Goal: Communication & Community: Answer question/provide support

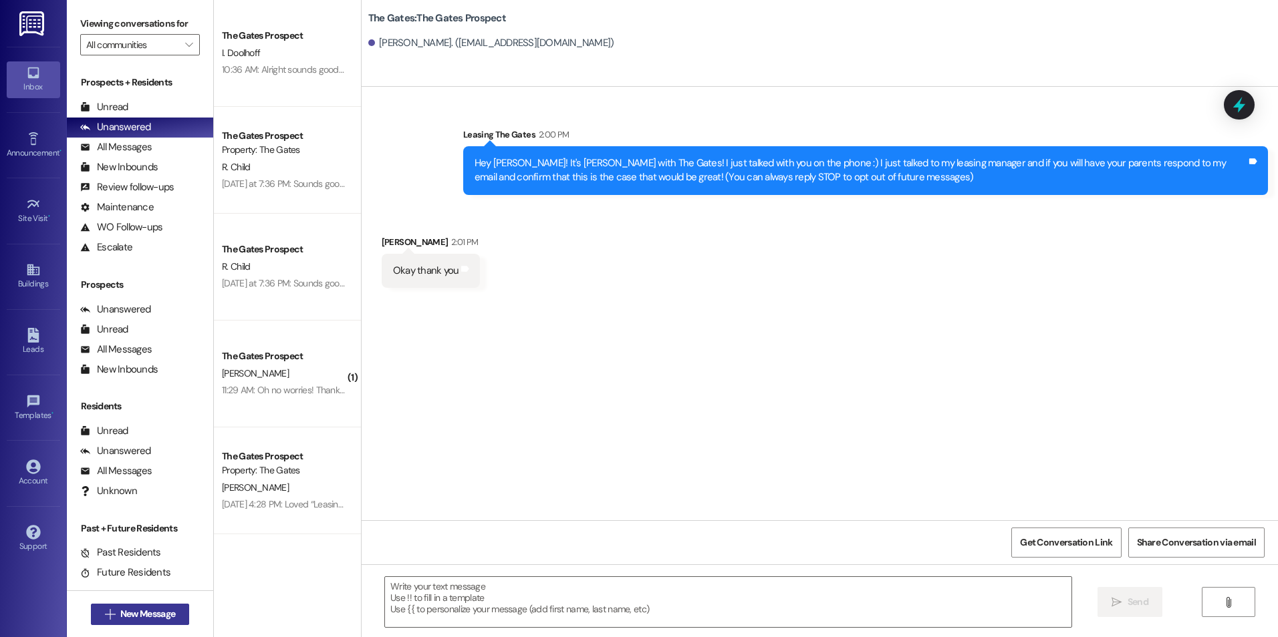
click at [170, 615] on span "New Message" at bounding box center [147, 614] width 55 height 14
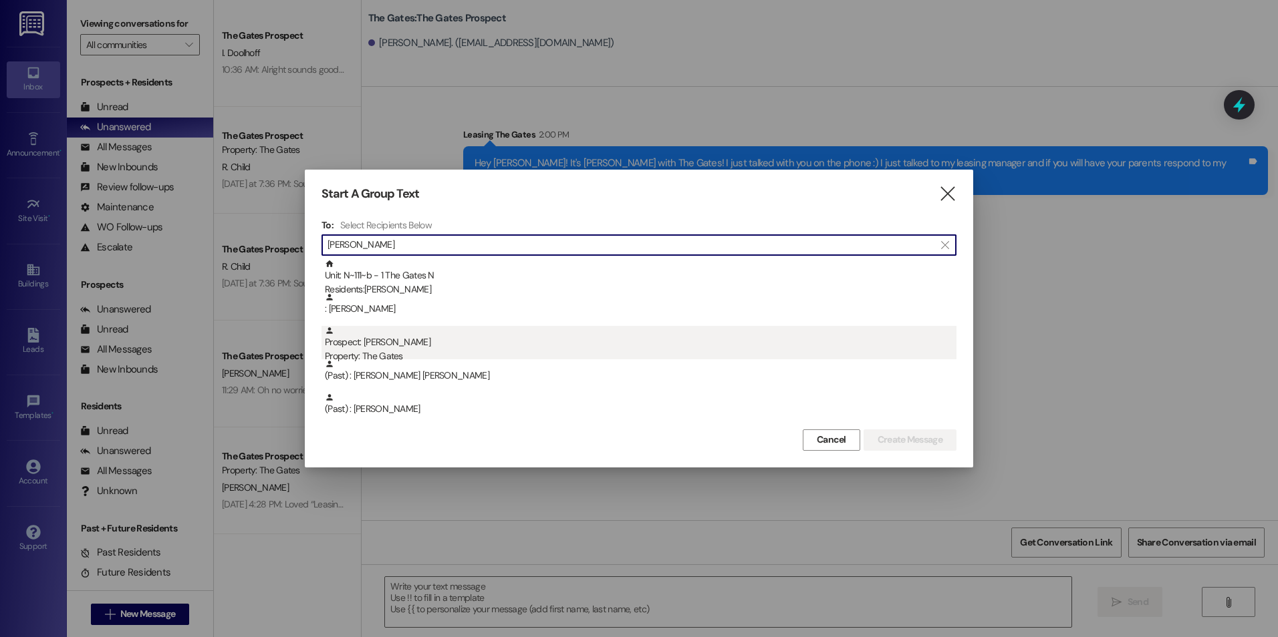
type input "[PERSON_NAME]"
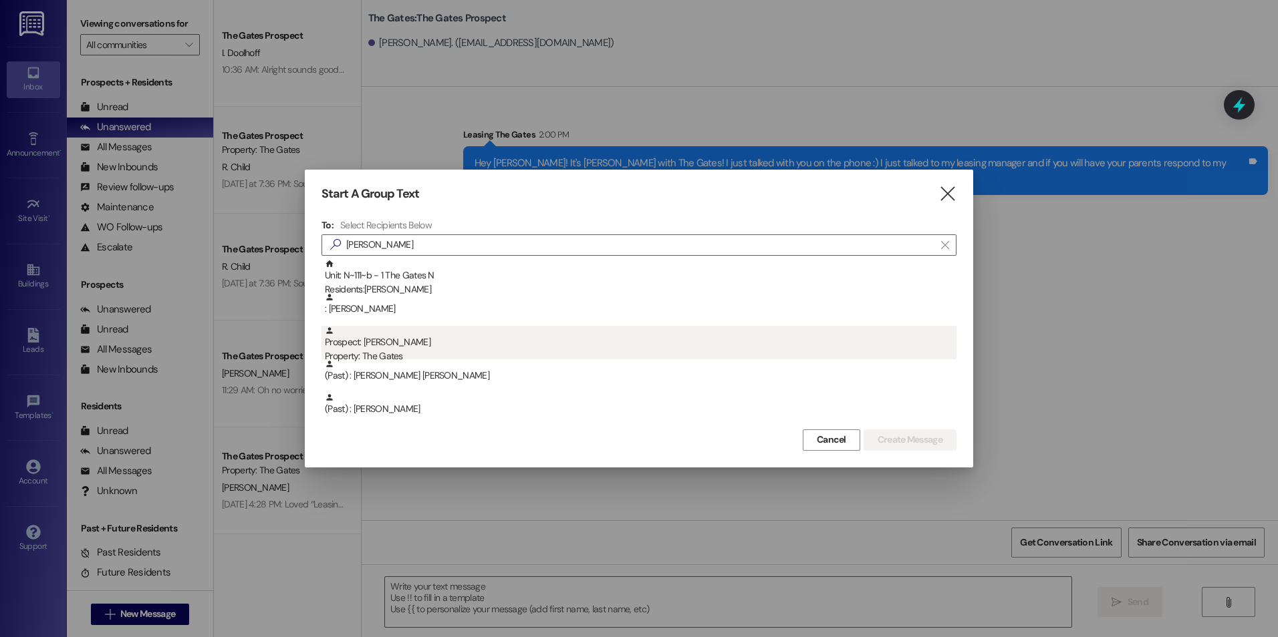
click at [437, 352] on div "Property: The Gates" at bounding box center [640, 356] width 631 height 14
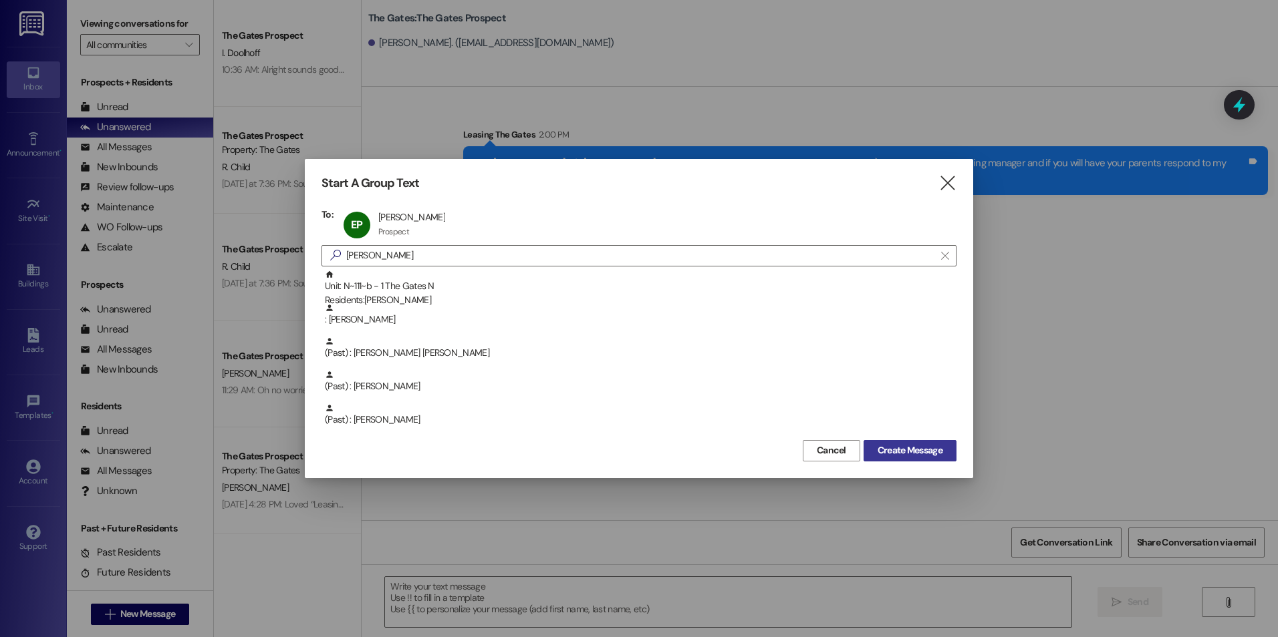
click at [930, 457] on span "Create Message" at bounding box center [909, 451] width 65 height 14
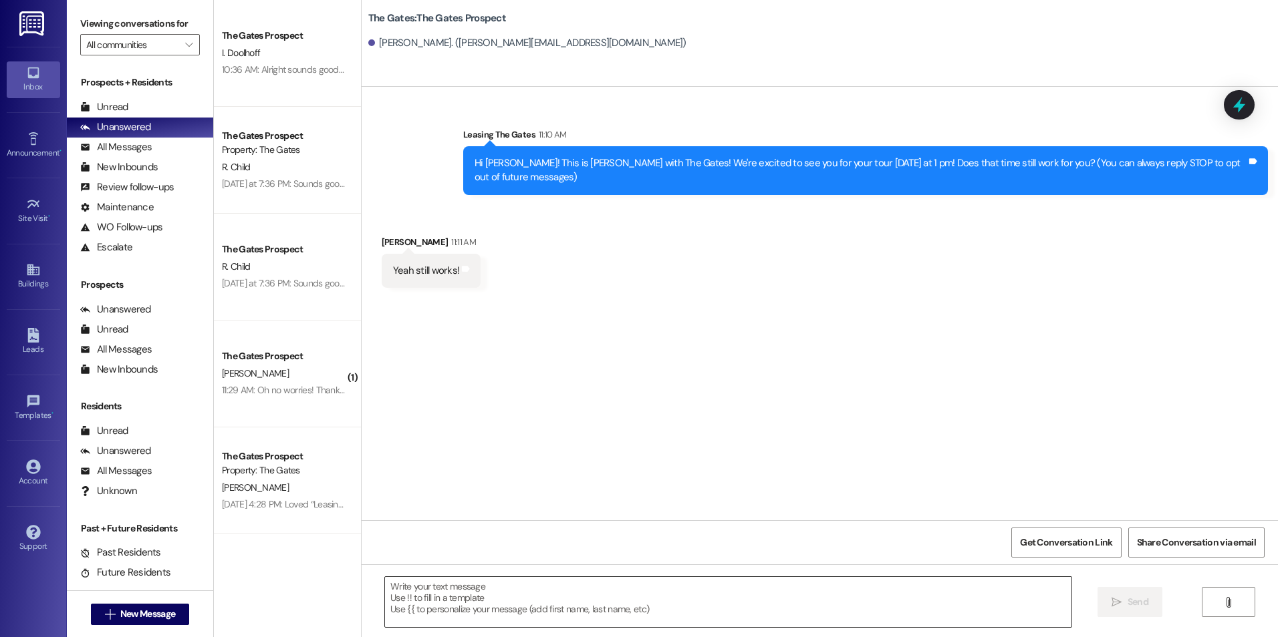
click at [593, 593] on textarea at bounding box center [728, 602] width 686 height 50
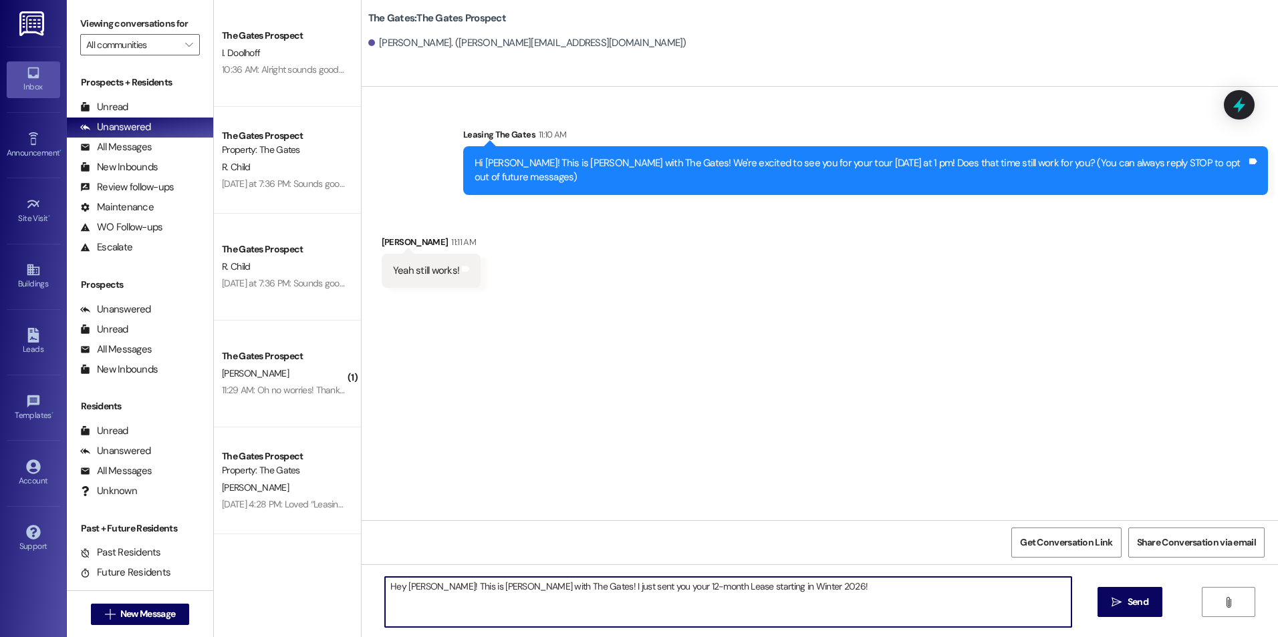
click at [786, 599] on textarea "Hey [PERSON_NAME]! This is [PERSON_NAME] with The Gates! I just sent you your 1…" at bounding box center [728, 602] width 686 height 50
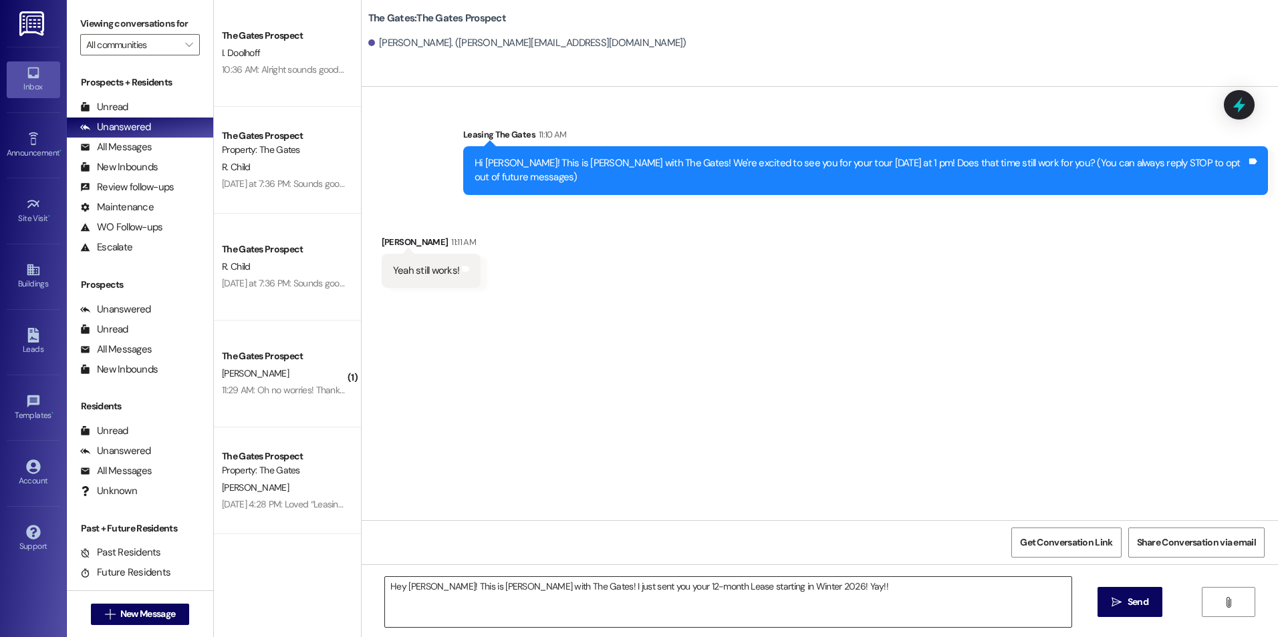
click at [843, 598] on textarea "Hey [PERSON_NAME]! This is [PERSON_NAME] with The Gates! I just sent you your 1…" at bounding box center [728, 602] width 686 height 50
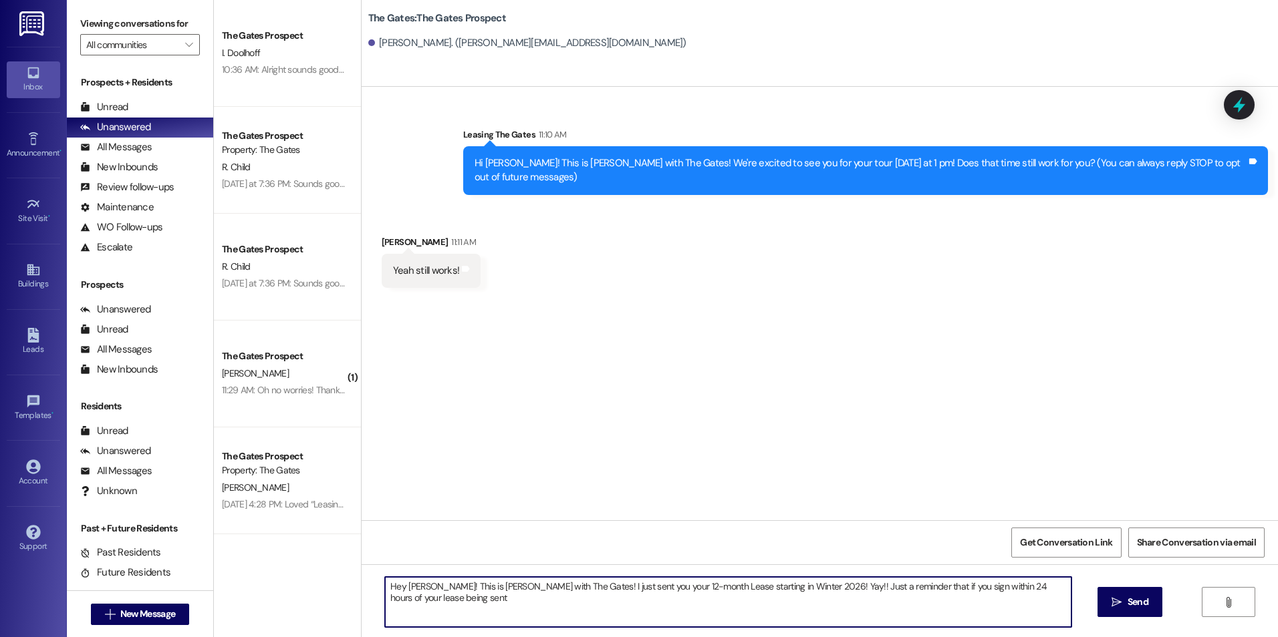
click at [1051, 587] on textarea "Hey [PERSON_NAME]! This is [PERSON_NAME] with The Gates! I just sent you your 1…" at bounding box center [728, 602] width 686 height 50
type textarea "Hey [PERSON_NAME]! This is [PERSON_NAME] with The Gates! I just sent you your 1…"
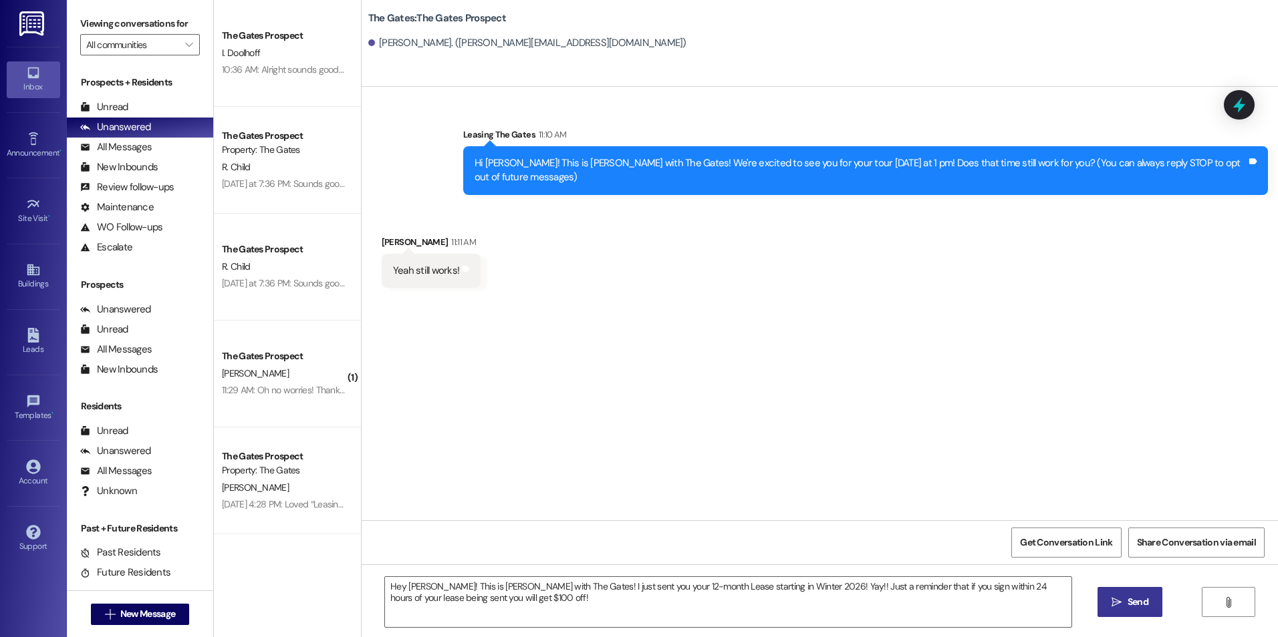
click at [1140, 604] on span "Send" at bounding box center [1137, 602] width 21 height 14
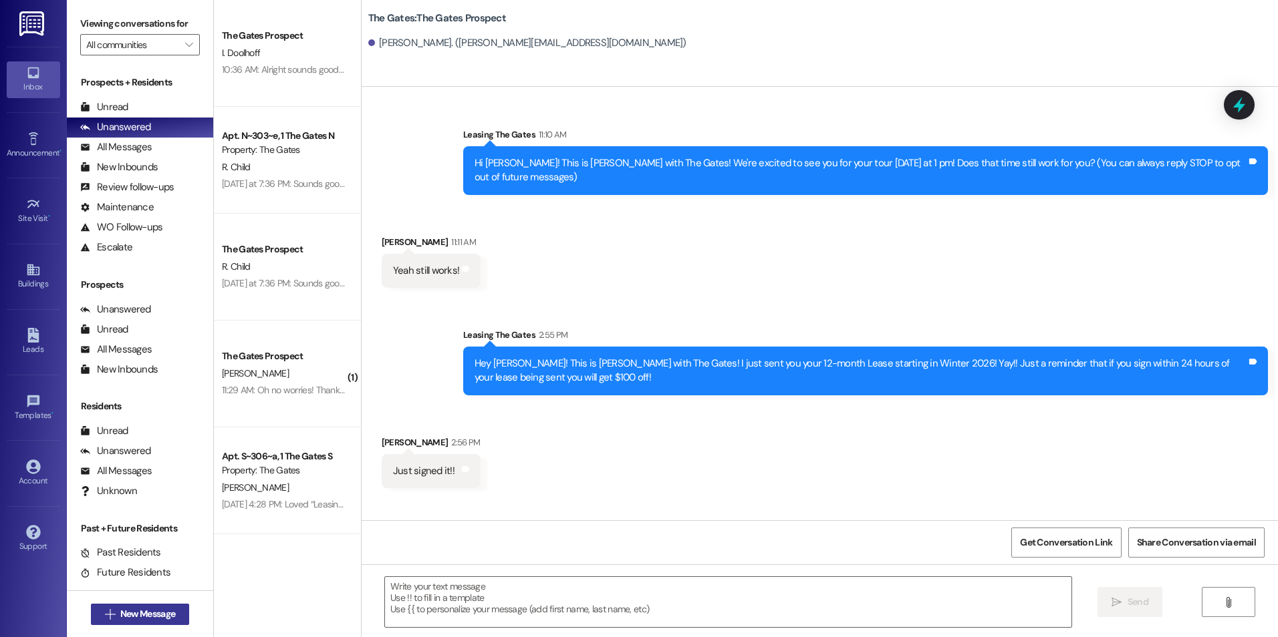
click at [160, 609] on span "New Message" at bounding box center [147, 614] width 55 height 14
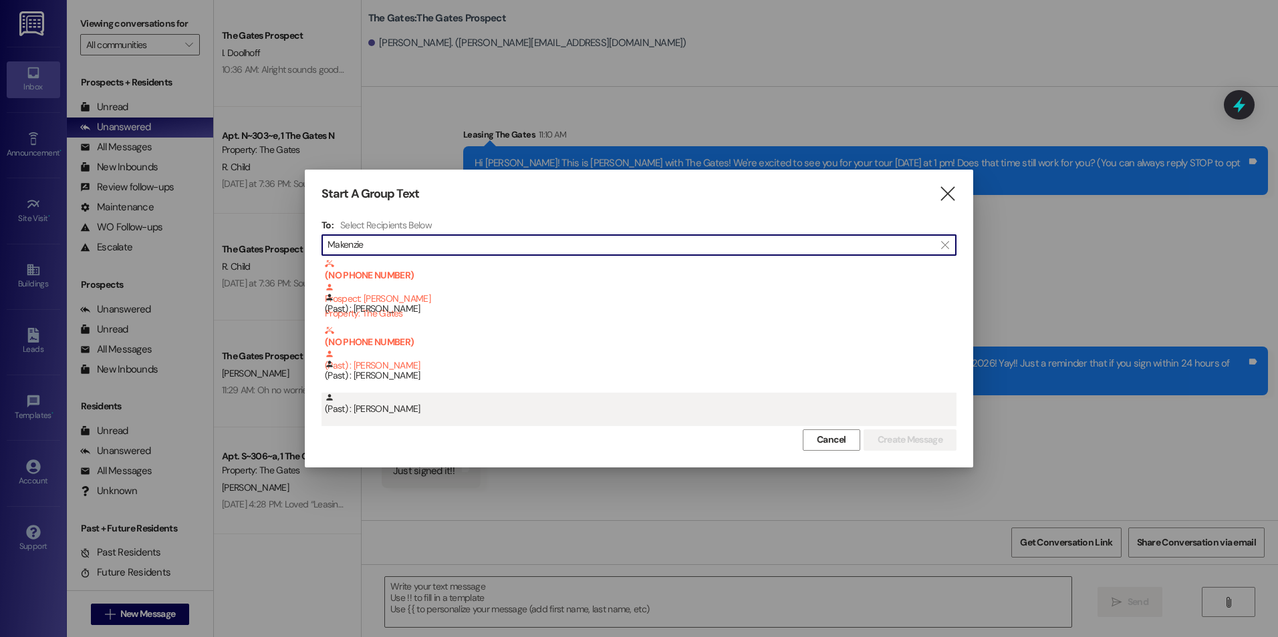
type input "Makenzie"
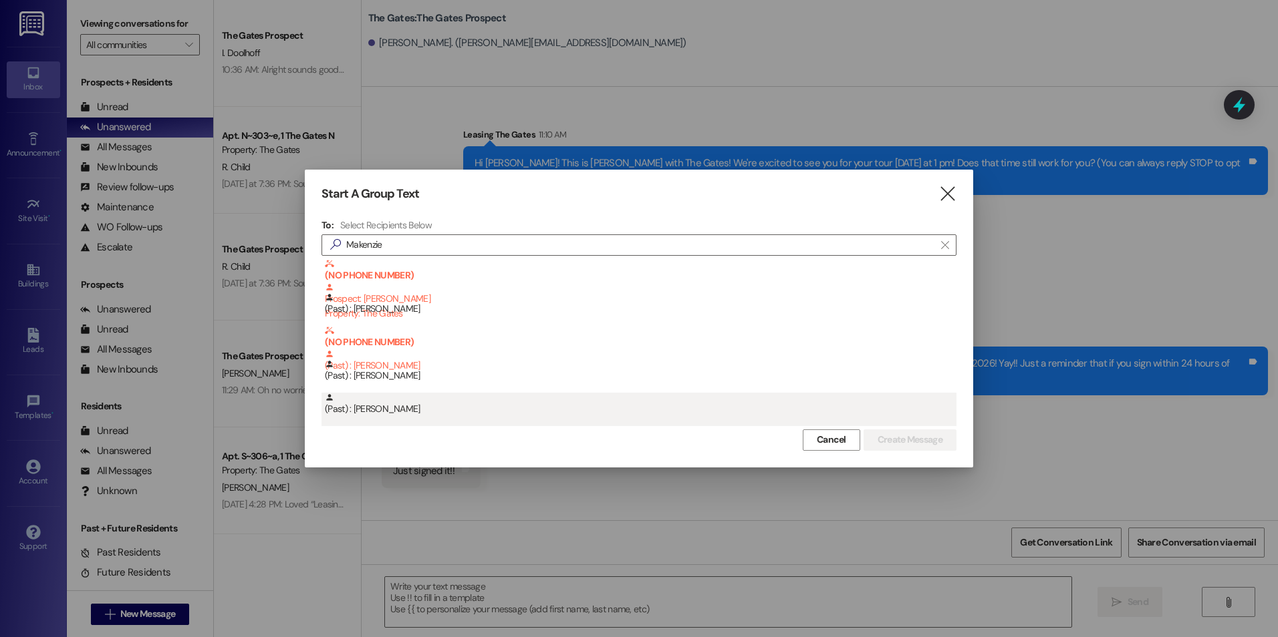
click at [377, 408] on div "(Past) : [PERSON_NAME]" at bounding box center [640, 404] width 631 height 23
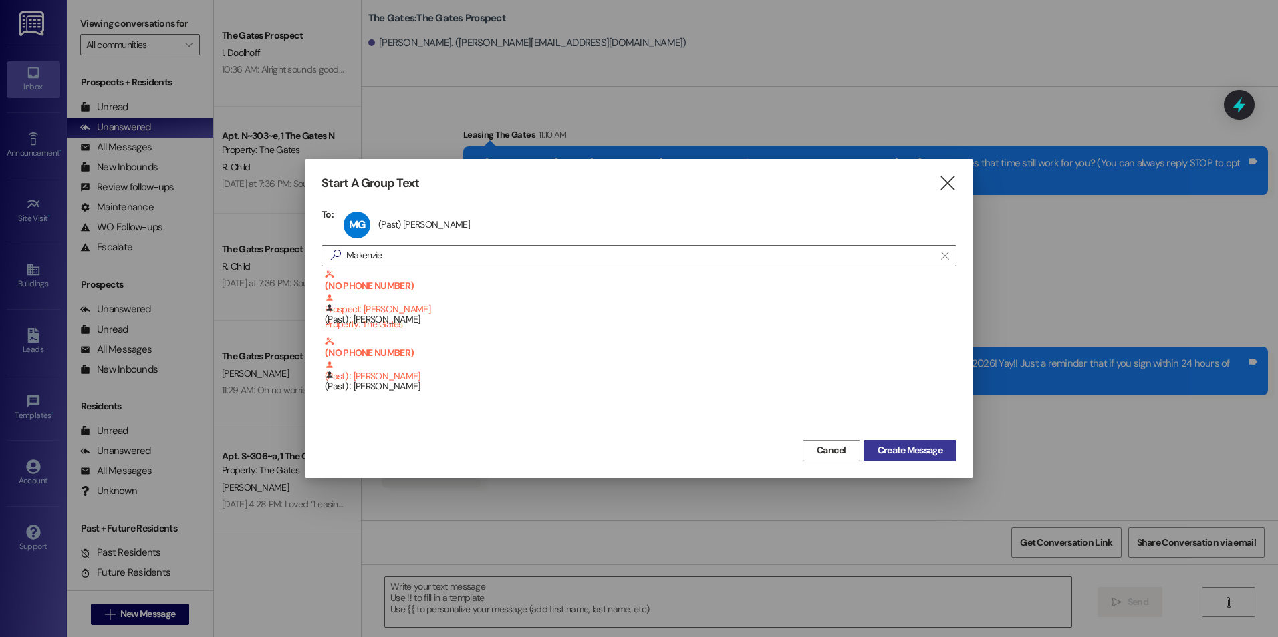
click at [925, 445] on span "Create Message" at bounding box center [909, 451] width 65 height 14
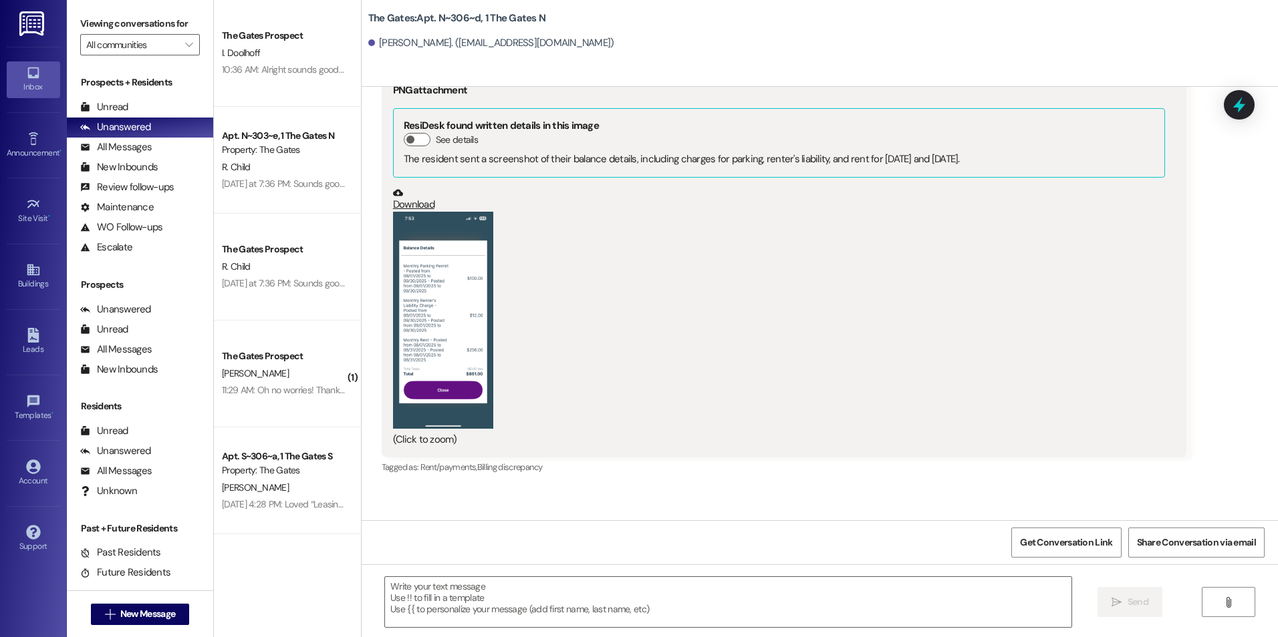
scroll to position [20801, 0]
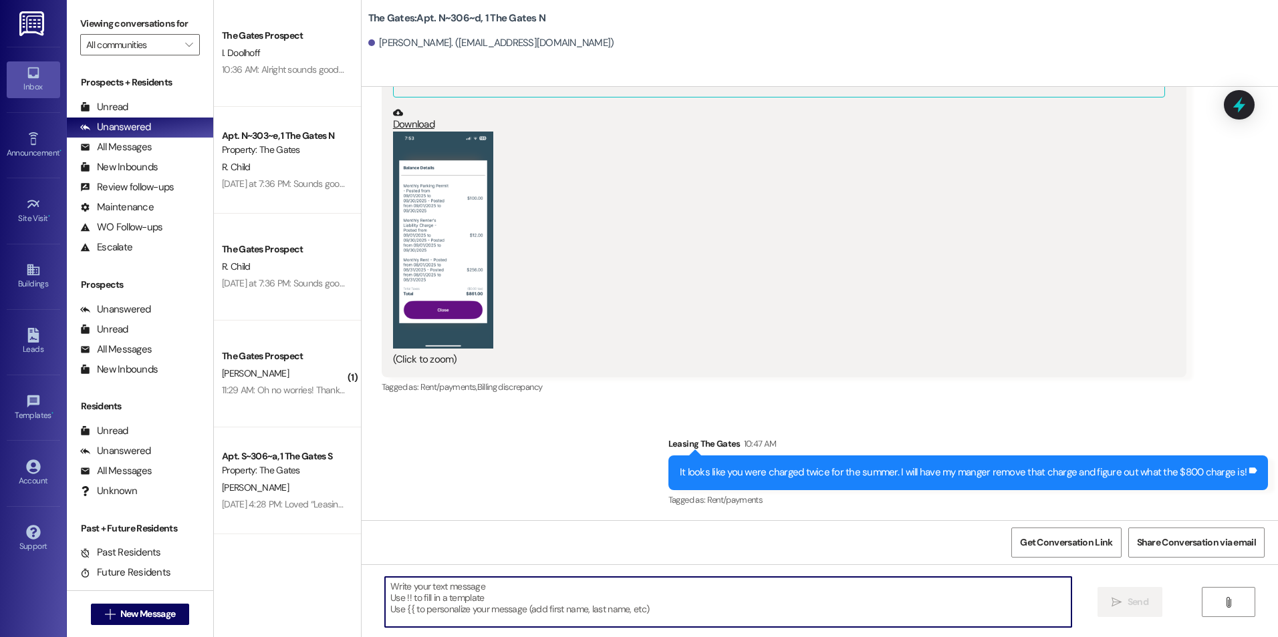
click at [534, 591] on textarea at bounding box center [728, 602] width 686 height 50
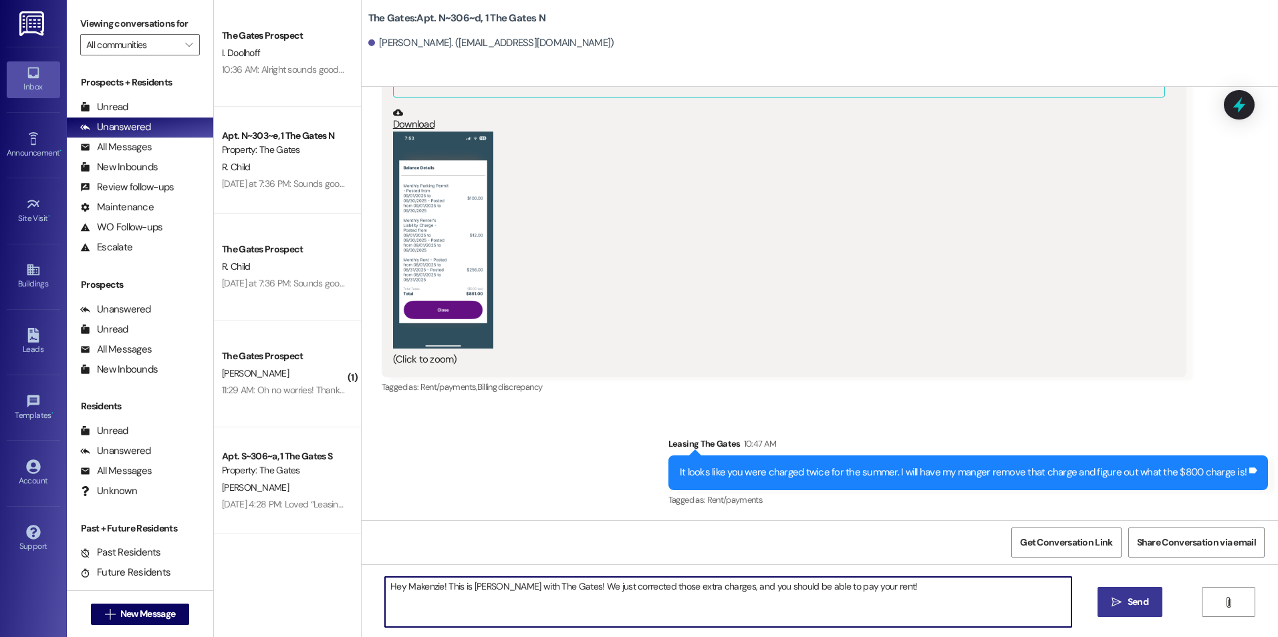
click at [711, 590] on textarea "Hey Makenzie! This is [PERSON_NAME] with The Gates! We just corrected those ext…" at bounding box center [728, 602] width 686 height 50
type textarea "Hey Makenzie! This is [PERSON_NAME] with The Gates! We just corrected those ext…"
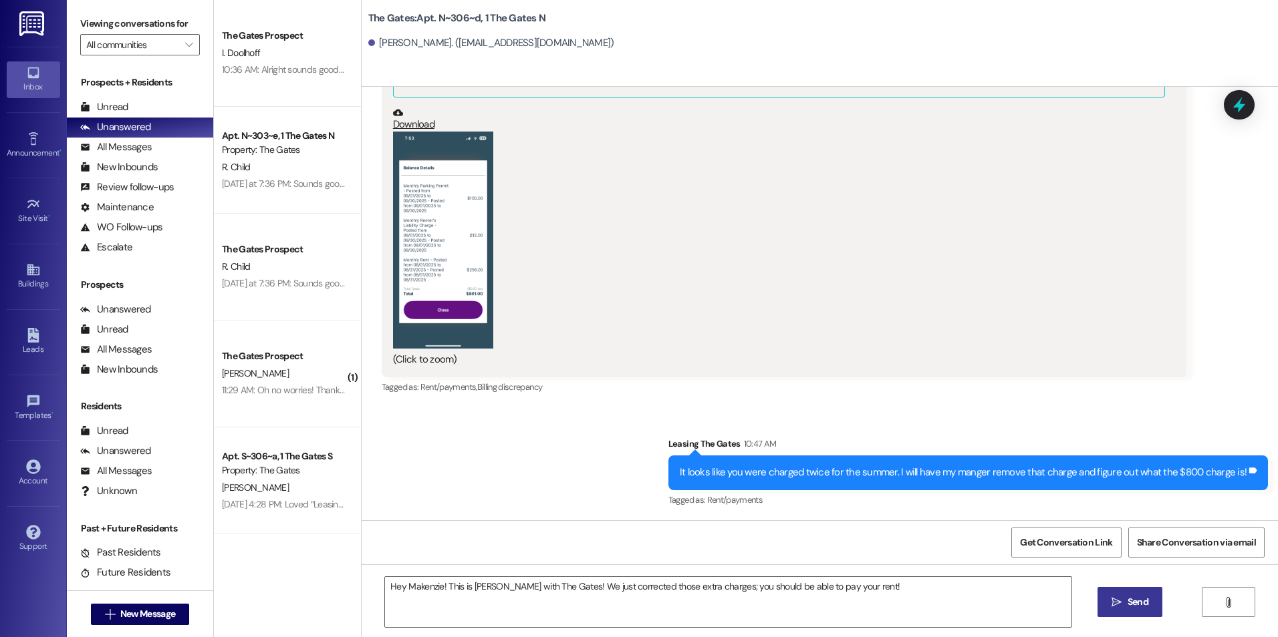
click at [1147, 605] on span "Send" at bounding box center [1137, 602] width 21 height 14
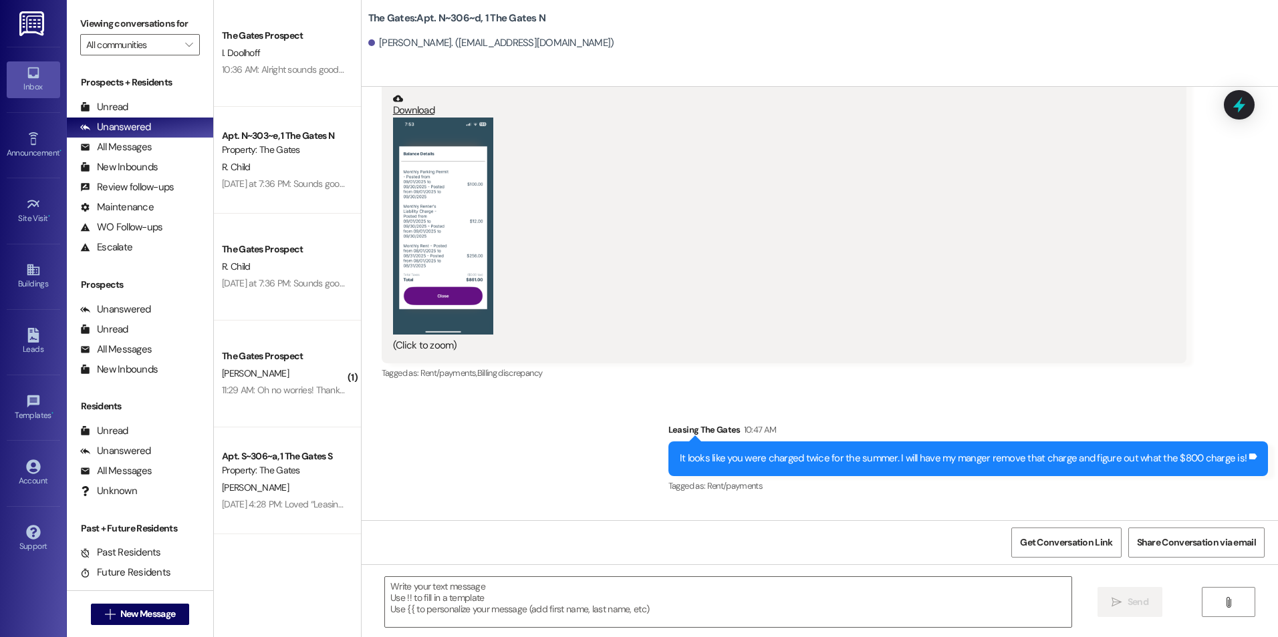
scroll to position [20688, 0]
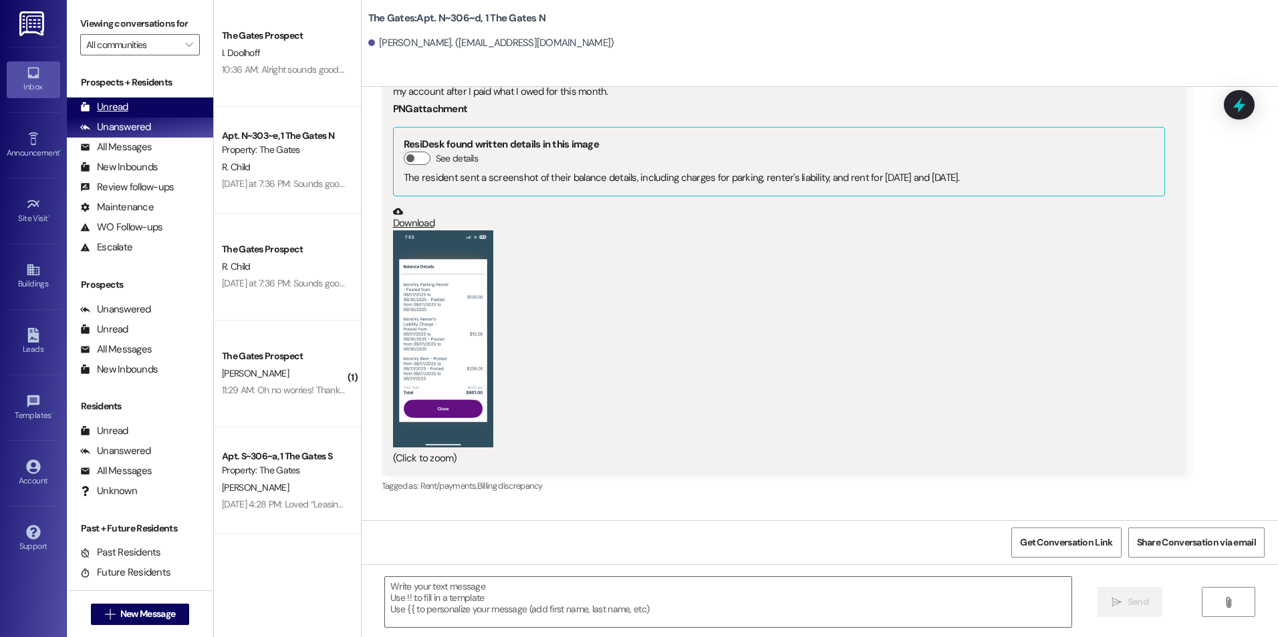
click at [142, 100] on div "Unread (0)" at bounding box center [140, 108] width 146 height 20
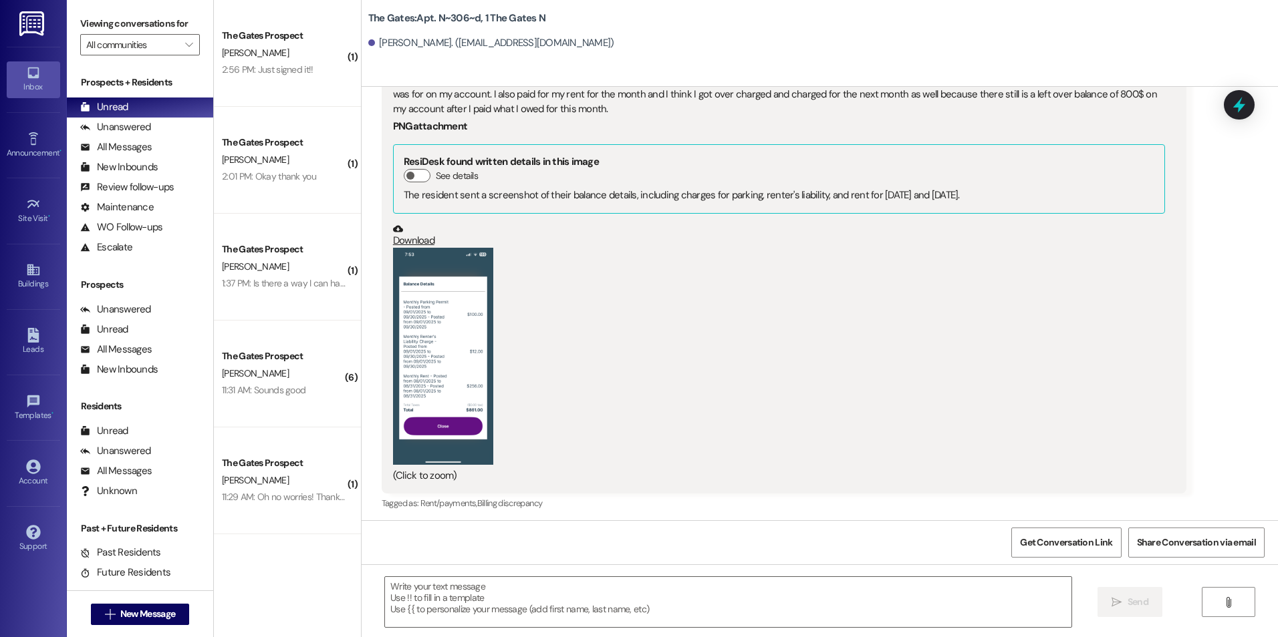
scroll to position [20160, 0]
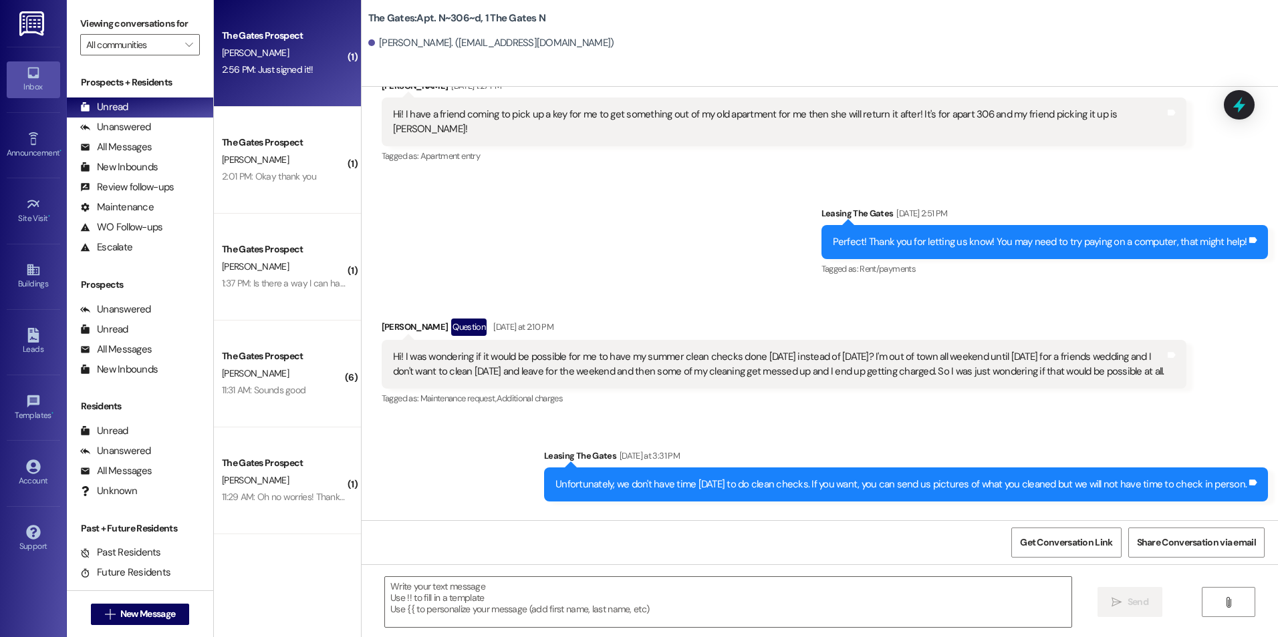
click at [289, 53] on div "[PERSON_NAME]" at bounding box center [283, 53] width 126 height 17
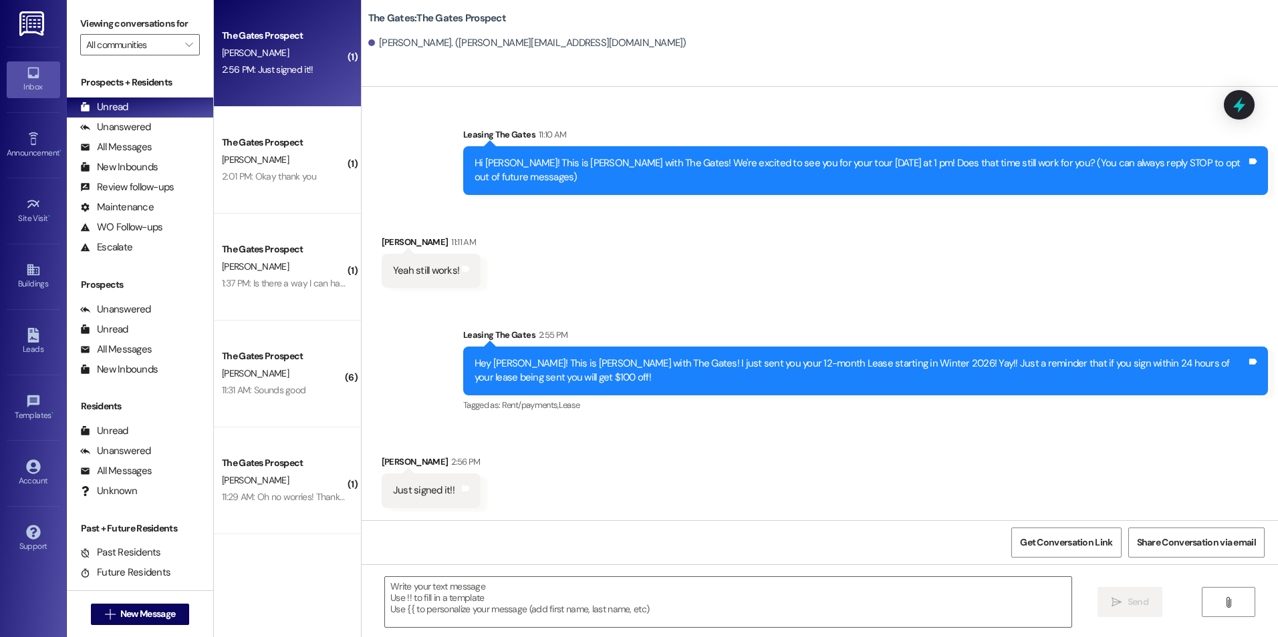
scroll to position [0, 0]
click at [569, 608] on textarea at bounding box center [728, 602] width 686 height 50
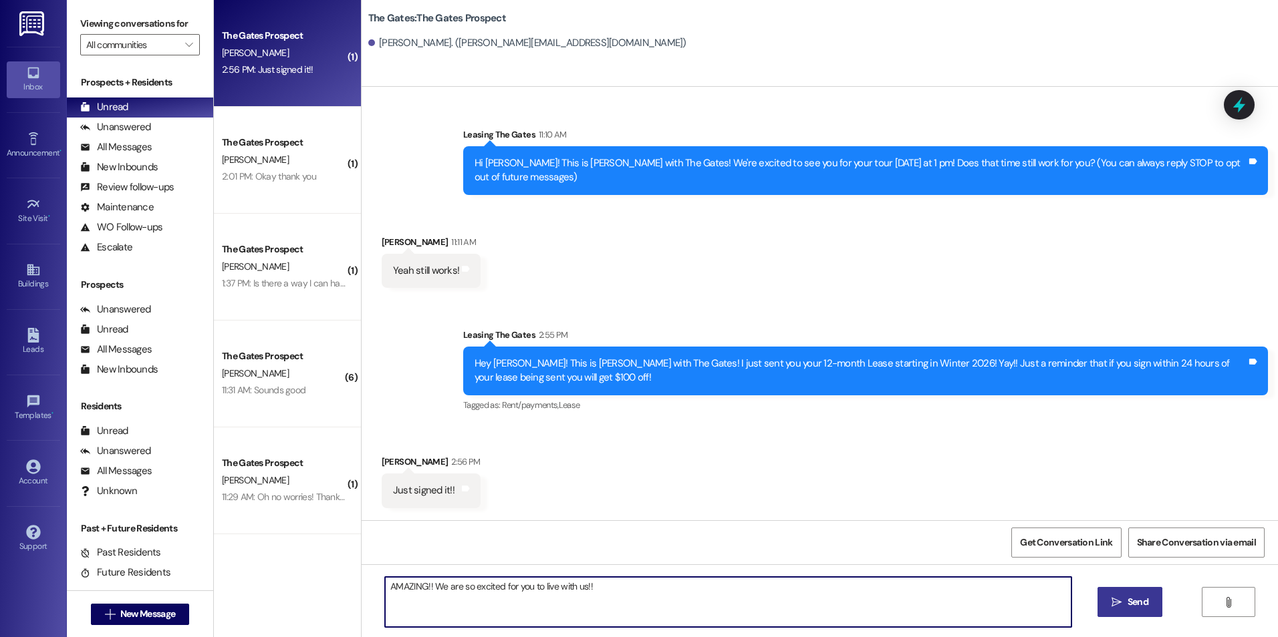
type textarea "AMAZING!! We are so excited for you to live with us!!"
click at [1114, 601] on icon "" at bounding box center [1116, 602] width 10 height 11
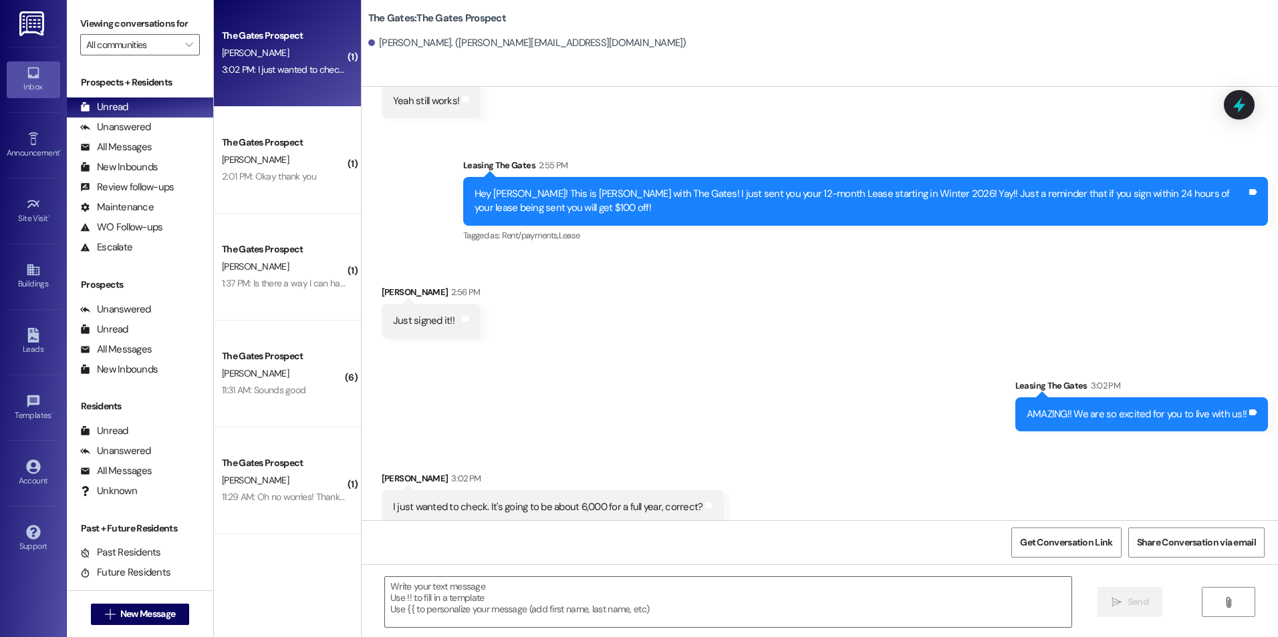
scroll to position [170, 0]
click at [512, 601] on textarea at bounding box center [728, 602] width 686 height 50
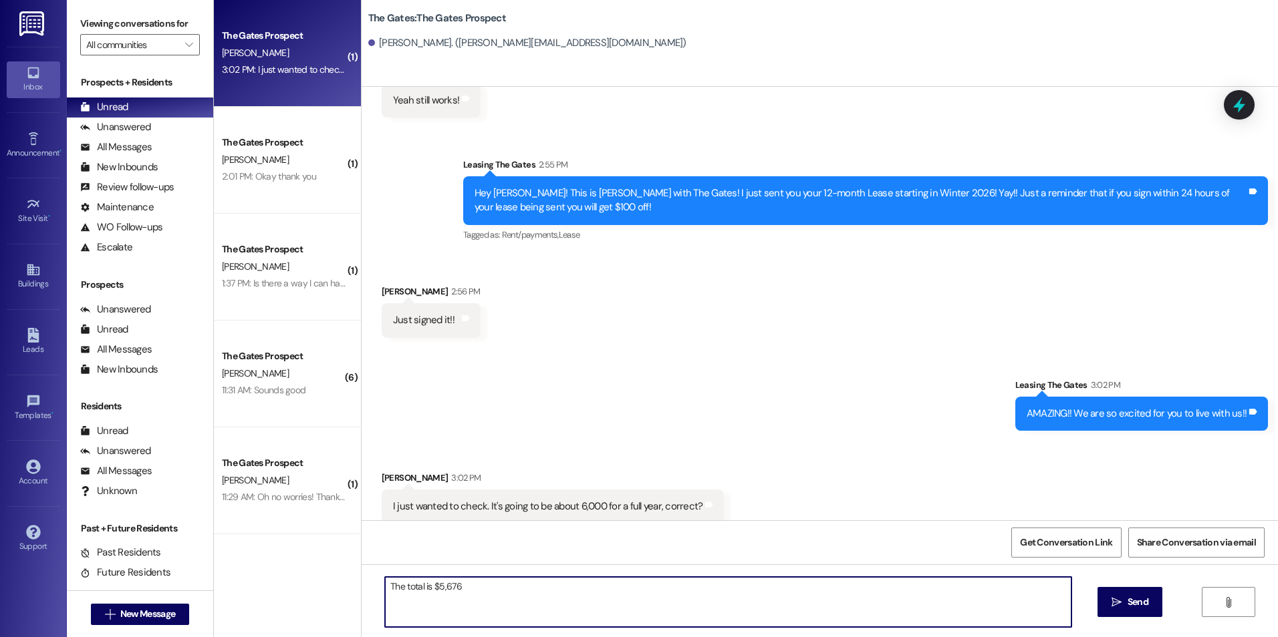
scroll to position [170, 0]
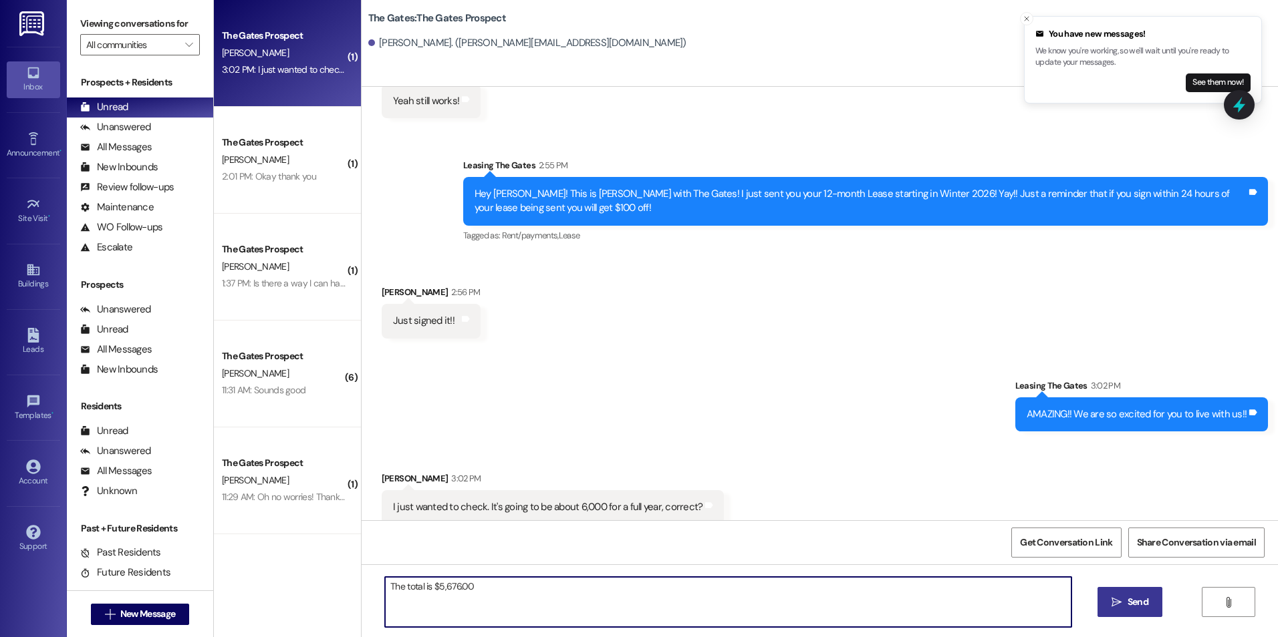
type textarea "The total is $5,676.00"
click at [1108, 593] on button " Send" at bounding box center [1129, 602] width 65 height 30
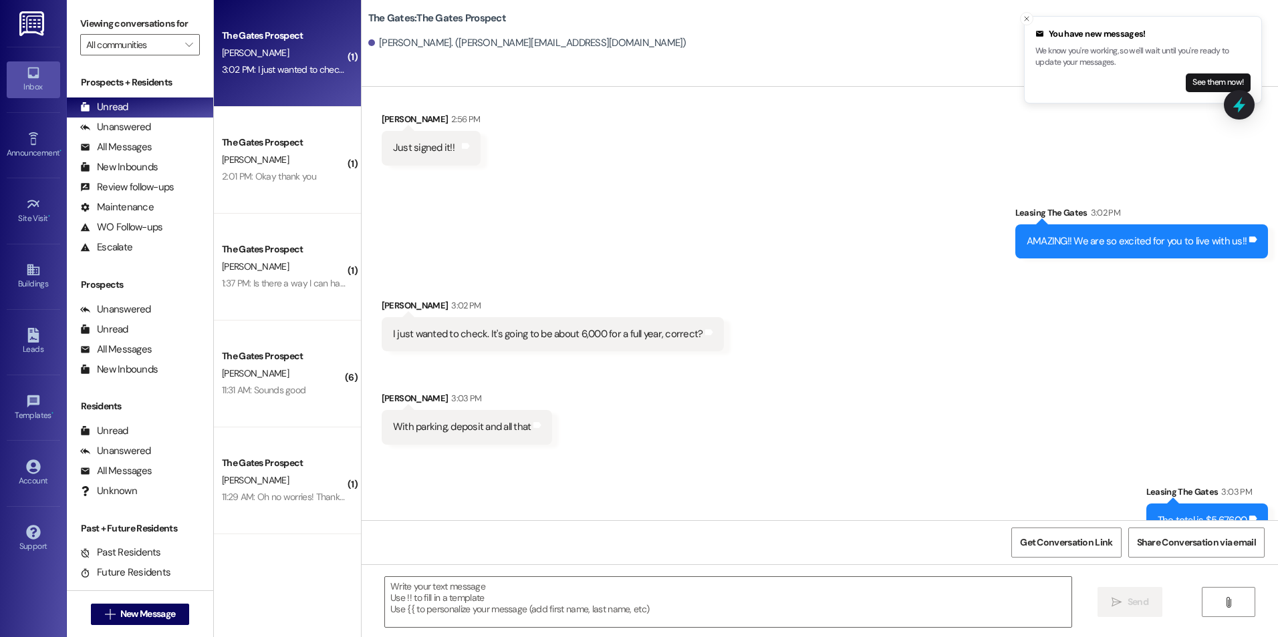
scroll to position [357, 0]
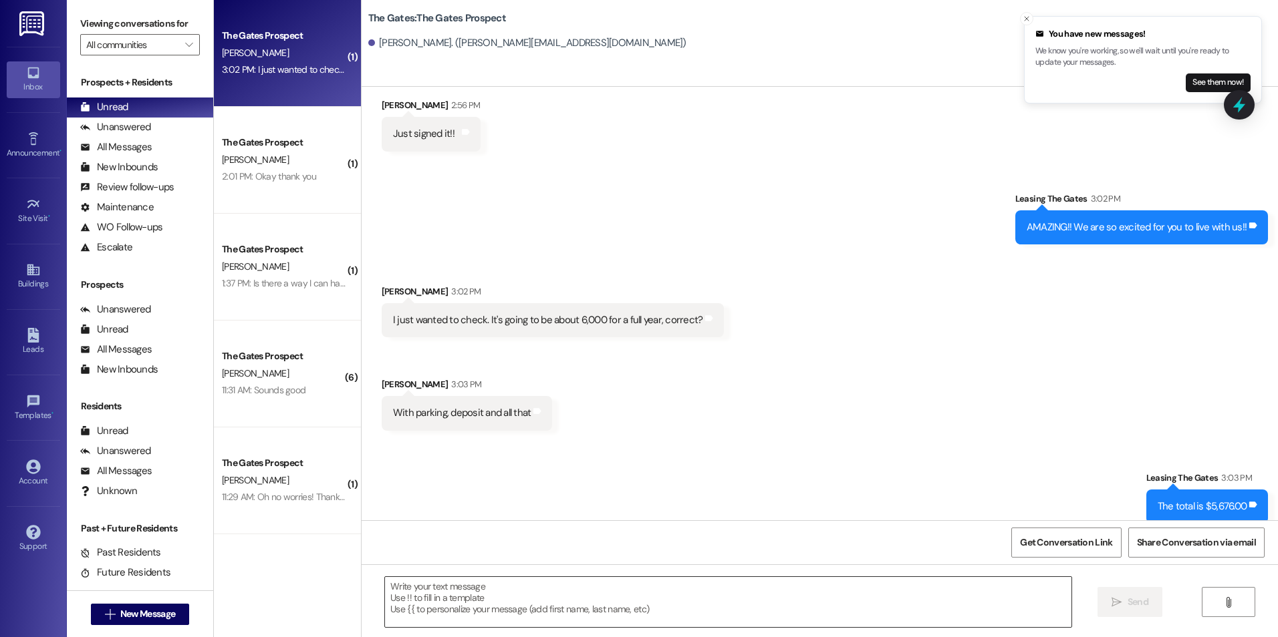
click at [663, 603] on textarea at bounding box center [728, 602] width 686 height 50
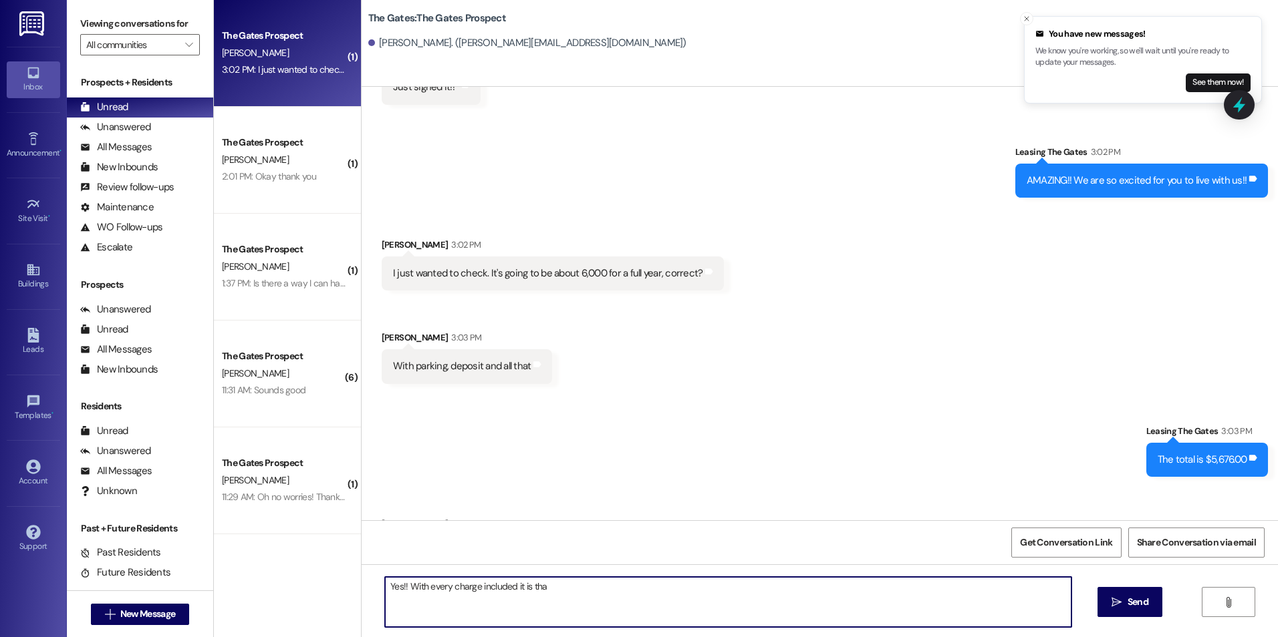
scroll to position [449, 0]
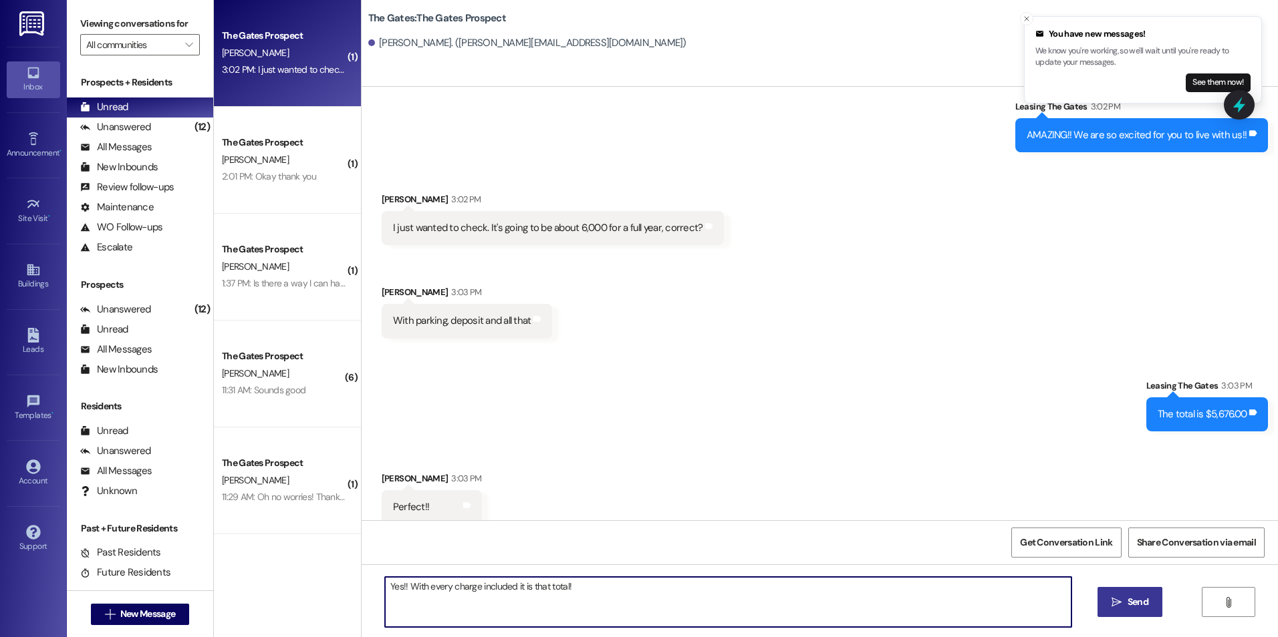
type textarea "Yes!! With every charge included it is that total!"
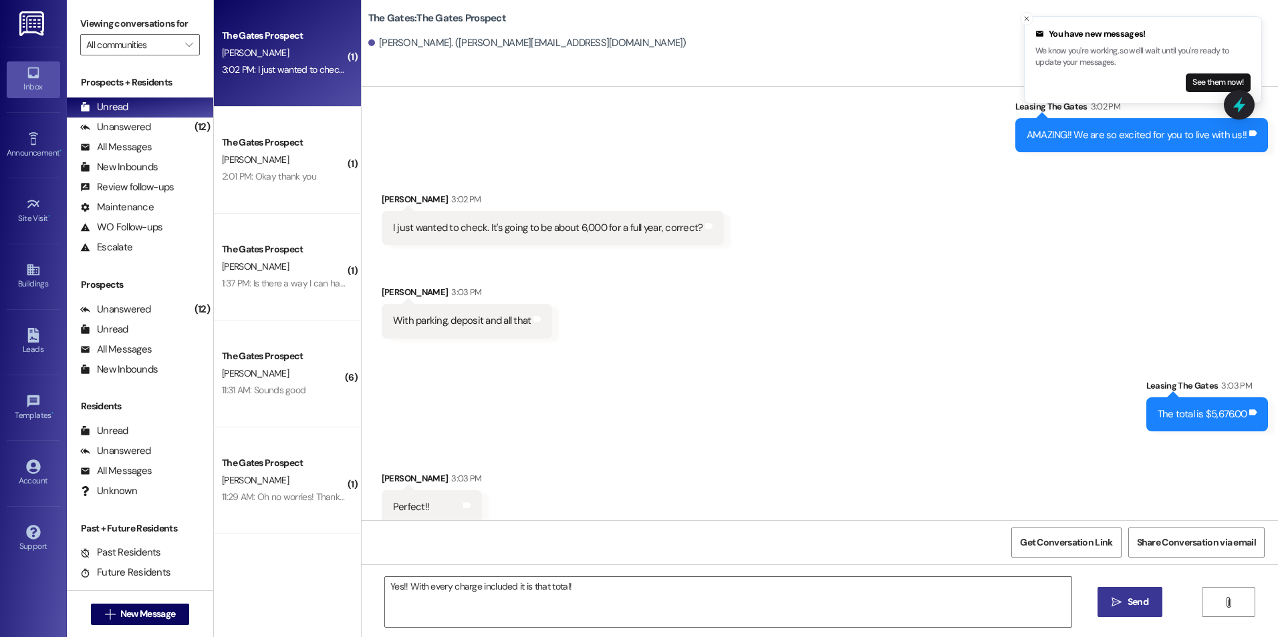
click at [1141, 615] on button " Send" at bounding box center [1129, 602] width 65 height 30
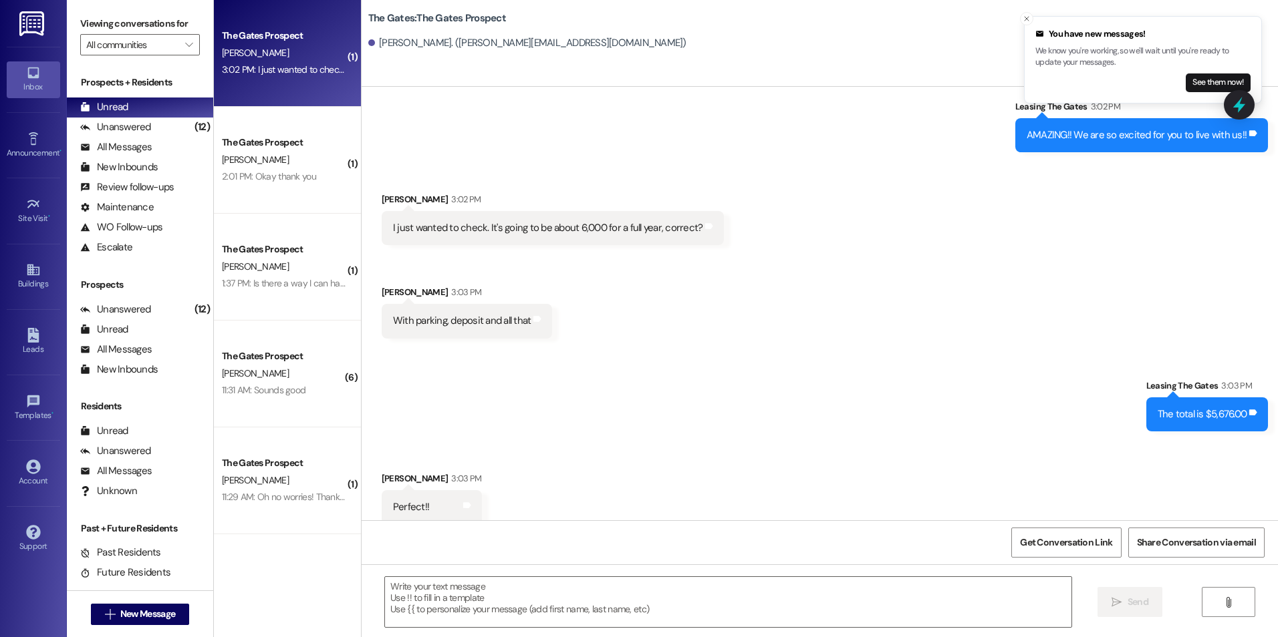
scroll to position [543, 0]
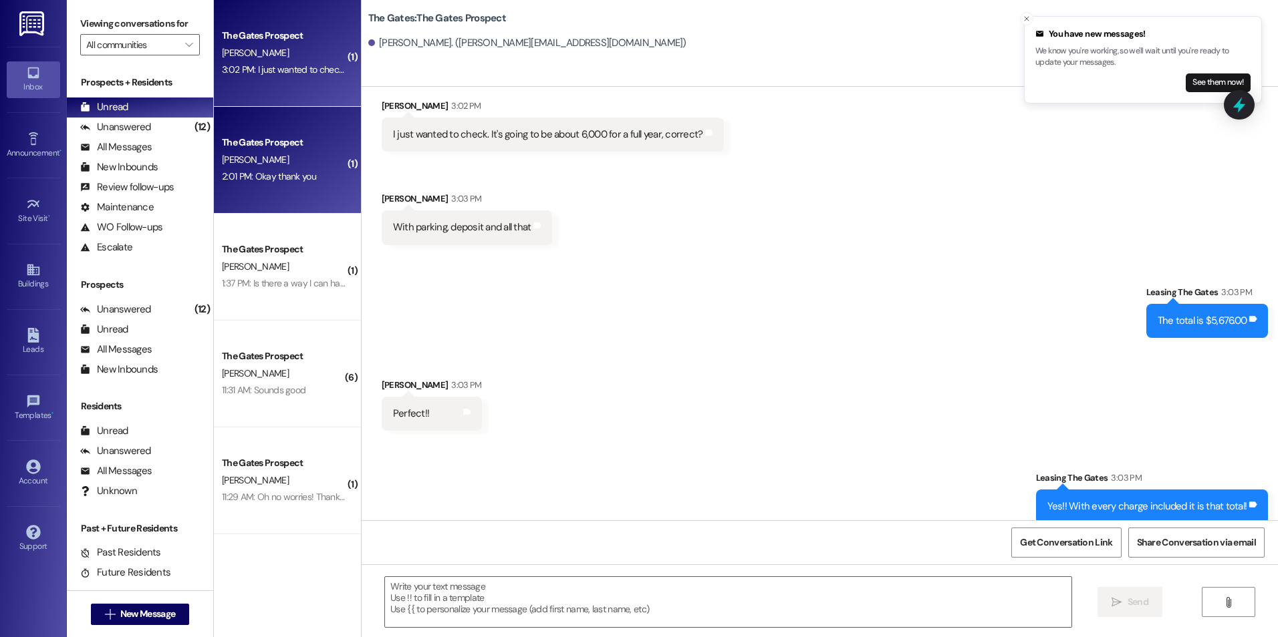
click at [233, 155] on span "[PERSON_NAME]" at bounding box center [255, 160] width 67 height 12
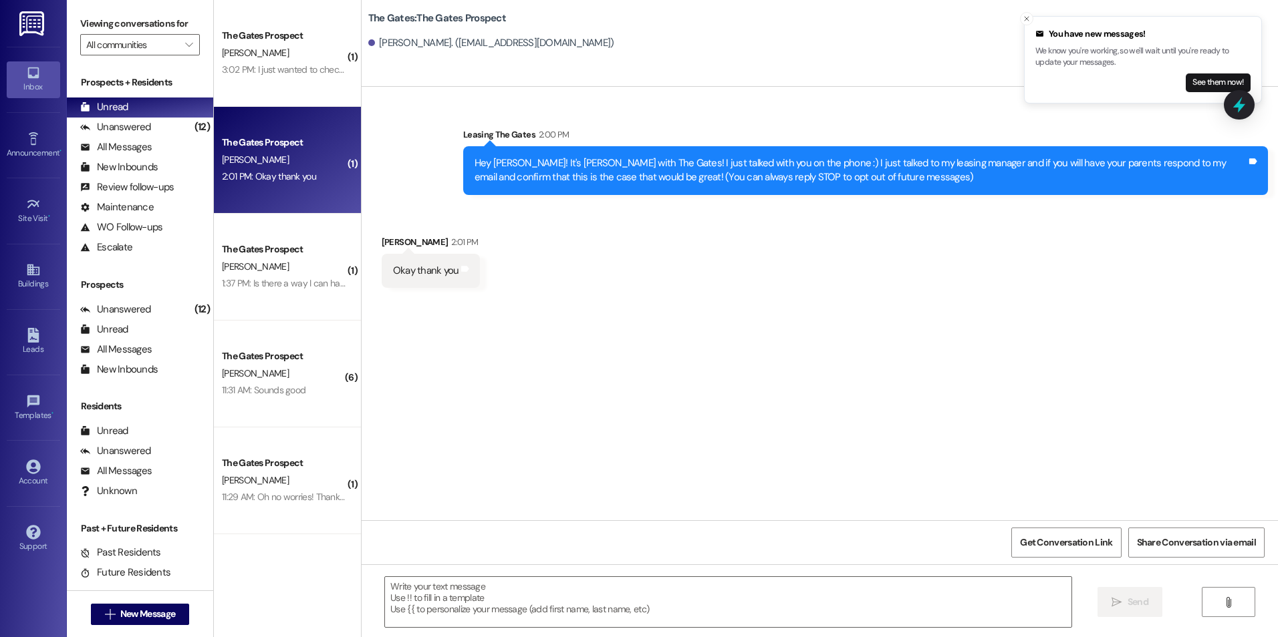
scroll to position [0, 0]
click at [1026, 20] on icon "Close toast" at bounding box center [1026, 19] width 8 height 8
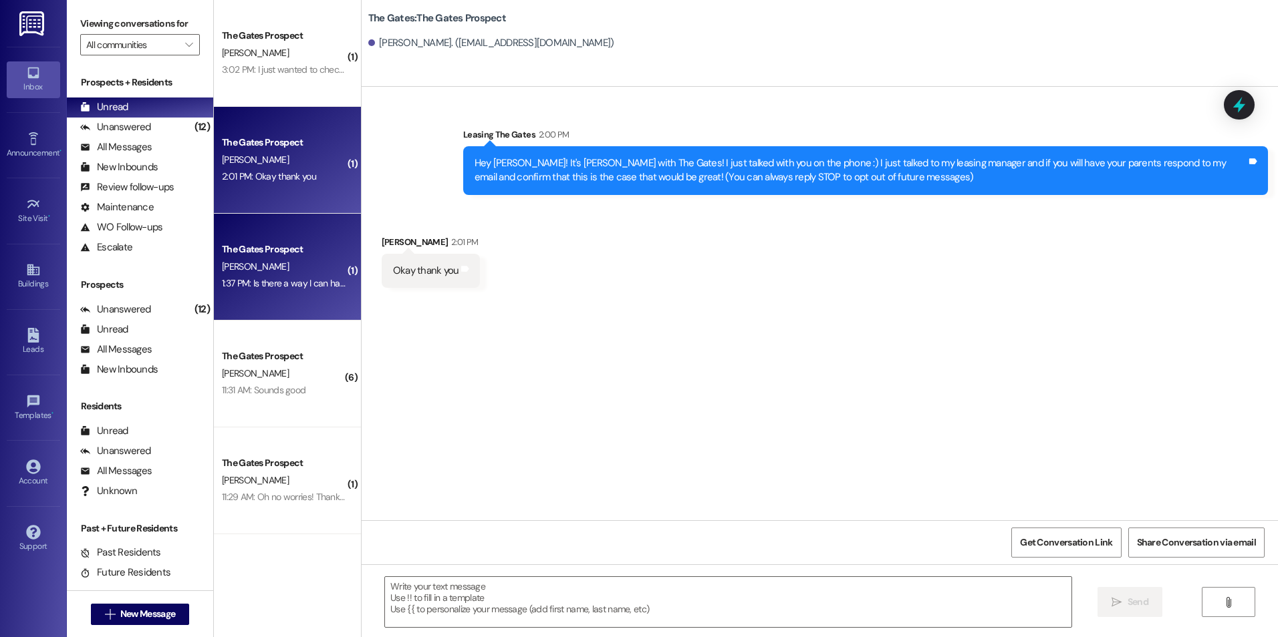
click at [295, 247] on div "The Gates Prospect" at bounding box center [284, 250] width 124 height 14
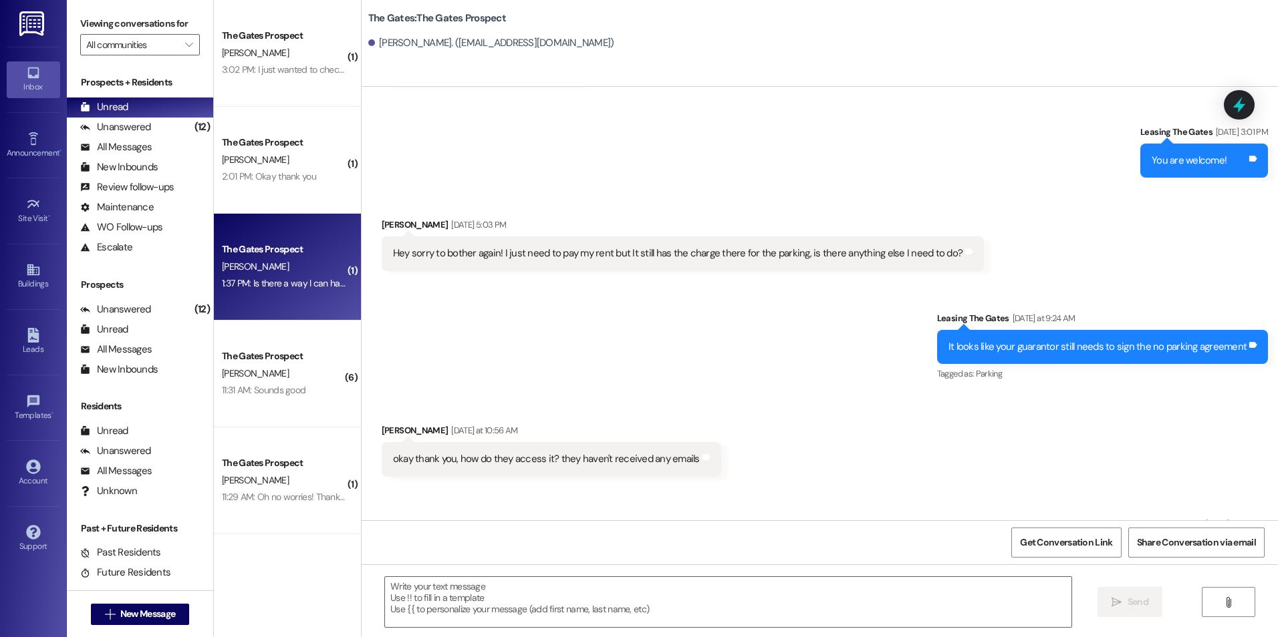
scroll to position [3353, 0]
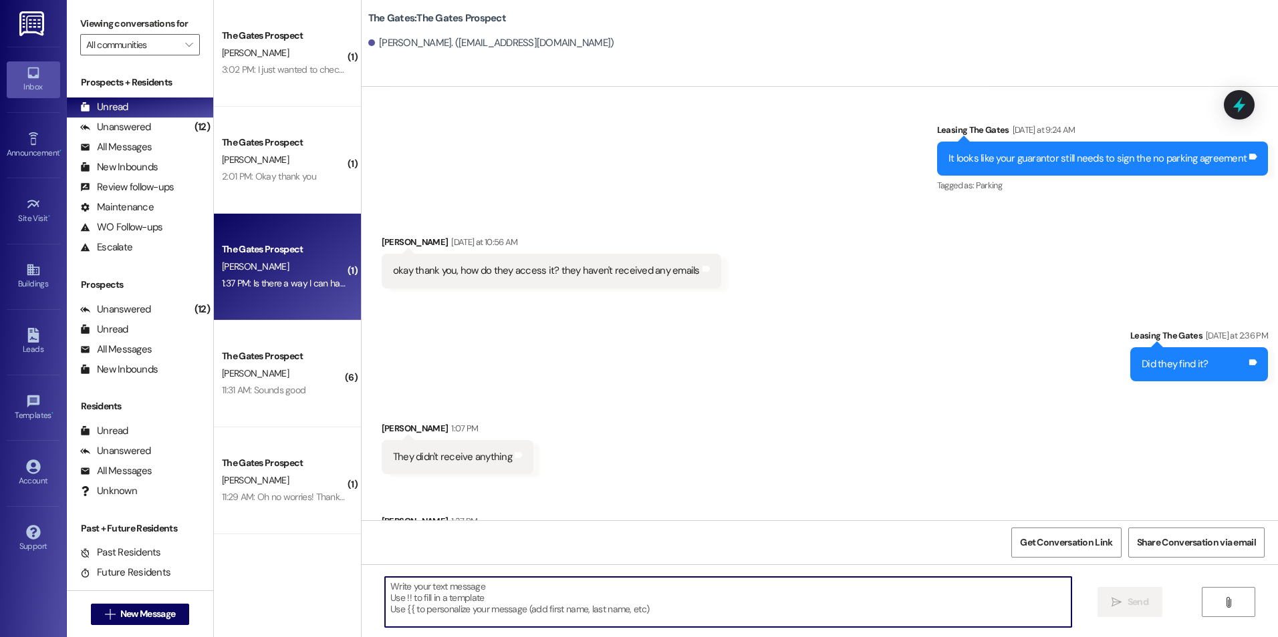
click at [385, 591] on textarea at bounding box center [728, 602] width 686 height 50
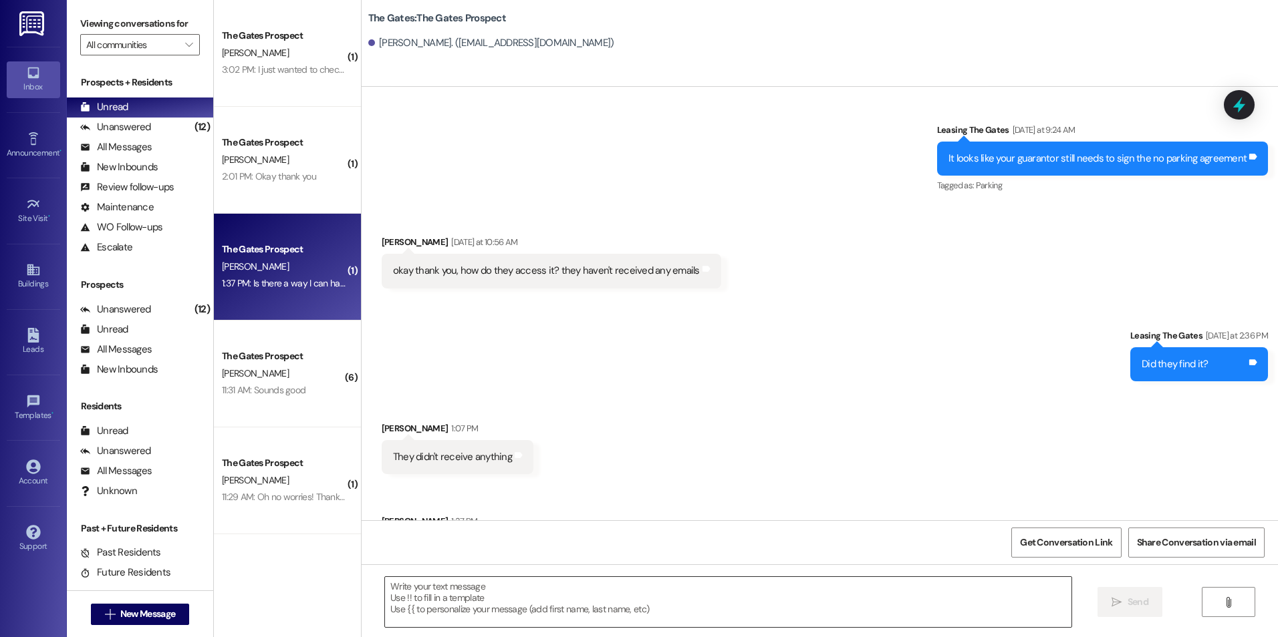
click at [737, 594] on textarea at bounding box center [728, 602] width 686 height 50
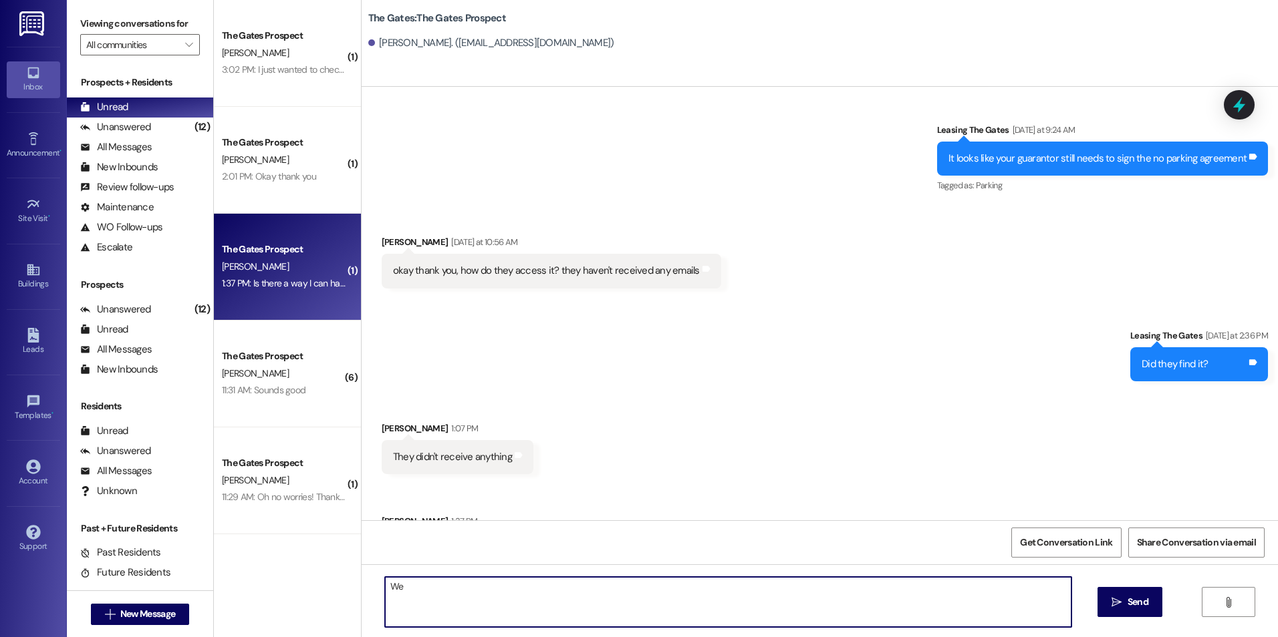
type textarea "W"
type textarea "Okay, we won't worry about them signing it! You should be all good!"
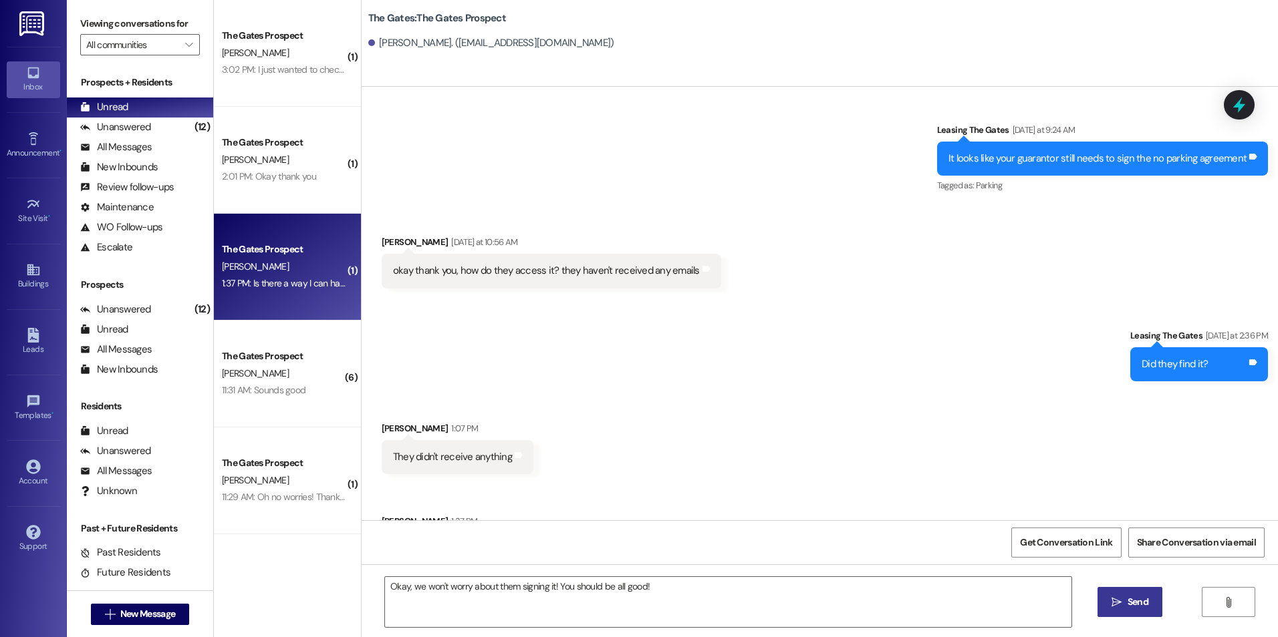
click at [1151, 612] on button " Send" at bounding box center [1129, 602] width 65 height 30
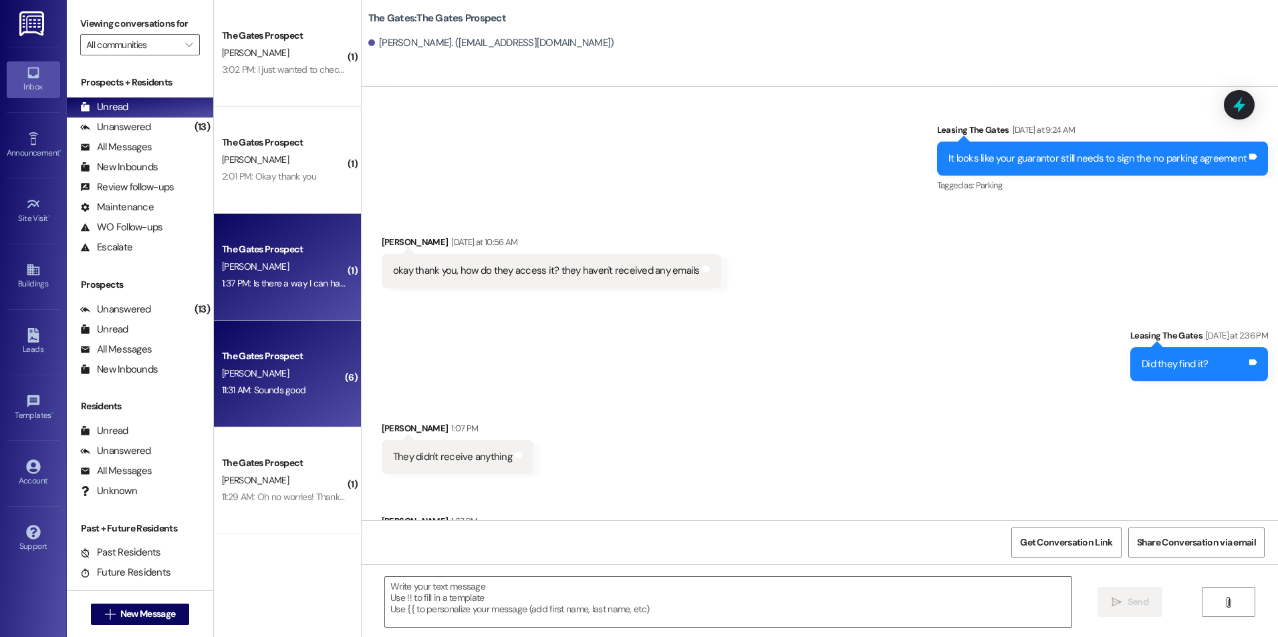
click at [289, 393] on div "11:31 AM: Sounds good 11:31 AM: Sounds good" at bounding box center [264, 390] width 84 height 12
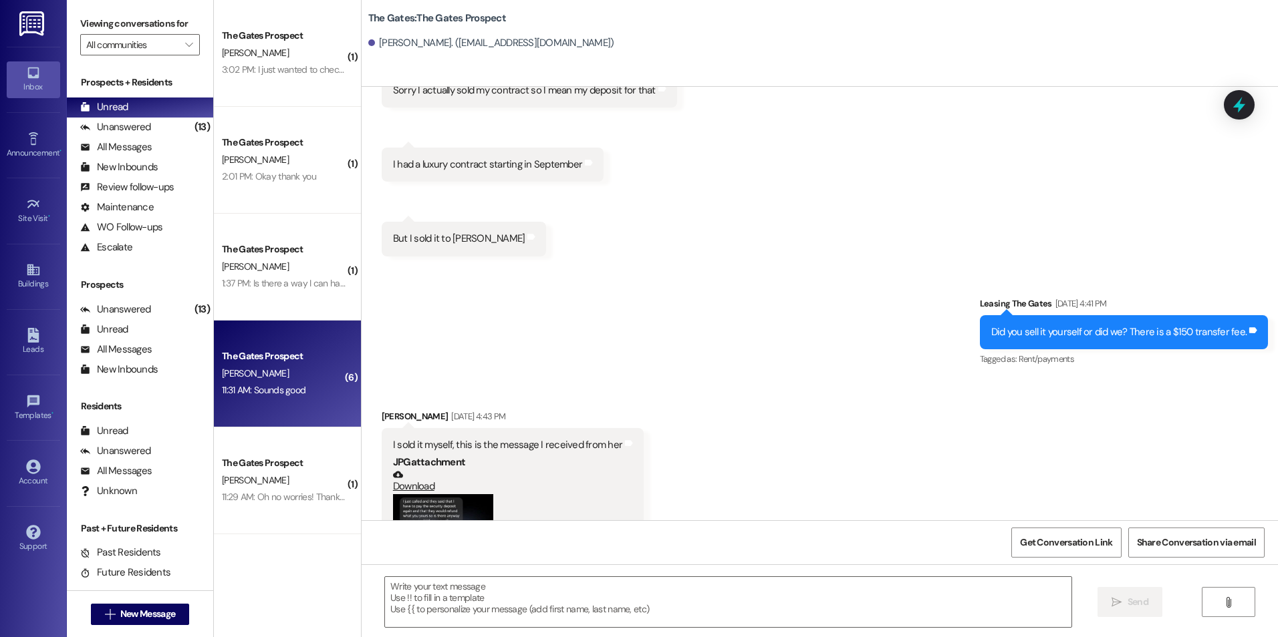
scroll to position [4354, 0]
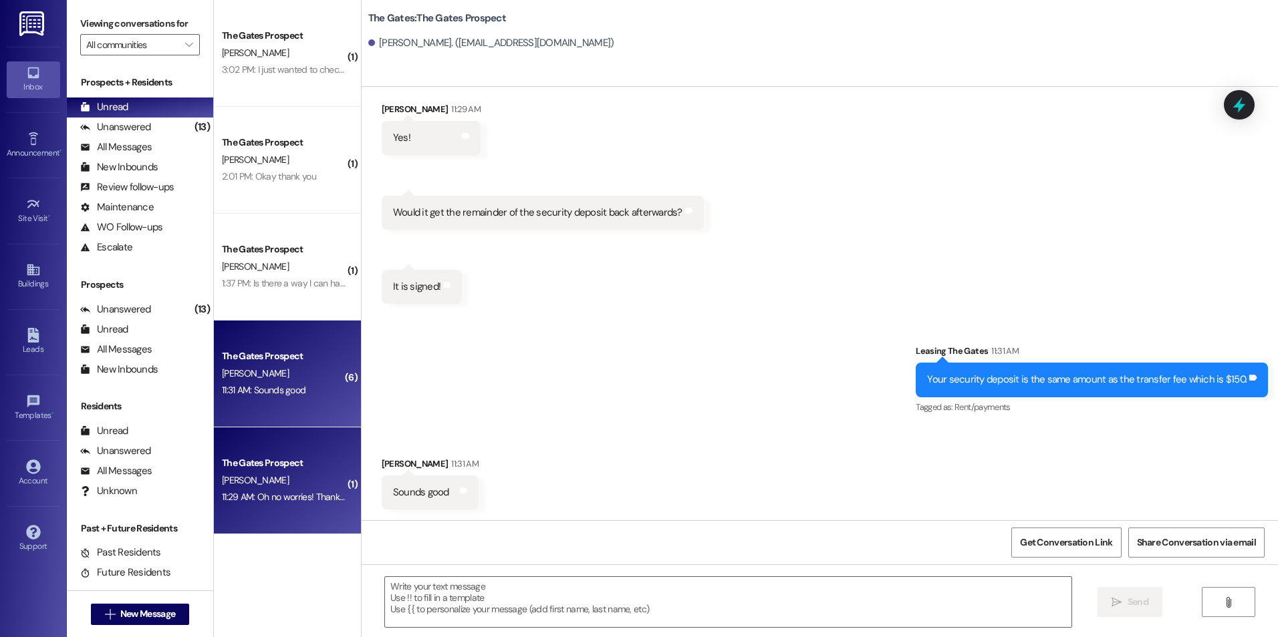
click at [277, 502] on div "11:29 AM: Oh no worries! Thanks for the clarification 11:29 AM: Oh no worries! …" at bounding box center [320, 497] width 196 height 12
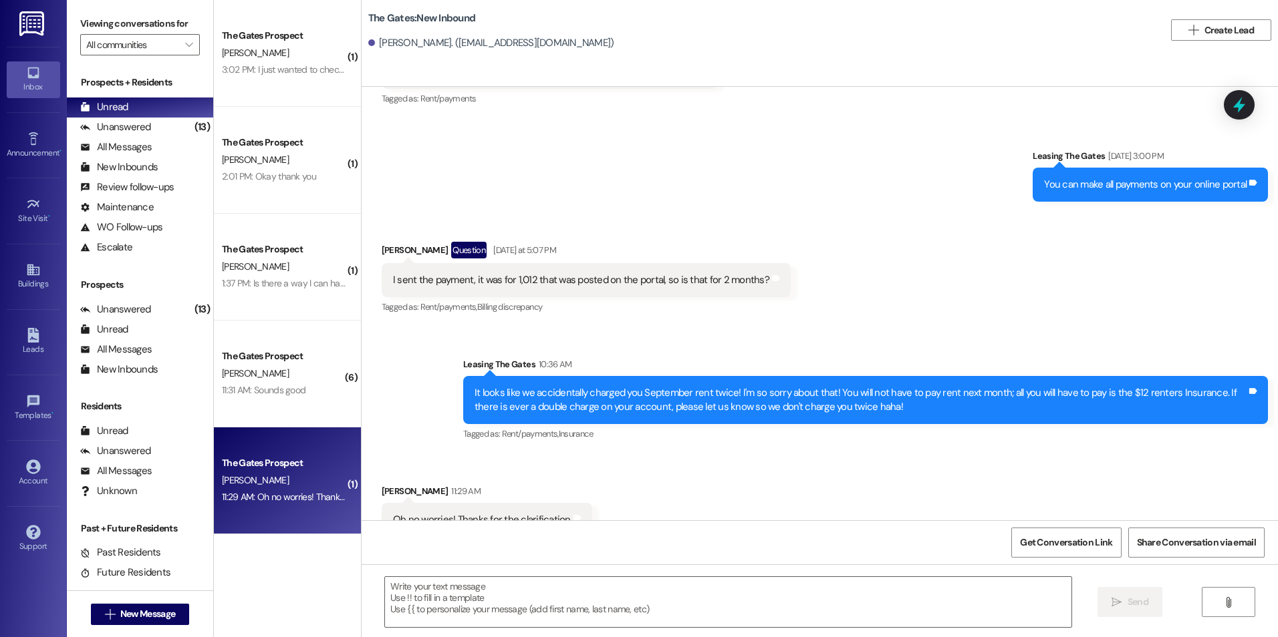
scroll to position [3399, 0]
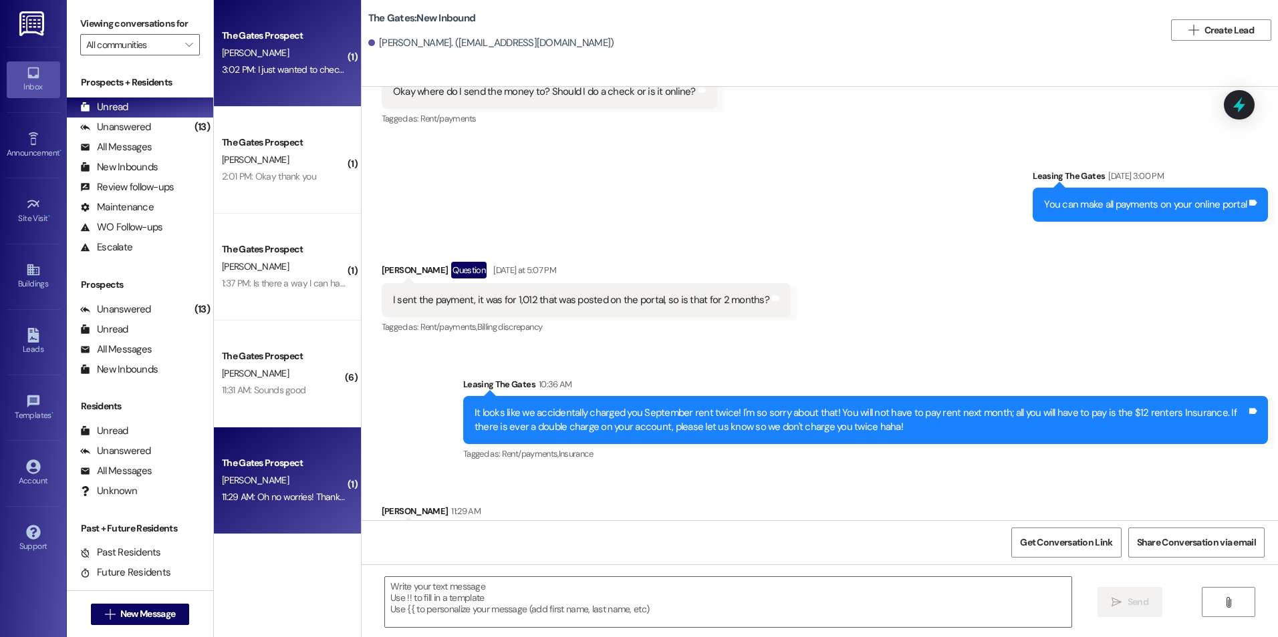
click at [325, 57] on div "[PERSON_NAME]" at bounding box center [283, 53] width 126 height 17
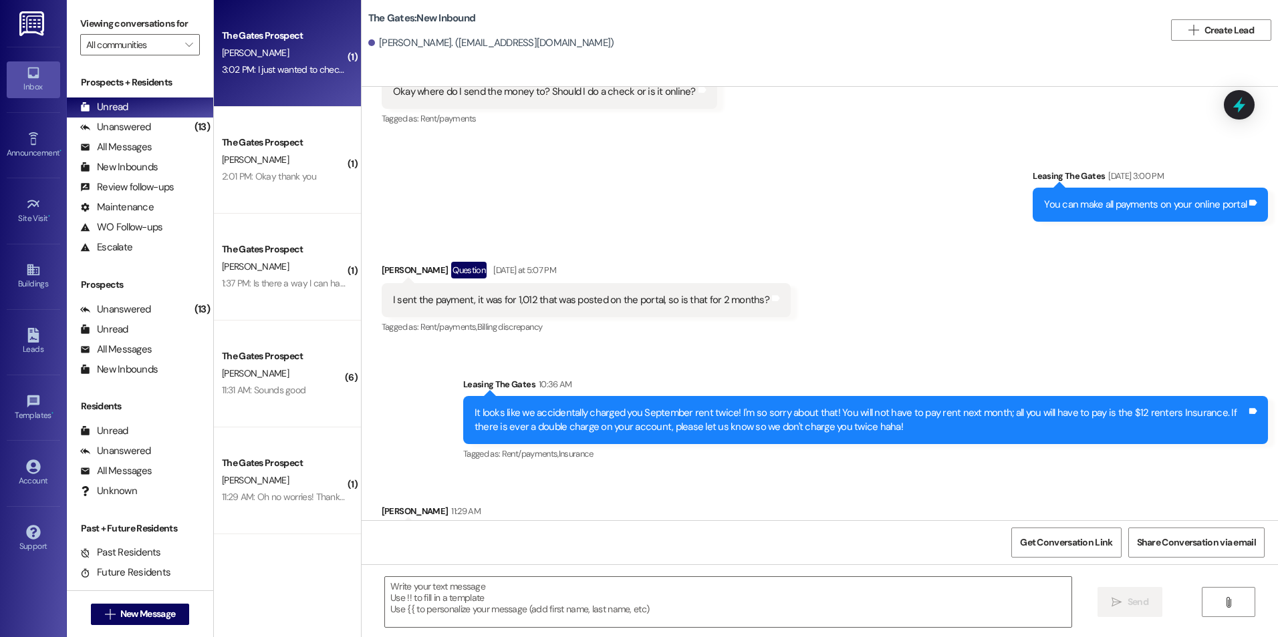
scroll to position [544, 0]
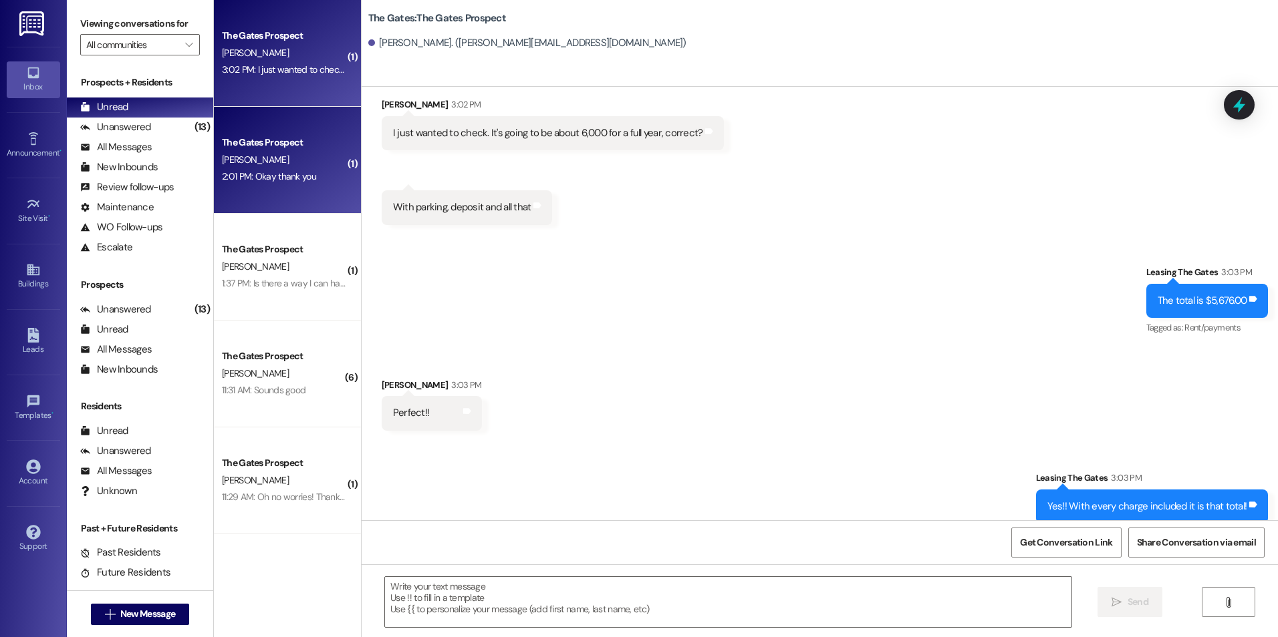
click at [236, 171] on div "2:01 PM: Okay thank you 2:01 PM: Okay thank you" at bounding box center [269, 176] width 94 height 12
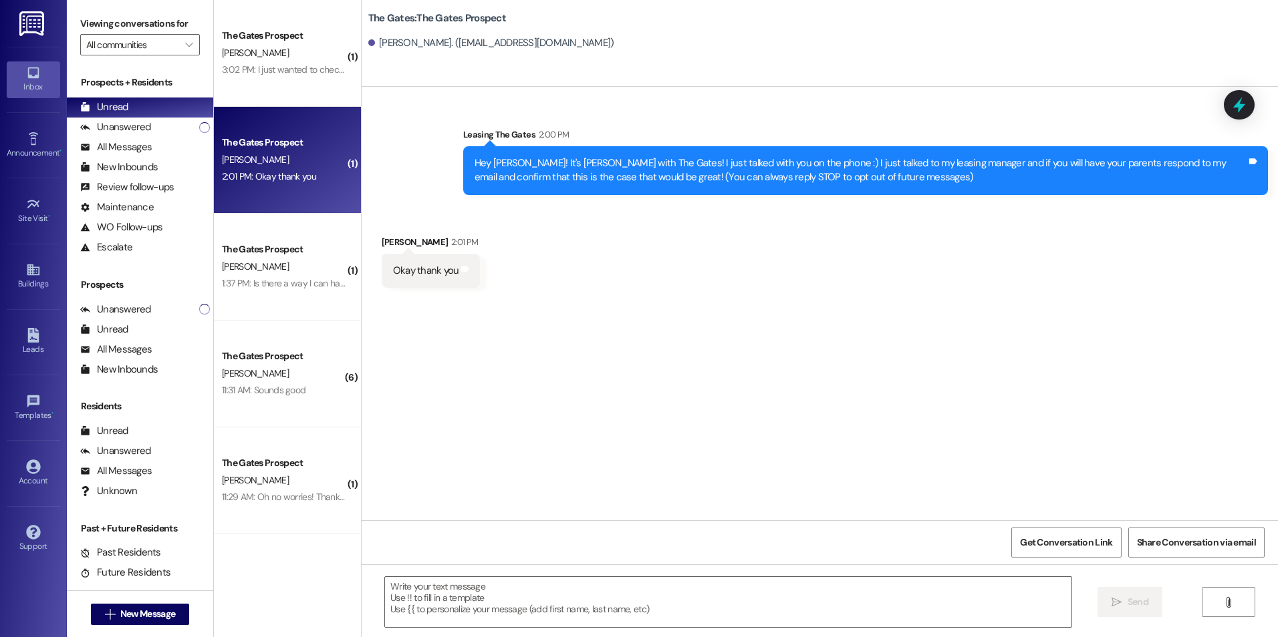
scroll to position [0, 0]
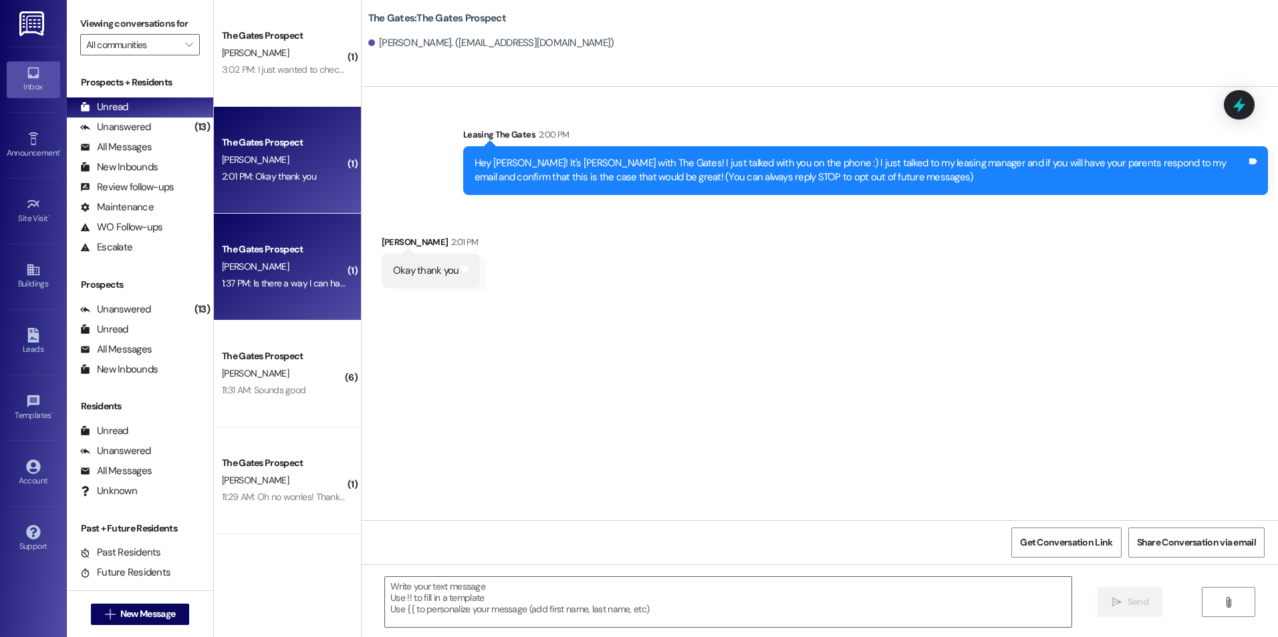
click at [327, 269] on div "[PERSON_NAME]" at bounding box center [283, 267] width 126 height 17
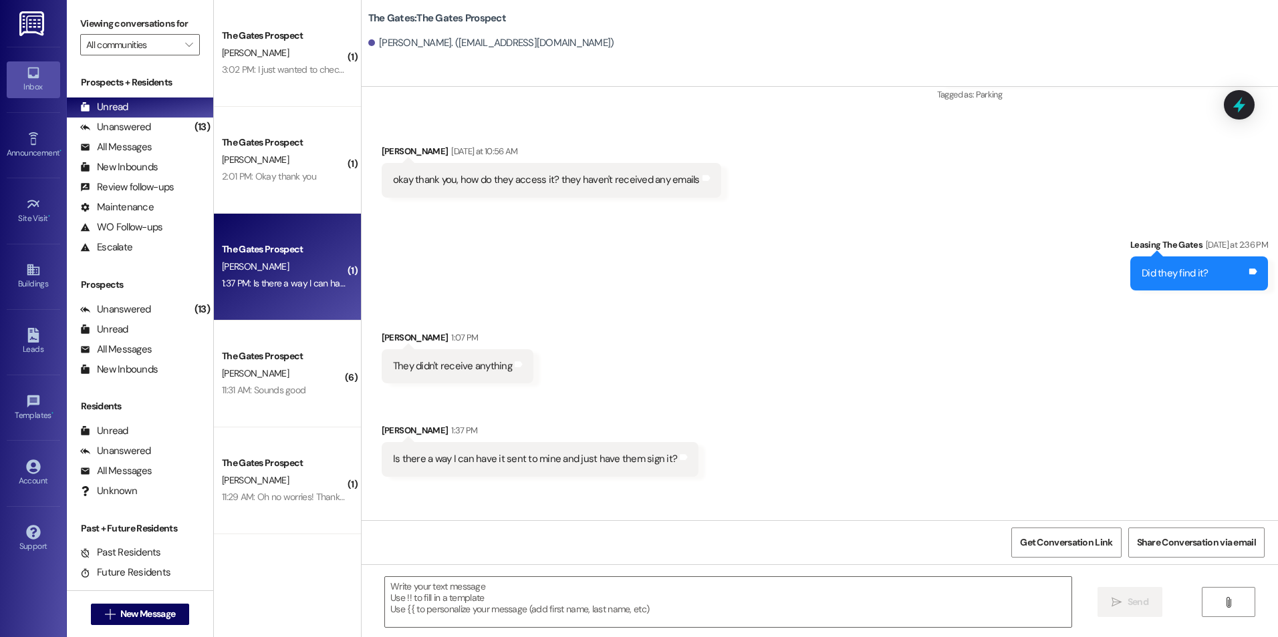
scroll to position [3446, 0]
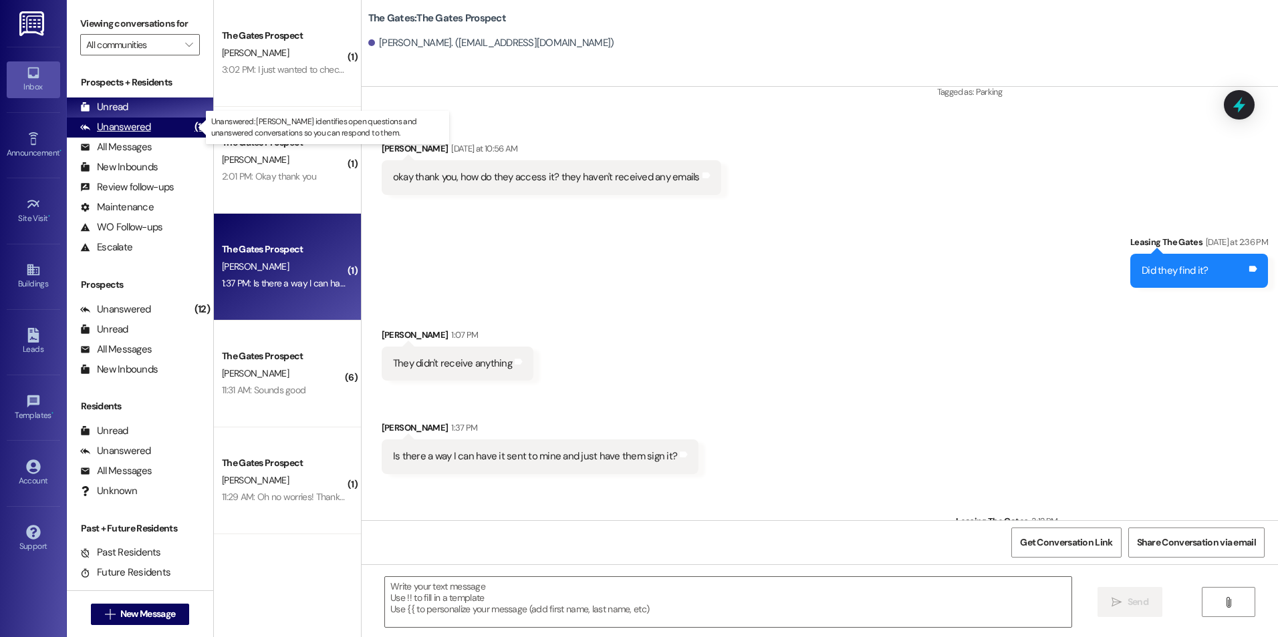
click at [150, 125] on div "Unanswered (12)" at bounding box center [140, 128] width 146 height 20
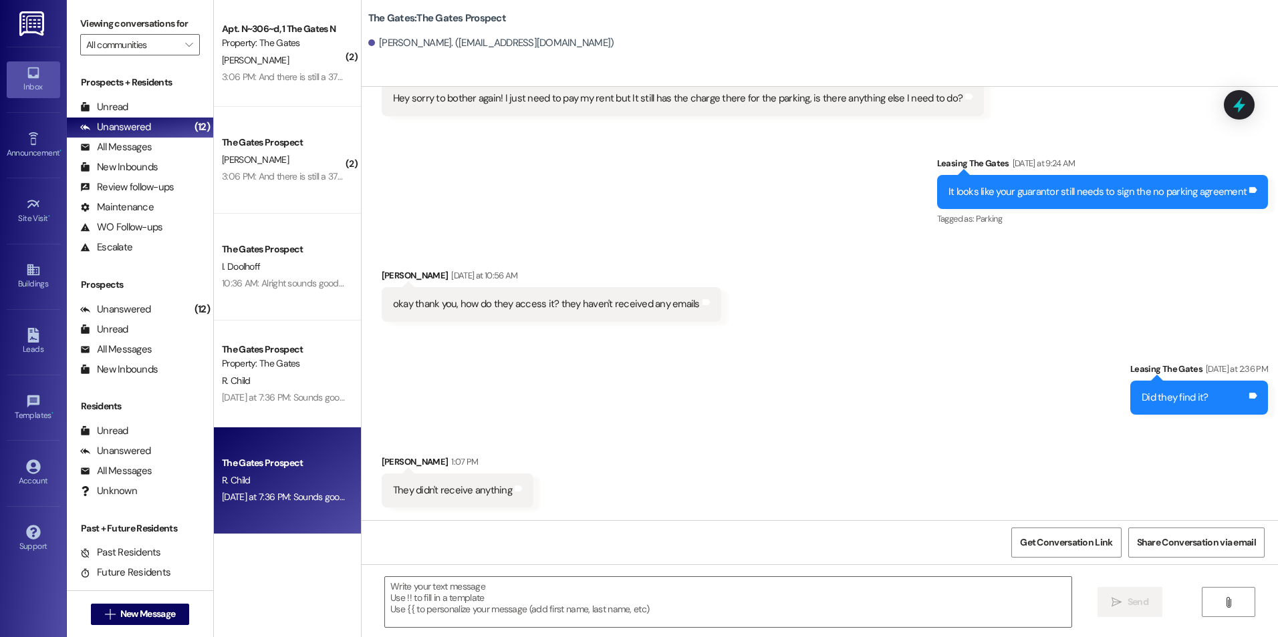
scroll to position [3353, 0]
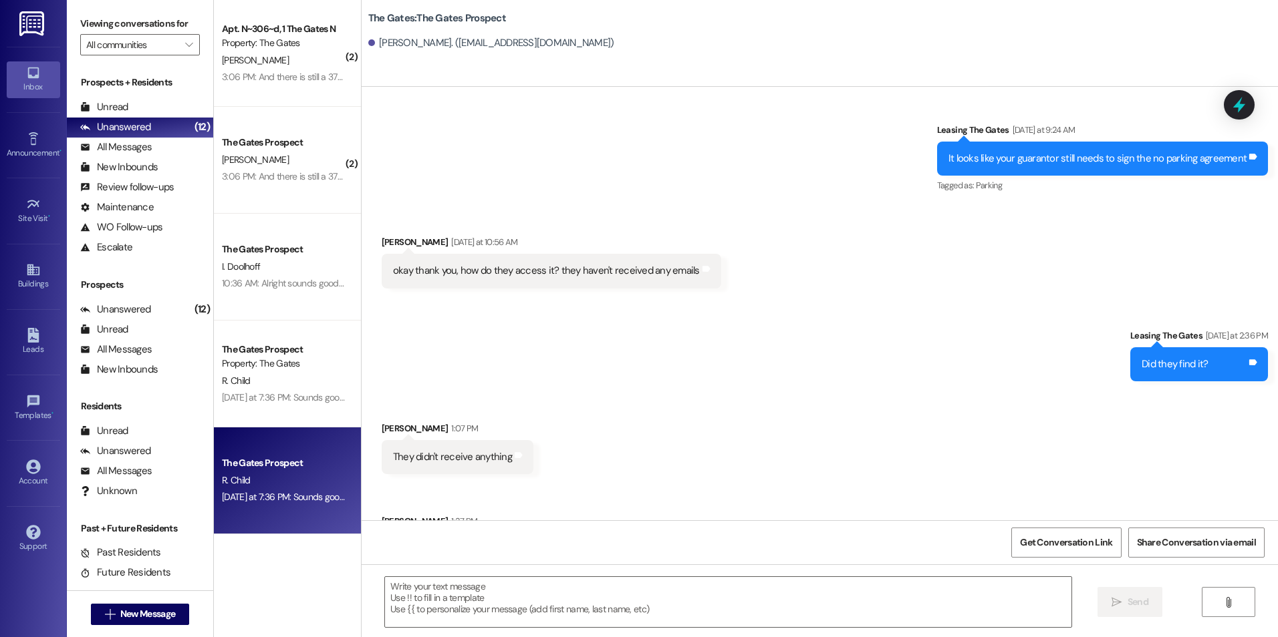
click at [265, 496] on div "[DATE] at 7:36 PM: Sounds good! [DATE] at 7:36 PM: Sounds good!" at bounding box center [284, 497] width 125 height 12
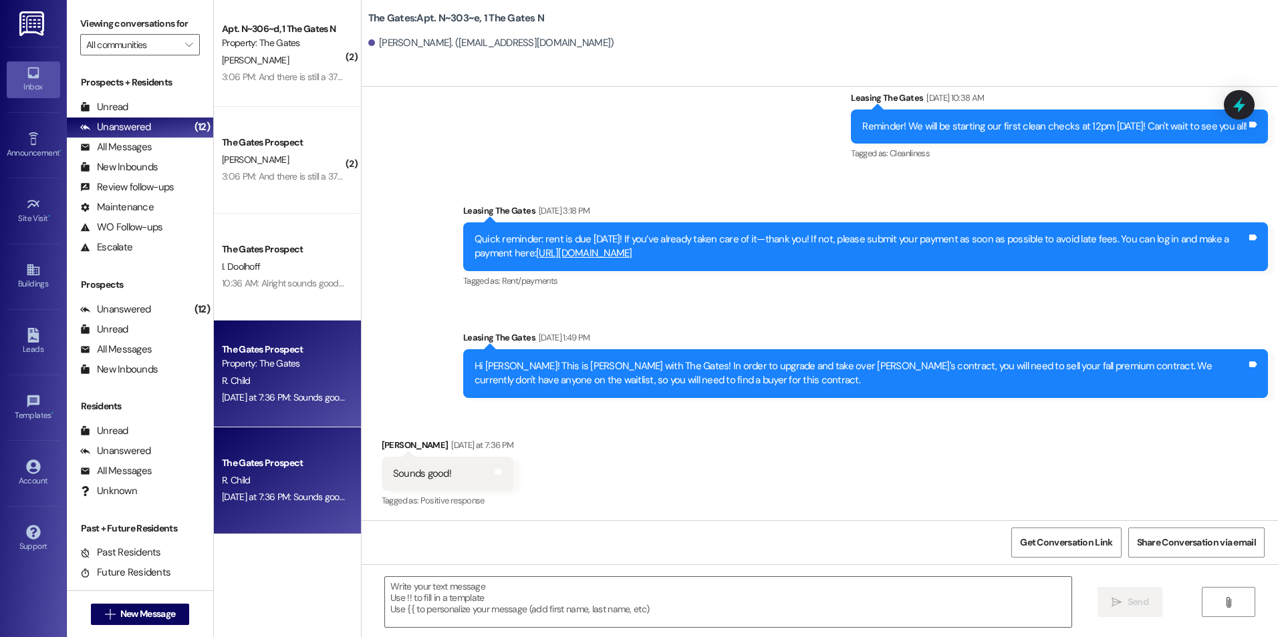
scroll to position [16031, 0]
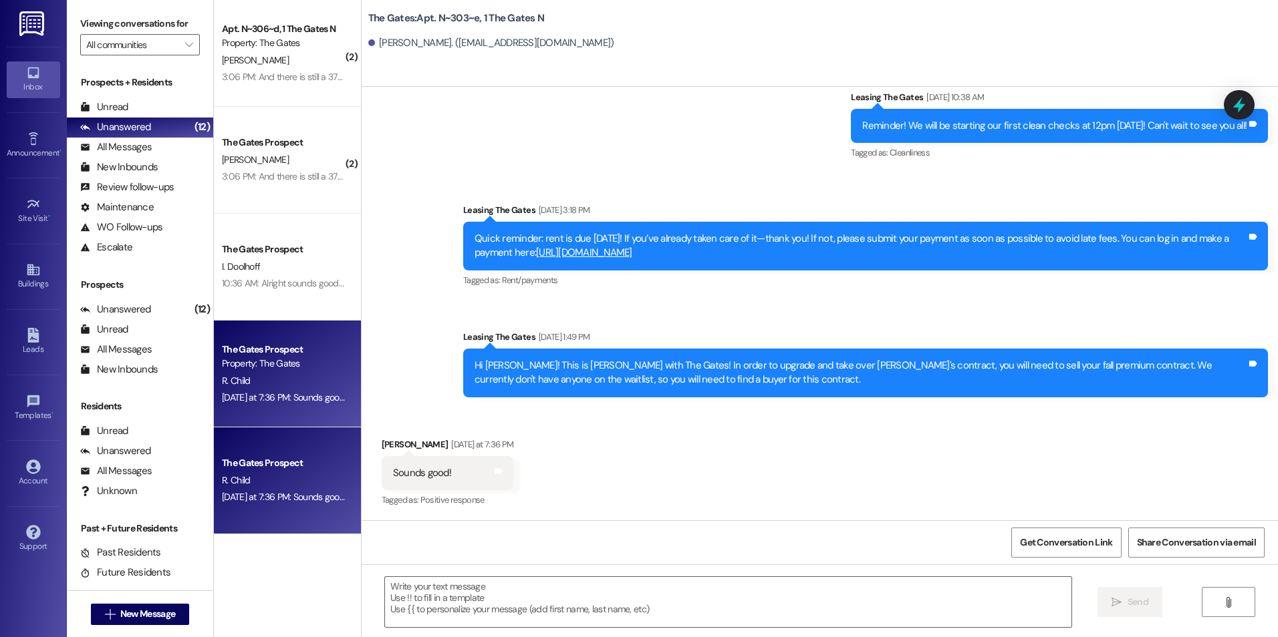
click at [304, 349] on div "The Gates Prospect" at bounding box center [284, 350] width 124 height 14
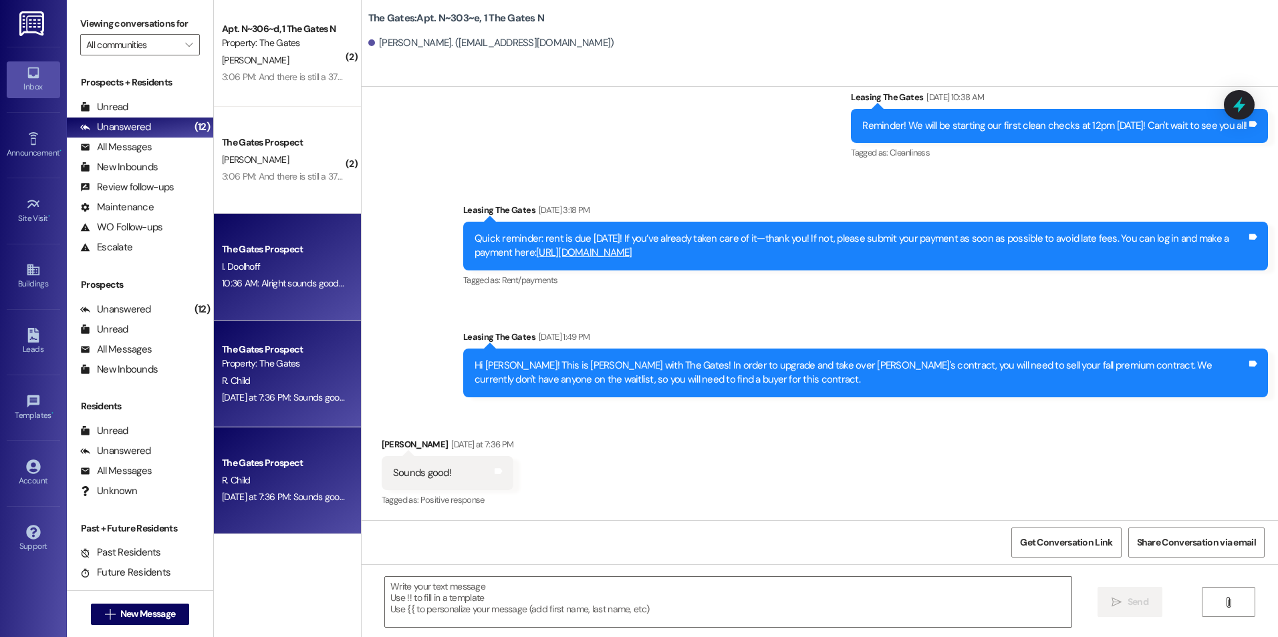
click at [263, 285] on div "10:36 AM: Alright sounds good! I just went in and played the transfer fee. Coul…" at bounding box center [728, 283] width 1012 height 12
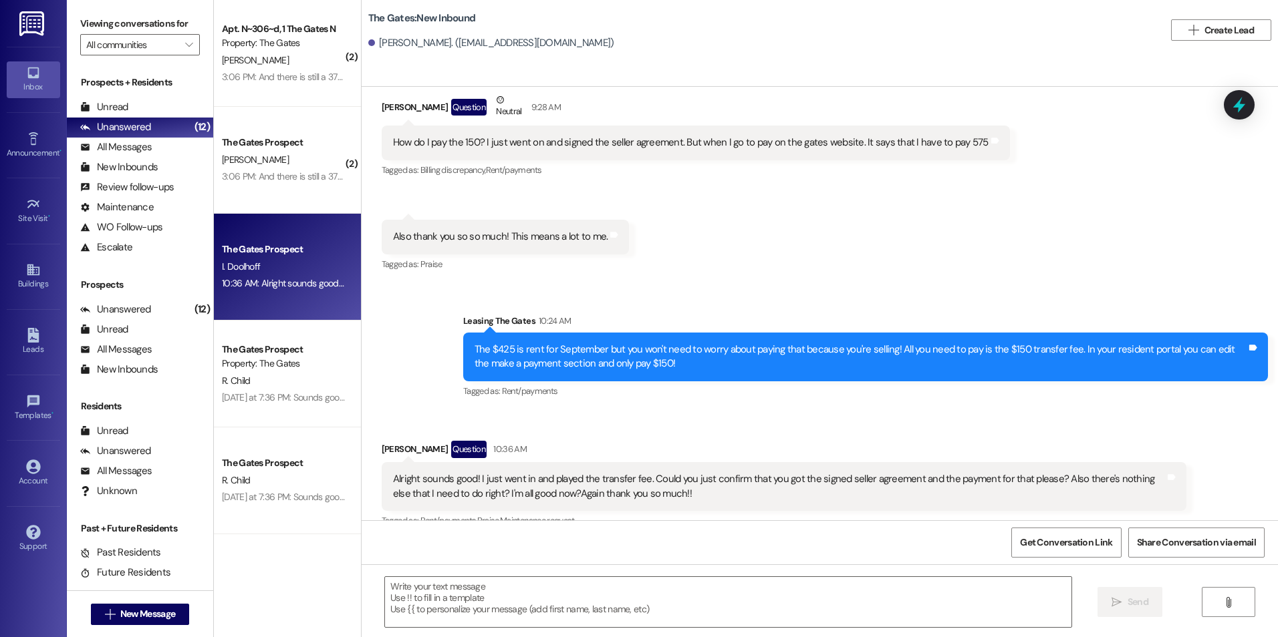
scroll to position [465, 0]
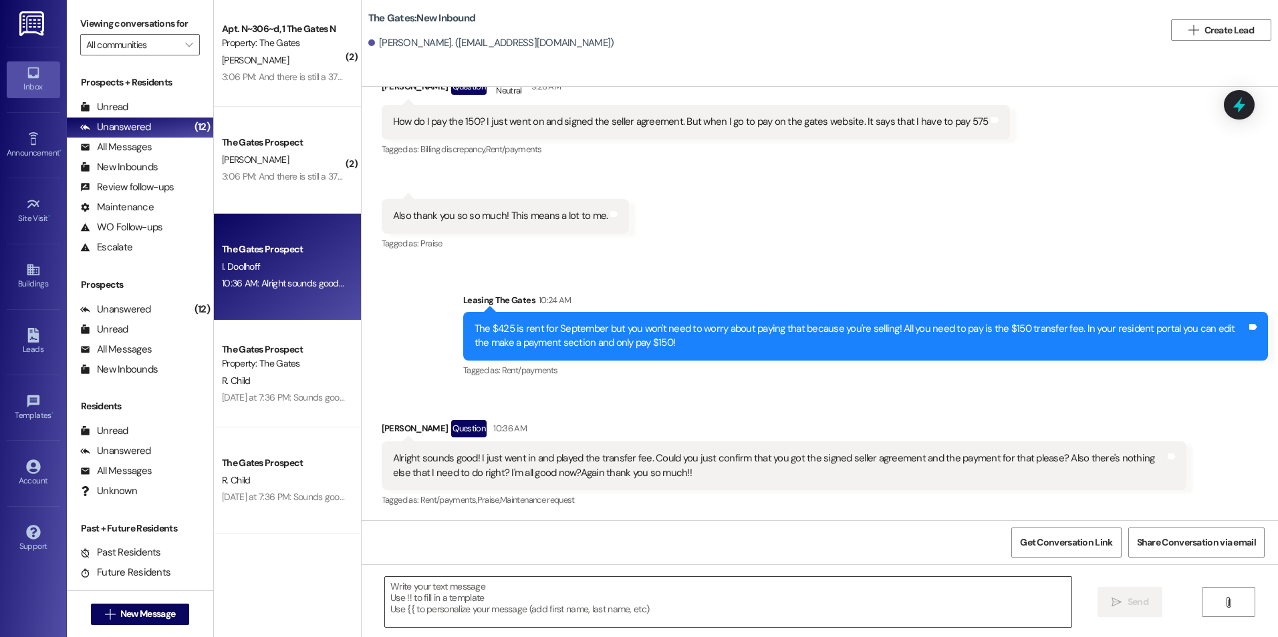
click at [575, 604] on textarea at bounding box center [728, 602] width 686 height 50
click at [593, 594] on textarea at bounding box center [728, 602] width 686 height 50
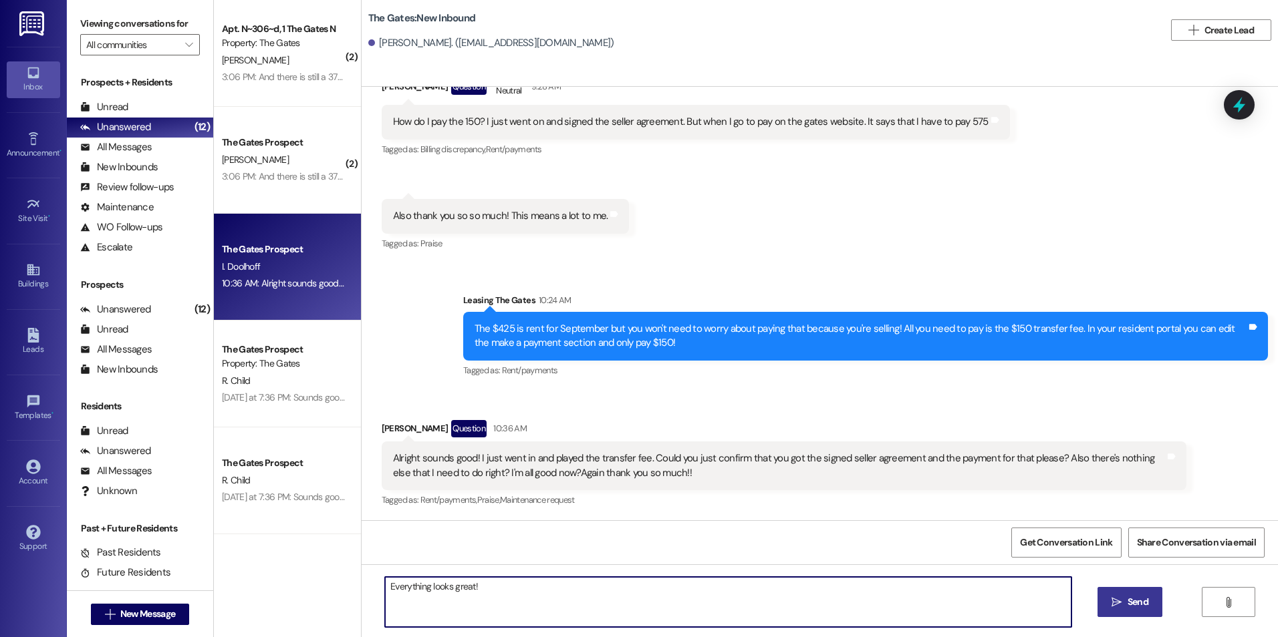
type textarea "Everything looks great!"
click at [1137, 599] on span "Send" at bounding box center [1137, 602] width 21 height 14
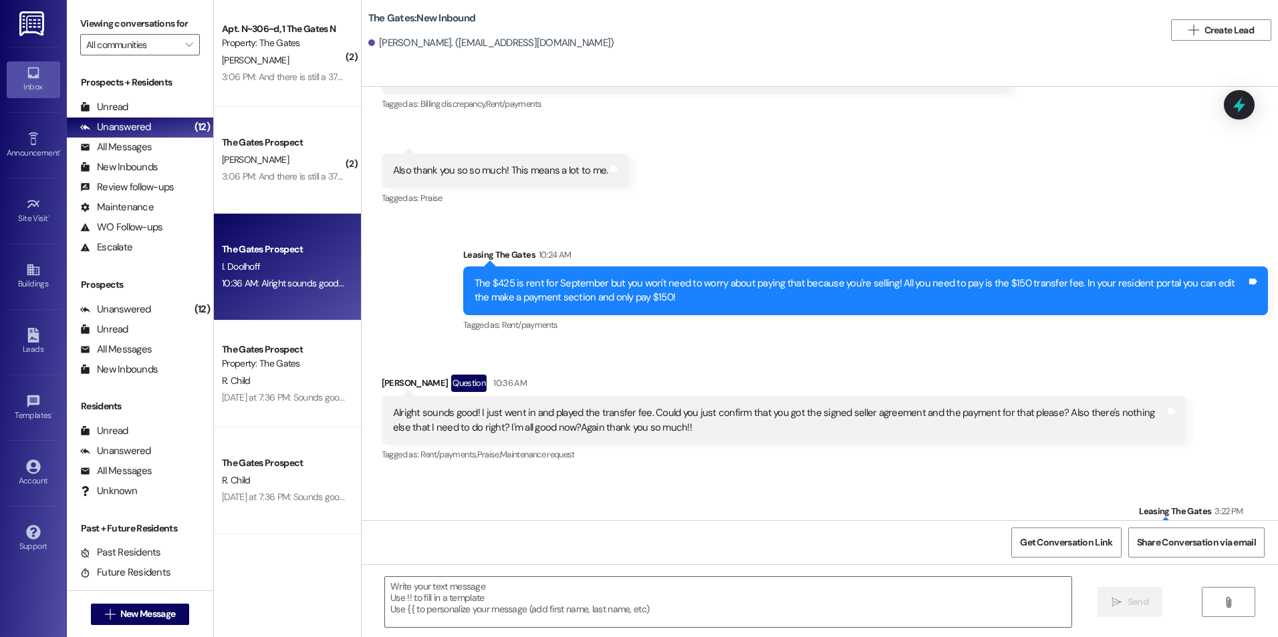
scroll to position [559, 0]
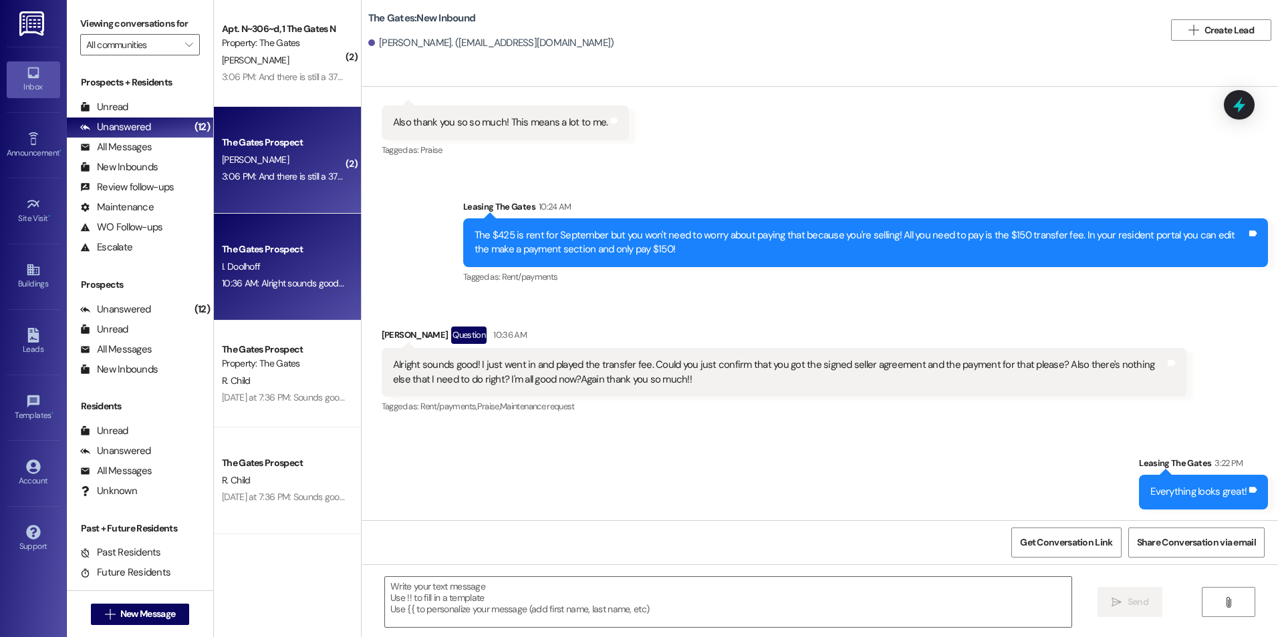
click at [294, 185] on div "3:06 PM: And there is still a 375$ balance in my account even though I paid all…" at bounding box center [283, 176] width 126 height 17
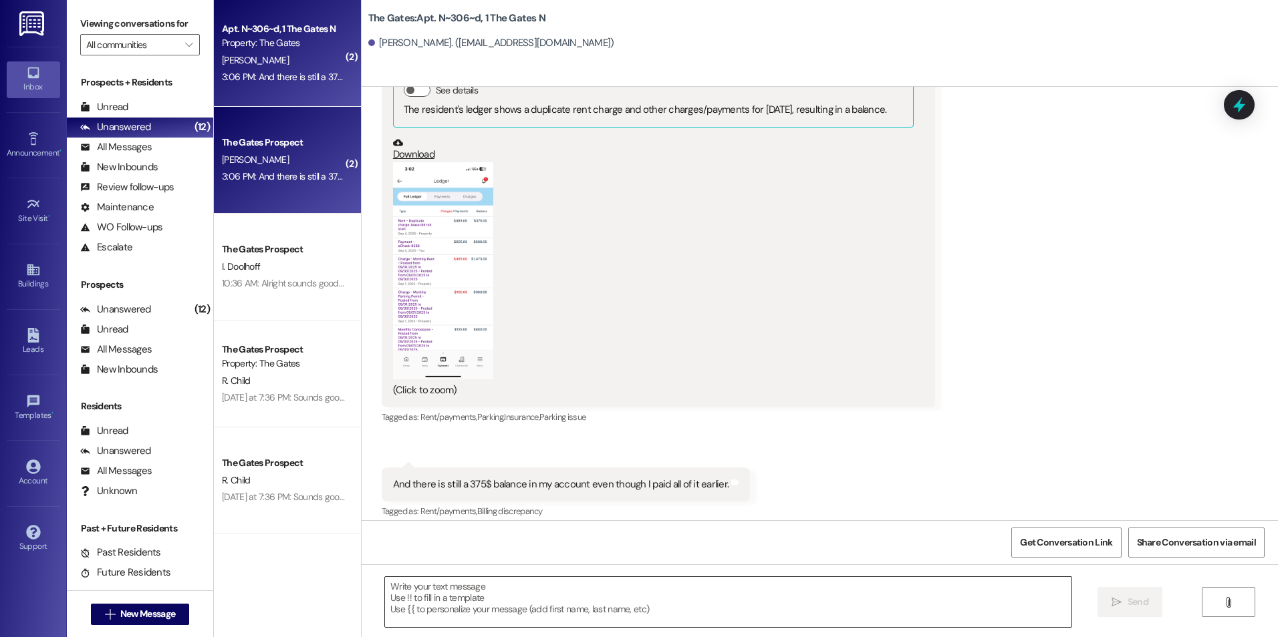
scroll to position [21469, 0]
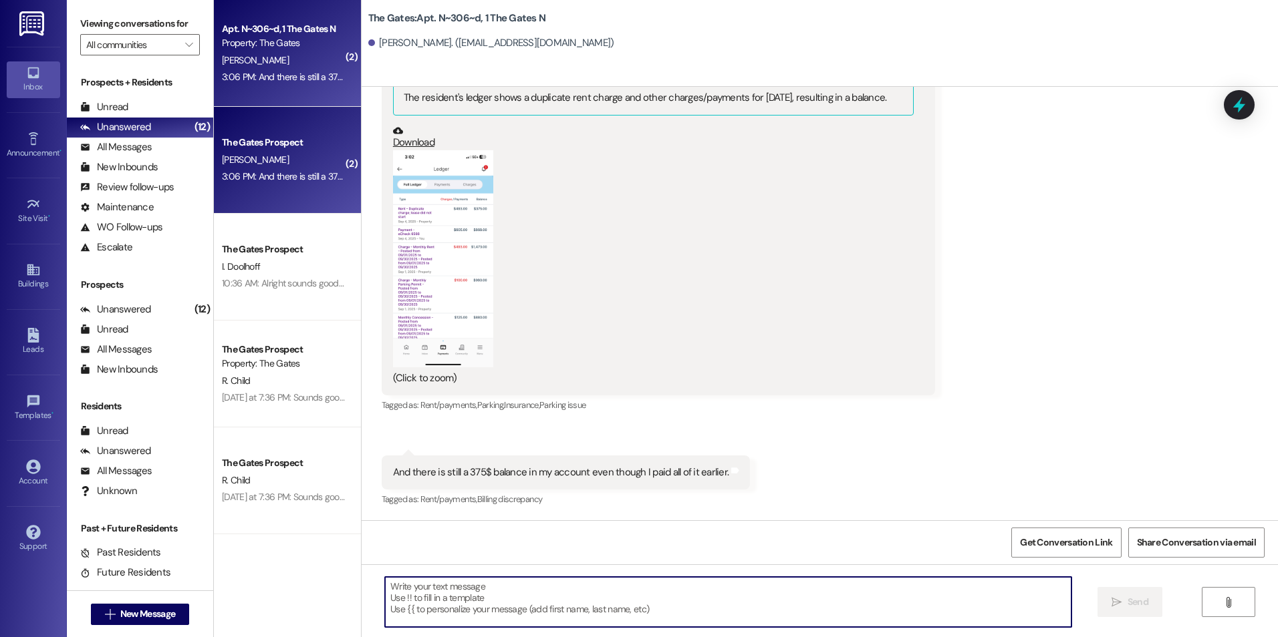
click at [562, 607] on textarea at bounding box center [728, 602] width 686 height 50
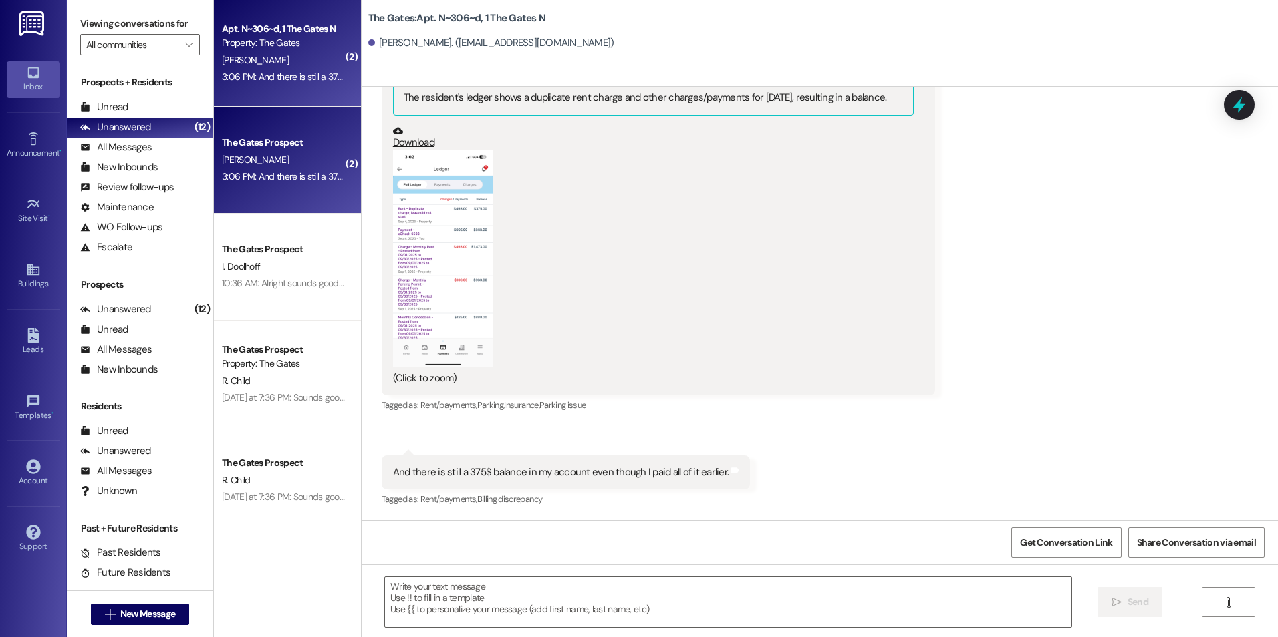
click at [438, 294] on button "Zoom image" at bounding box center [443, 258] width 100 height 217
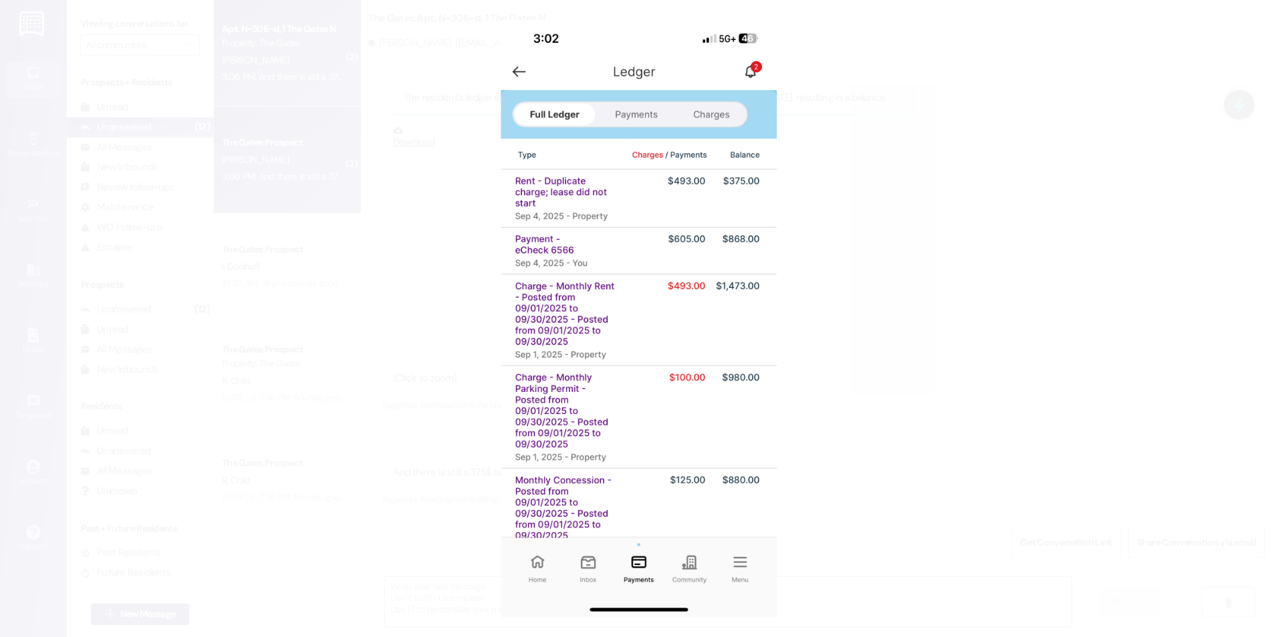
drag, startPoint x: 933, startPoint y: 170, endPoint x: 905, endPoint y: 515, distance: 345.9
click at [905, 515] on button "Unzoom image" at bounding box center [639, 318] width 1278 height 637
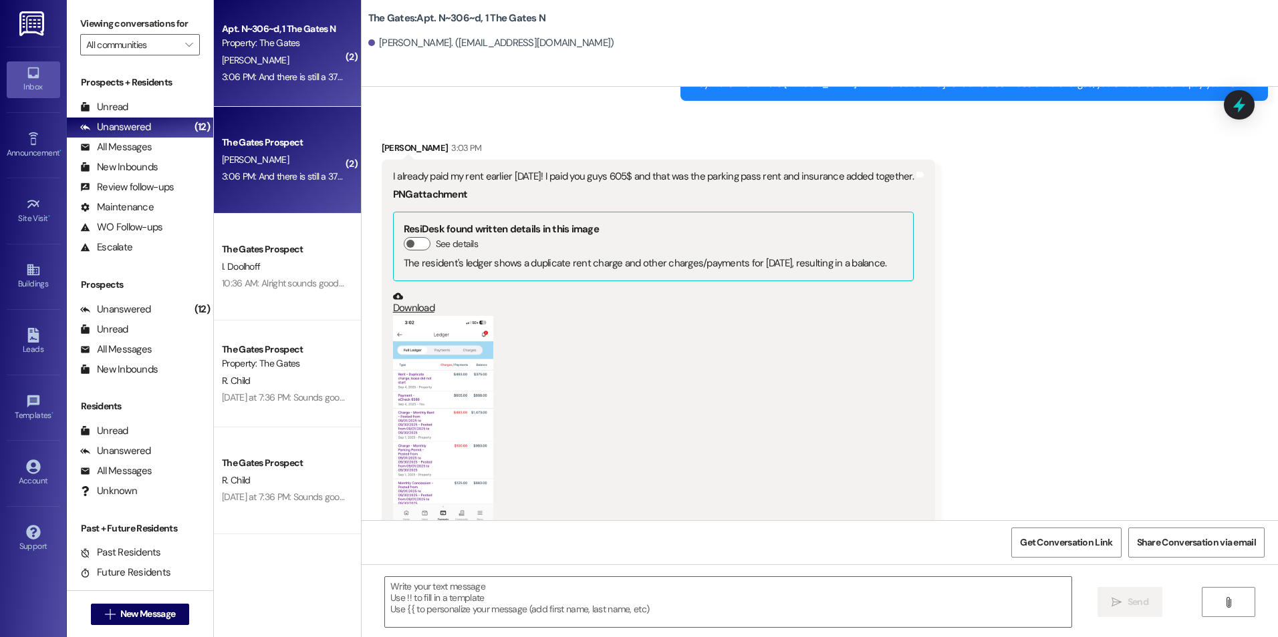
scroll to position [21268, 0]
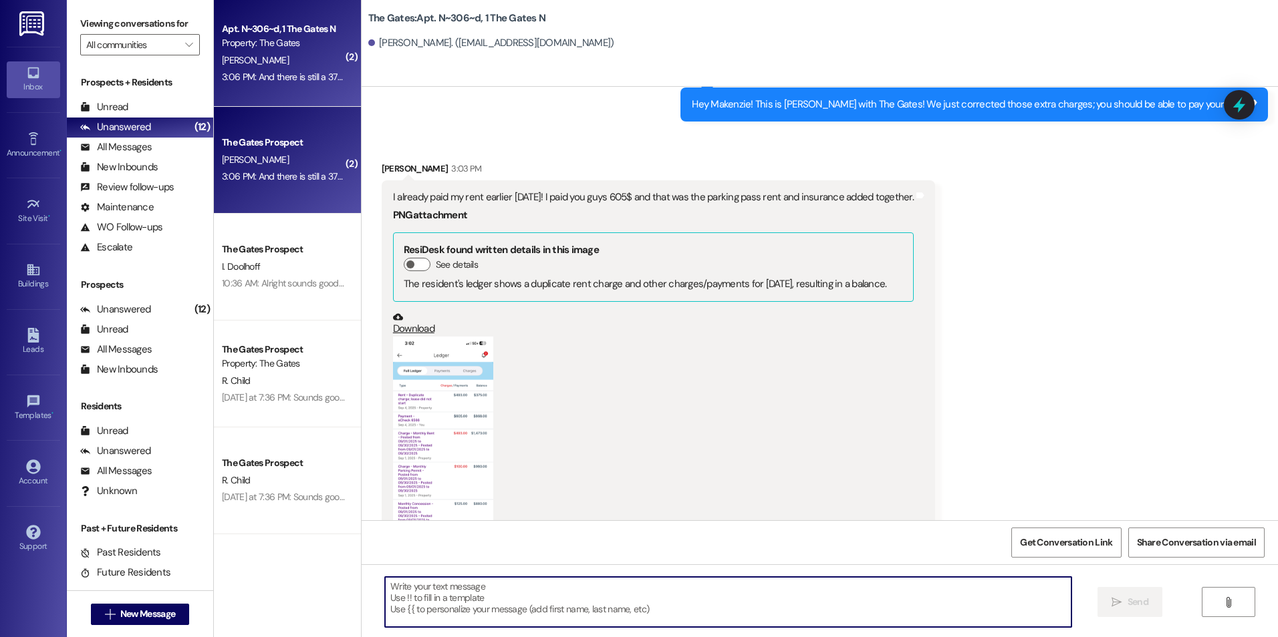
click at [706, 595] on textarea at bounding box center [728, 602] width 686 height 50
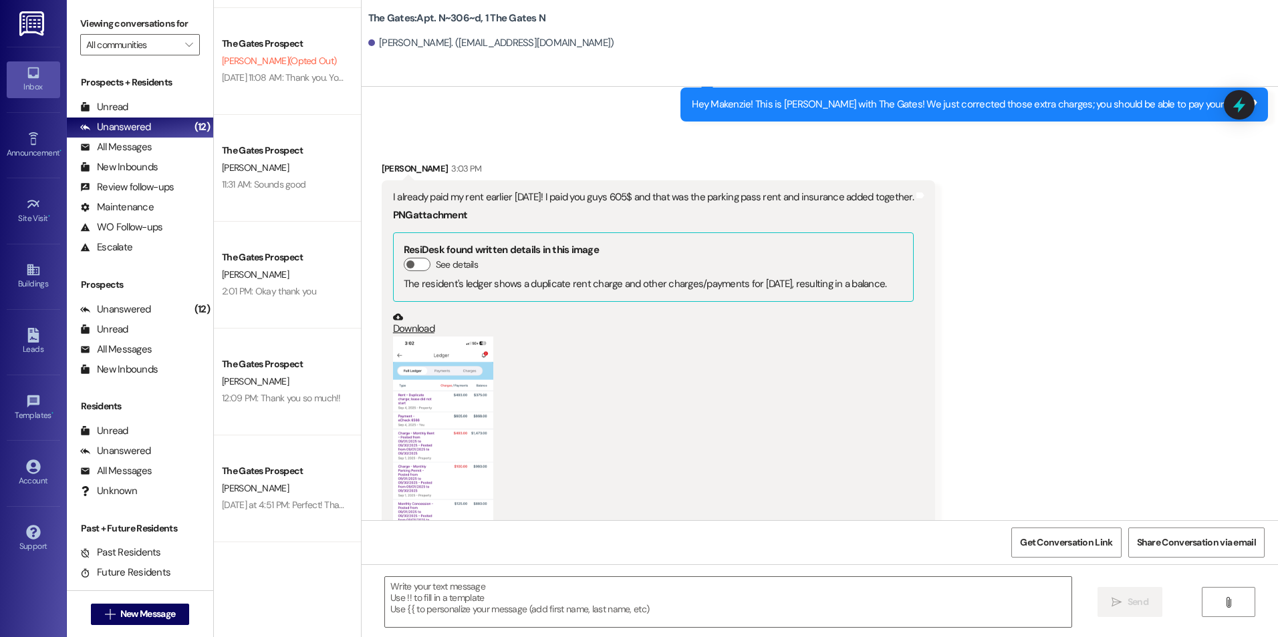
scroll to position [21335, 0]
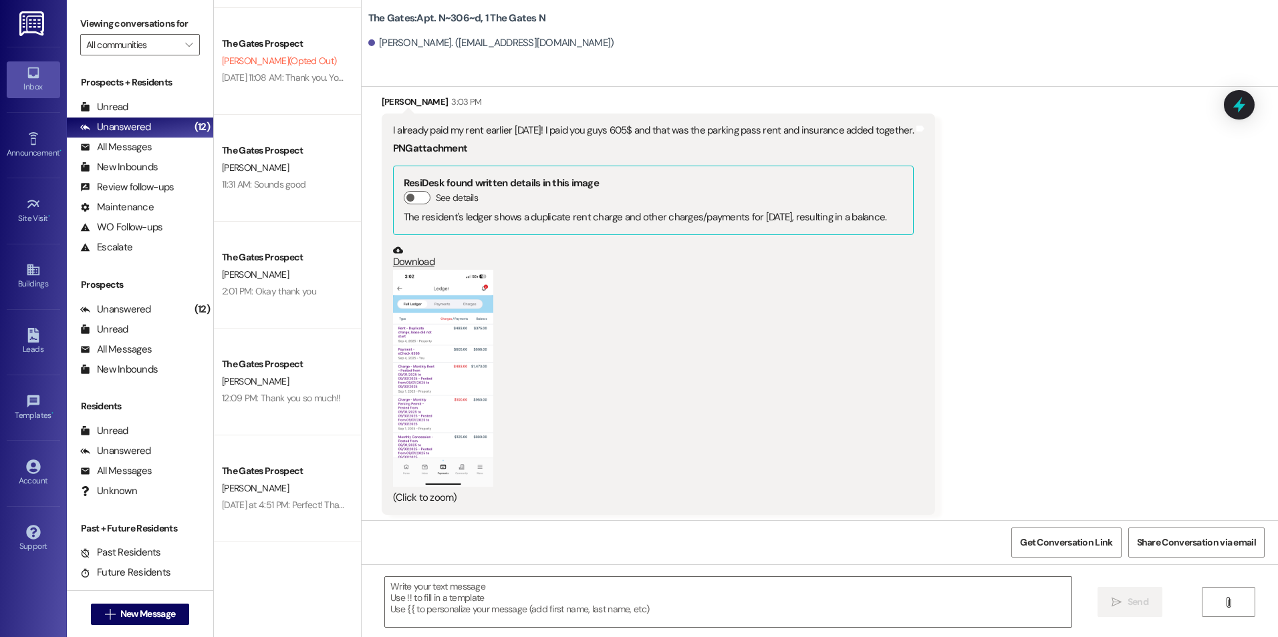
drag, startPoint x: 674, startPoint y: 257, endPoint x: 1013, endPoint y: 253, distance: 339.4
click at [1013, 253] on div "Received via SMS [PERSON_NAME] 3:03 PM I already paid my rent earlier [DATE]! I…" at bounding box center [819, 352] width 916 height 574
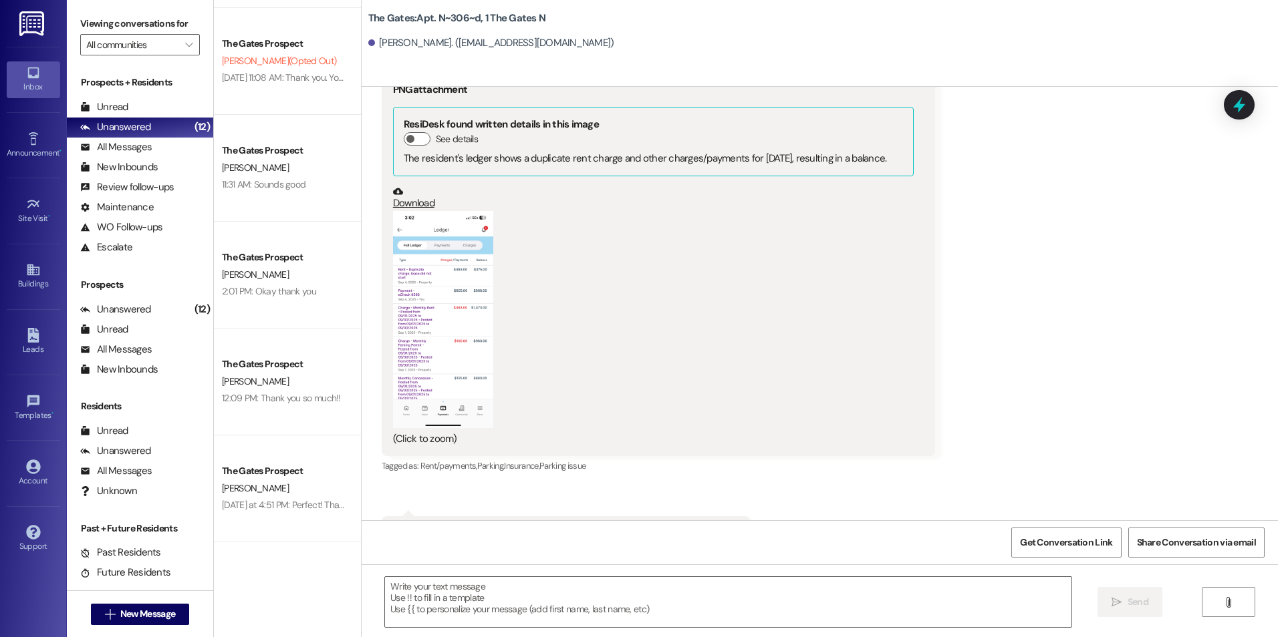
scroll to position [21469, 0]
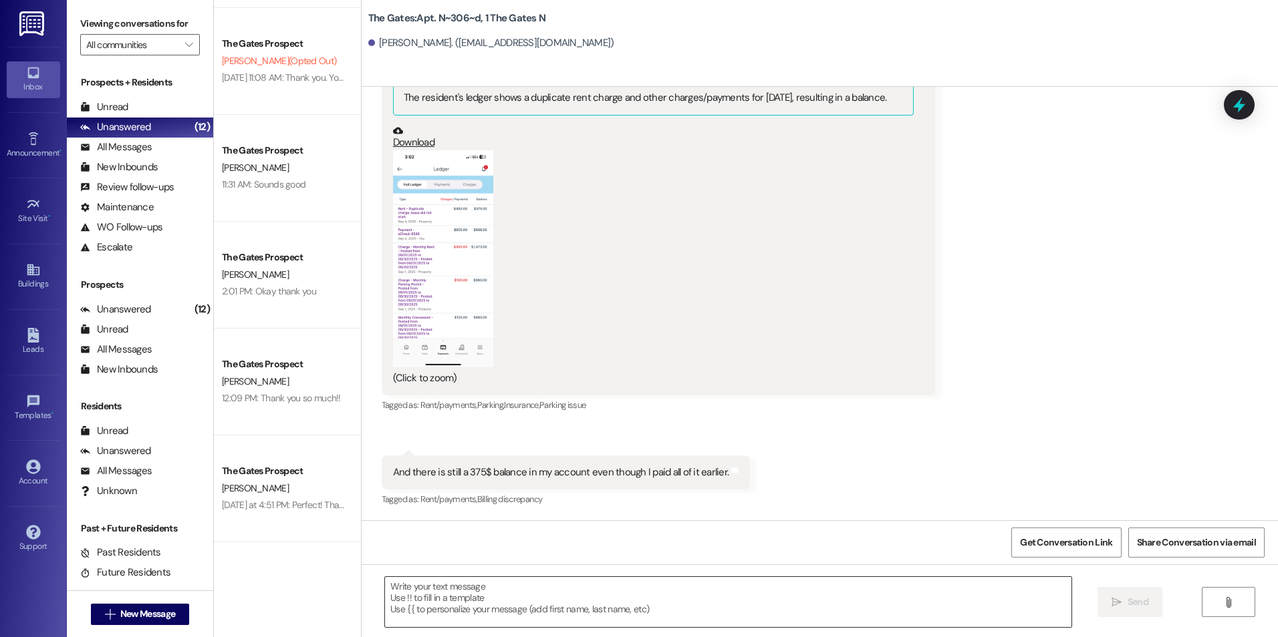
click at [674, 597] on textarea at bounding box center [728, 602] width 686 height 50
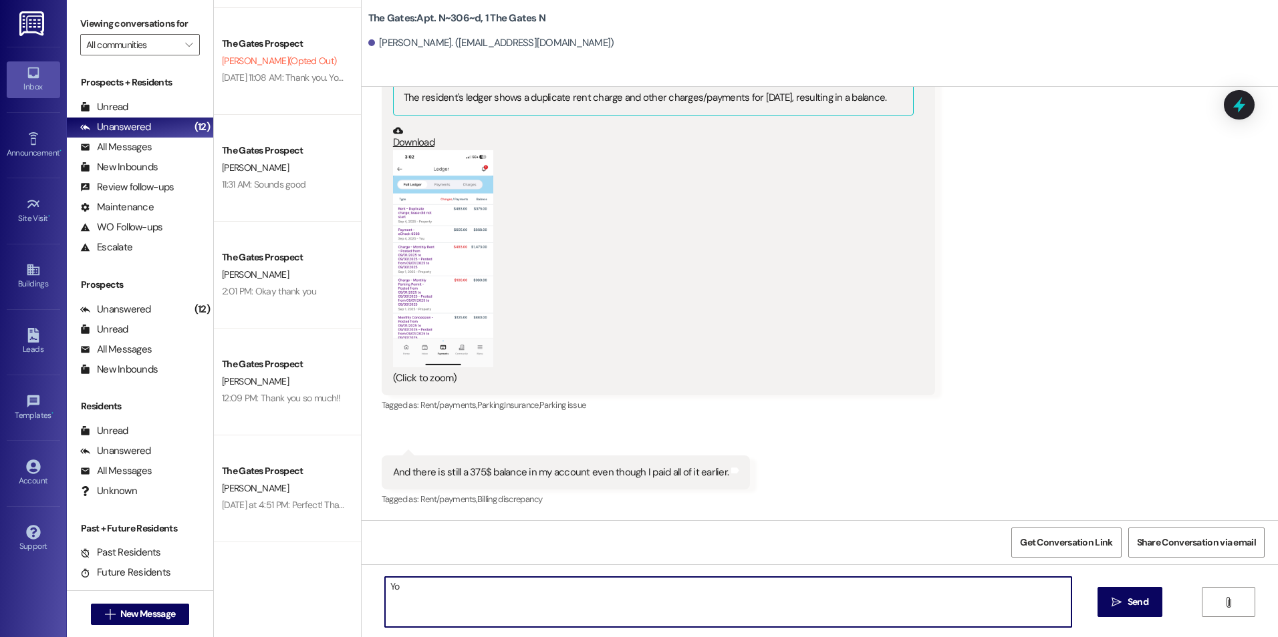
type textarea "Y"
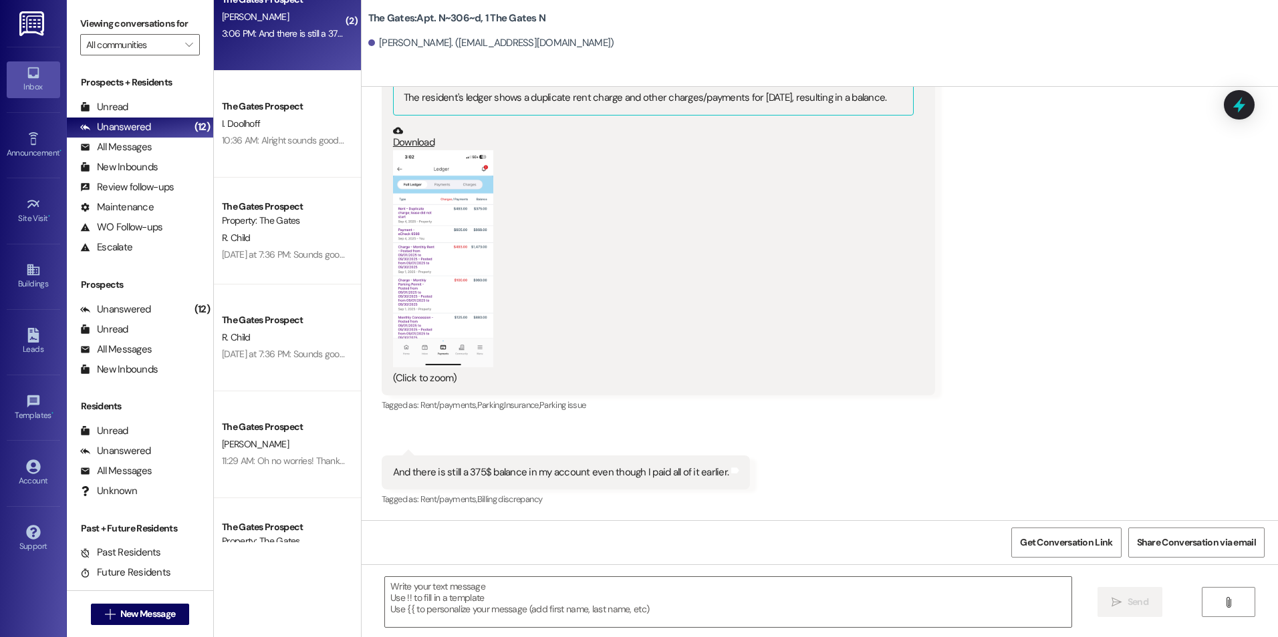
scroll to position [0, 0]
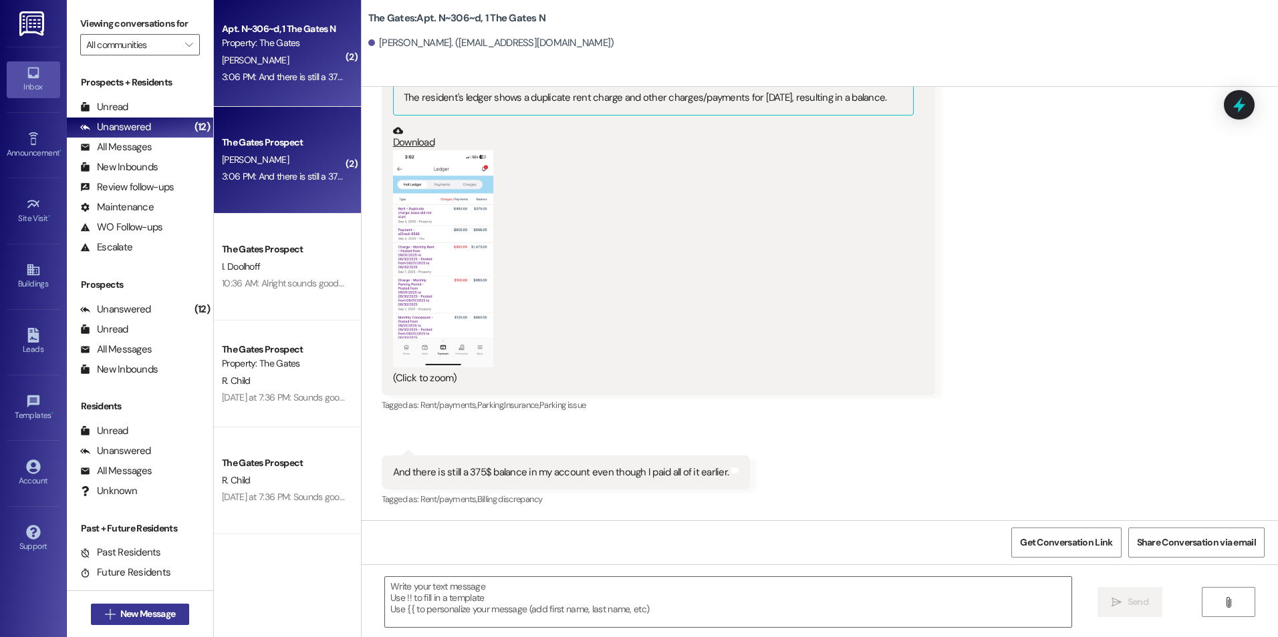
click at [136, 613] on span "New Message" at bounding box center [147, 614] width 55 height 14
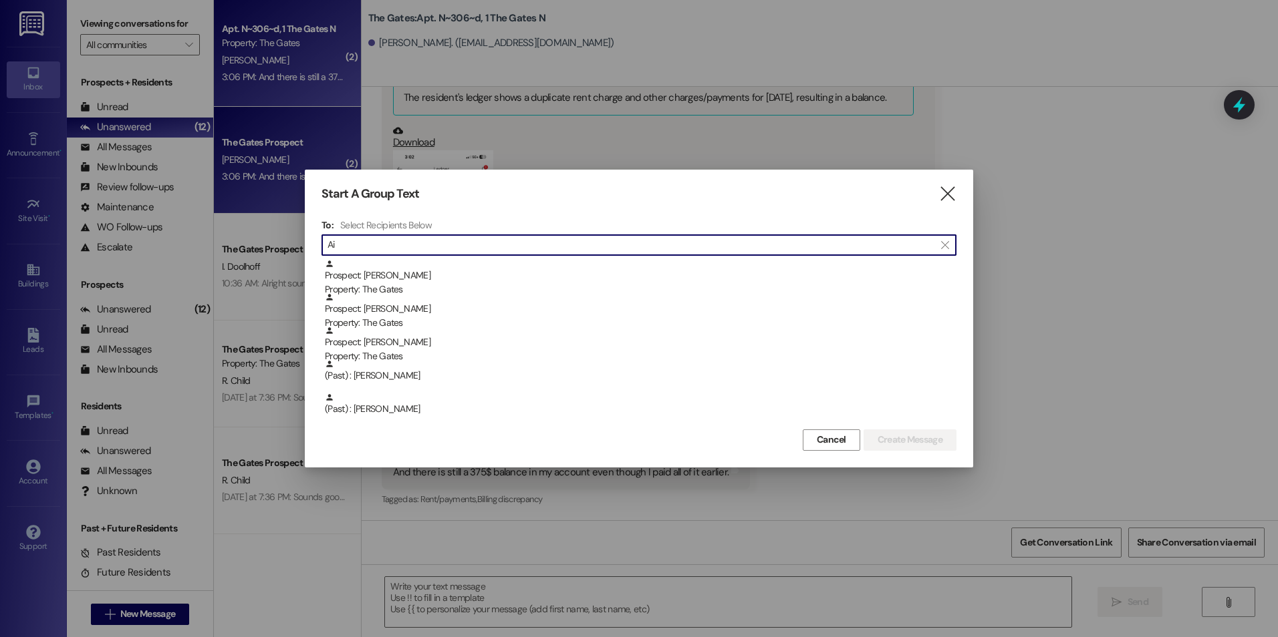
type input "A"
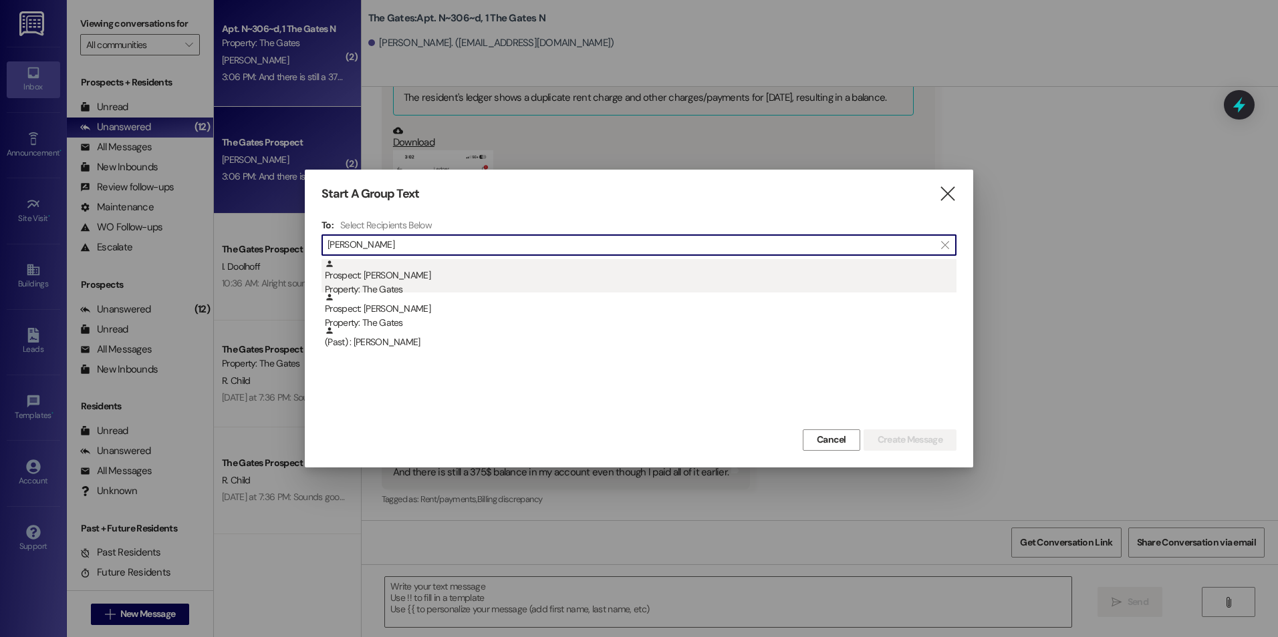
drag, startPoint x: 496, startPoint y: 249, endPoint x: 334, endPoint y: 268, distance: 162.8
click at [334, 268] on div "To: Select Recipients Below  [PERSON_NAME]  Prospect: [PERSON_NAME] Property:…" at bounding box center [638, 322] width 635 height 207
type input "C"
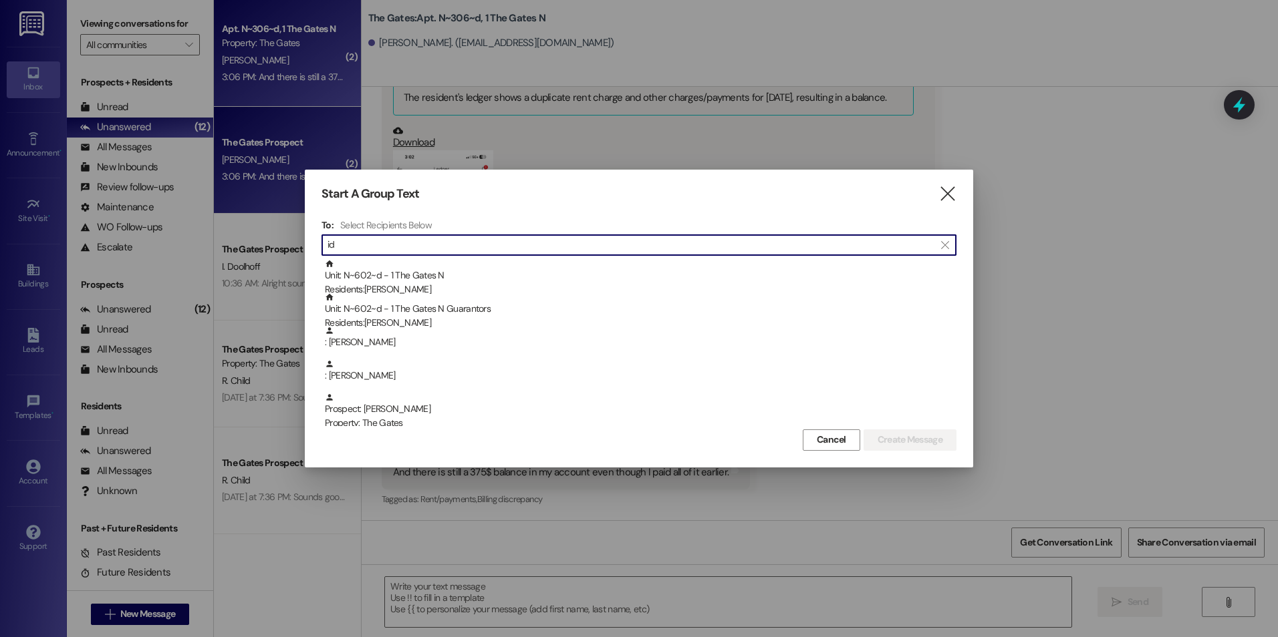
type input "i"
type input "A"
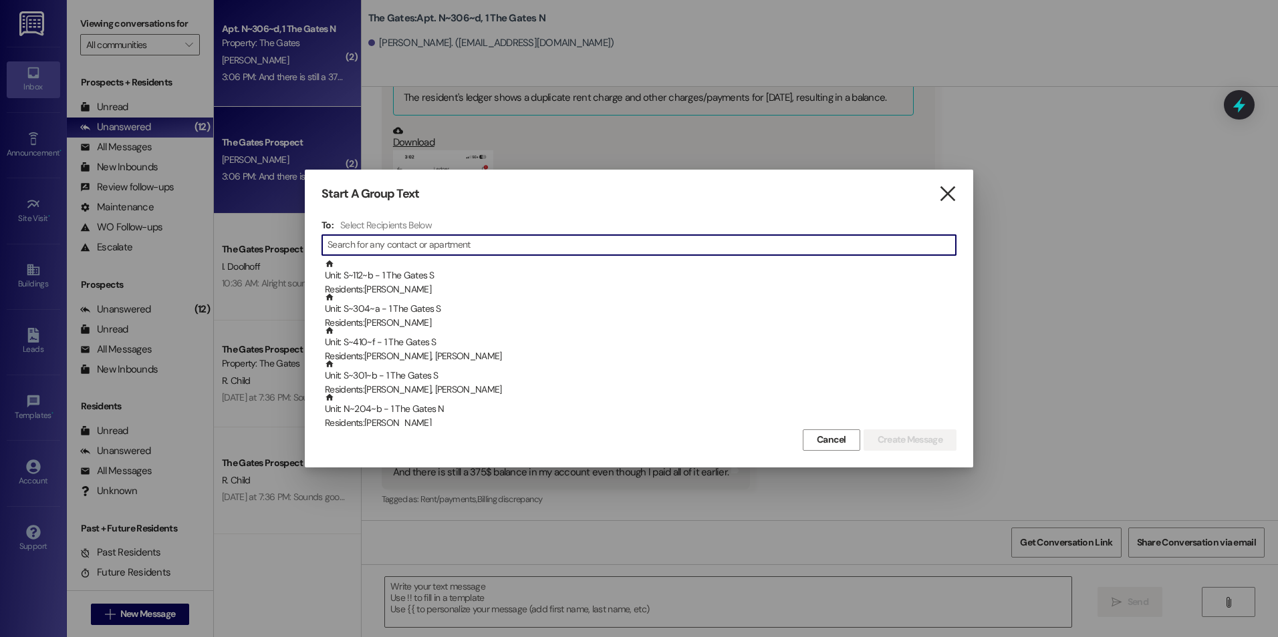
click at [935, 188] on div "Start A Group Text " at bounding box center [638, 193] width 635 height 15
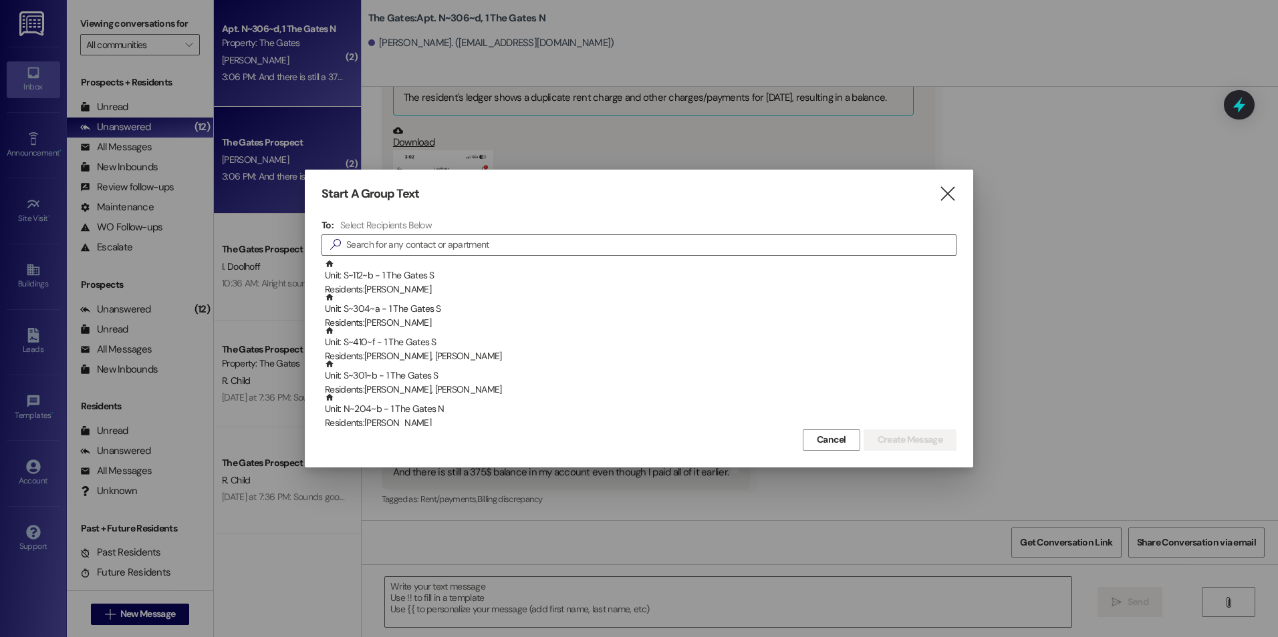
click at [951, 204] on div "Start A Group Text  To: Select Recipients Below  Unit: S~112~b - 1 The Gates …" at bounding box center [639, 318] width 668 height 297
click at [951, 193] on icon "" at bounding box center [947, 194] width 18 height 14
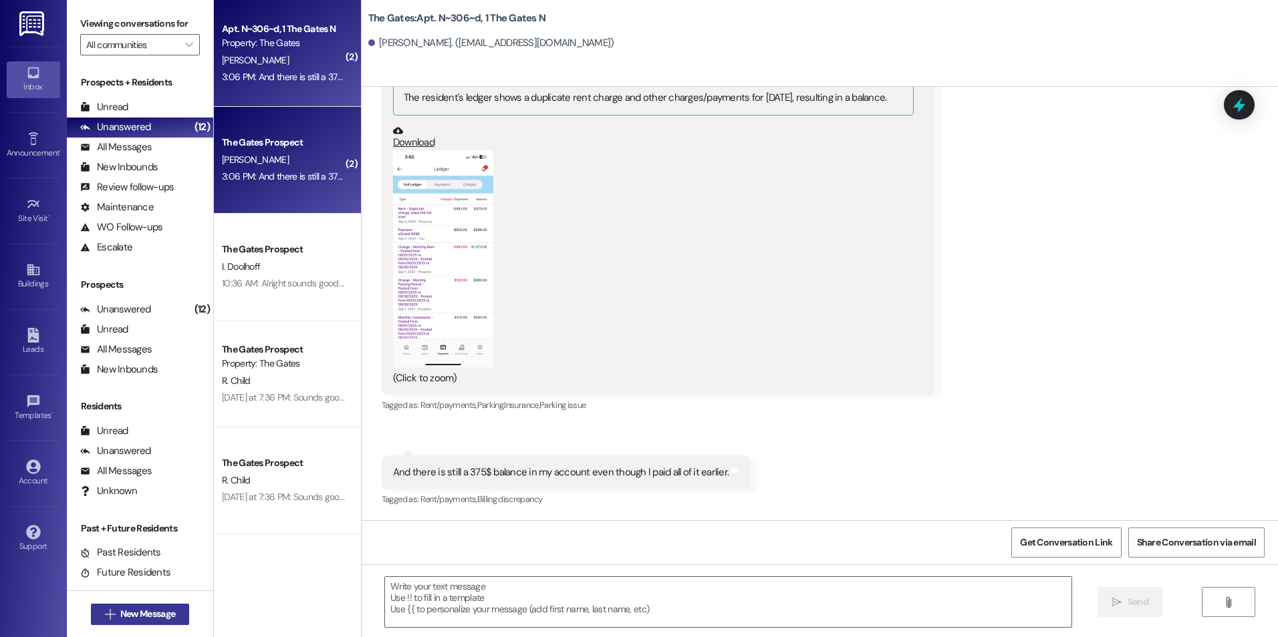
click at [155, 605] on button " New Message" at bounding box center [140, 614] width 99 height 21
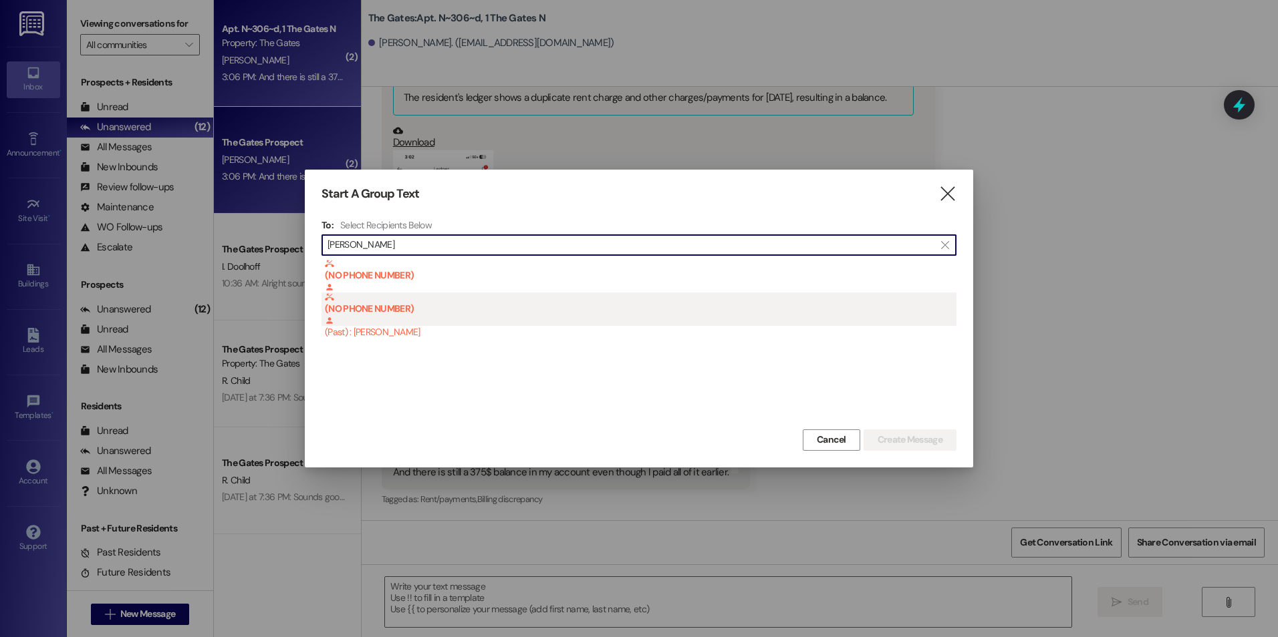
type input "[PERSON_NAME]"
click at [429, 326] on div "(NO PHONE NUMBER) (Past) : [PERSON_NAME]" at bounding box center [640, 316] width 631 height 47
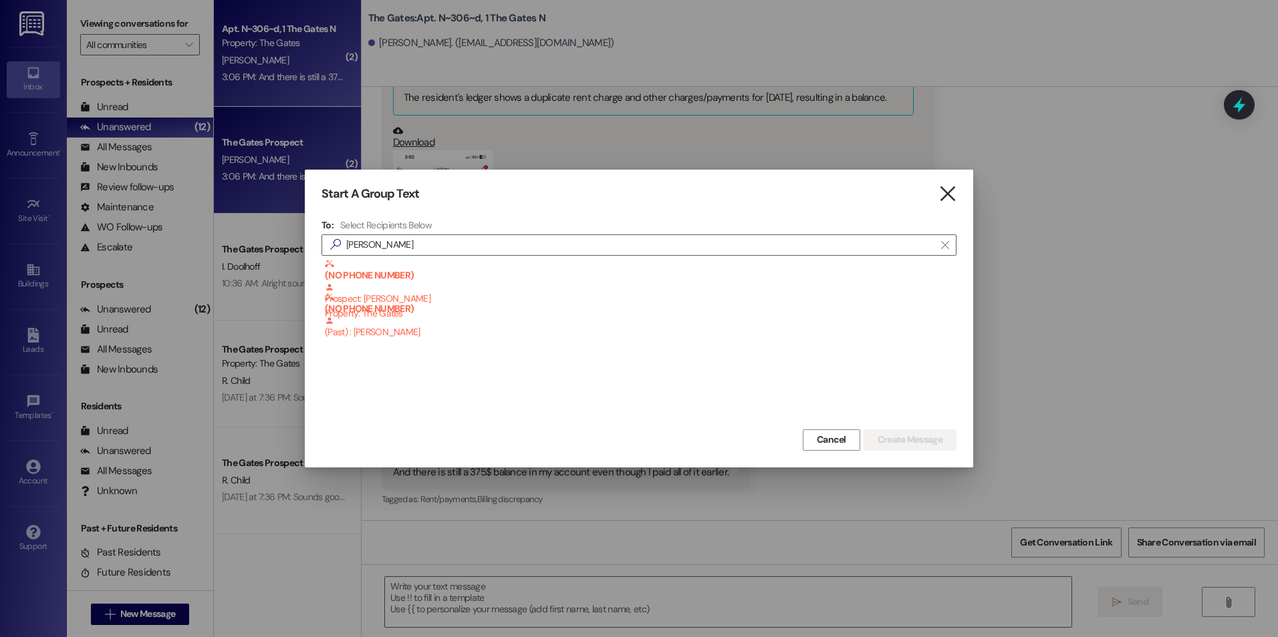
click at [939, 195] on icon "" at bounding box center [947, 194] width 18 height 14
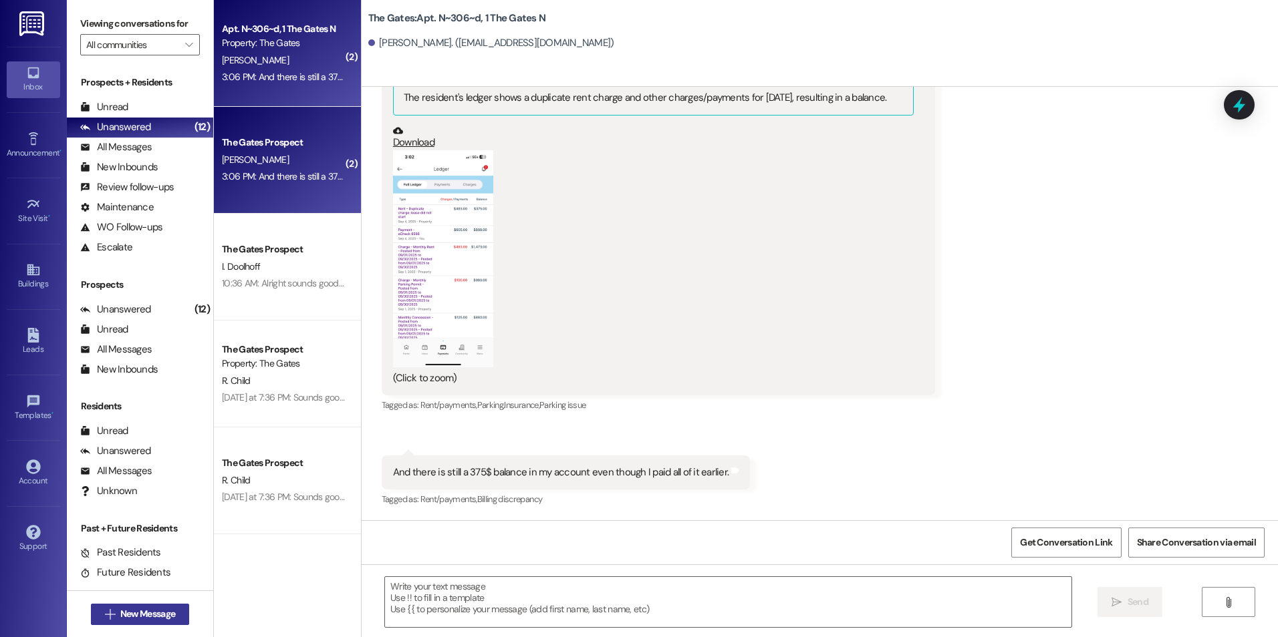
click at [172, 615] on span "New Message" at bounding box center [148, 614] width 60 height 14
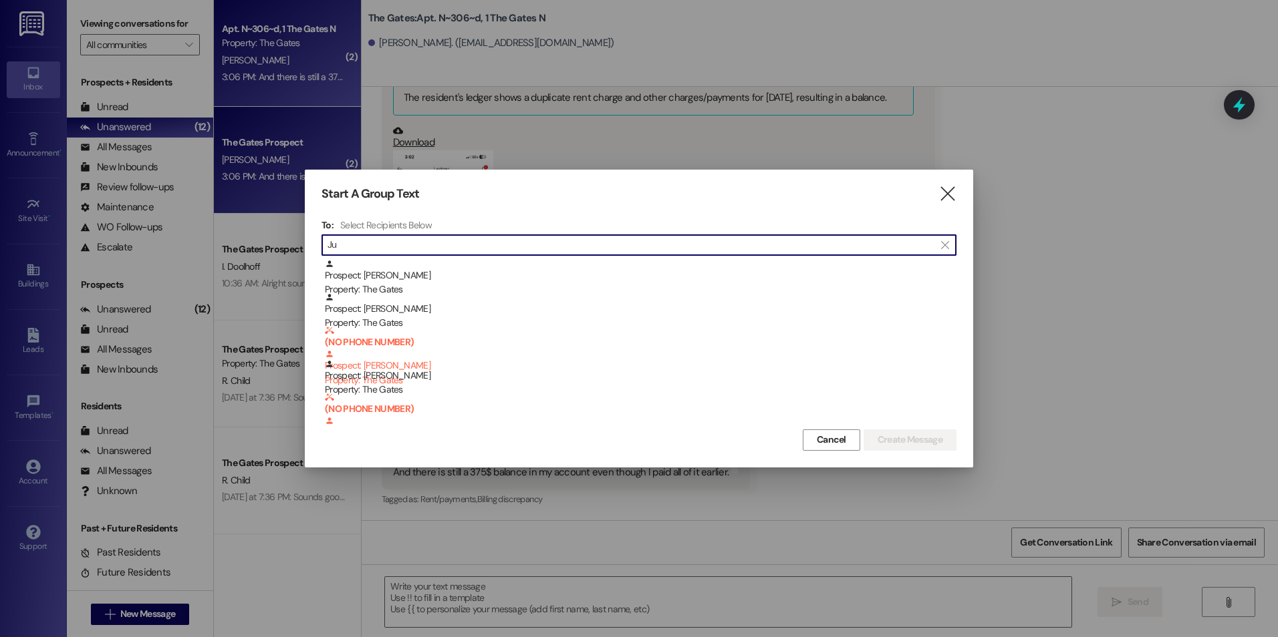
type input "J"
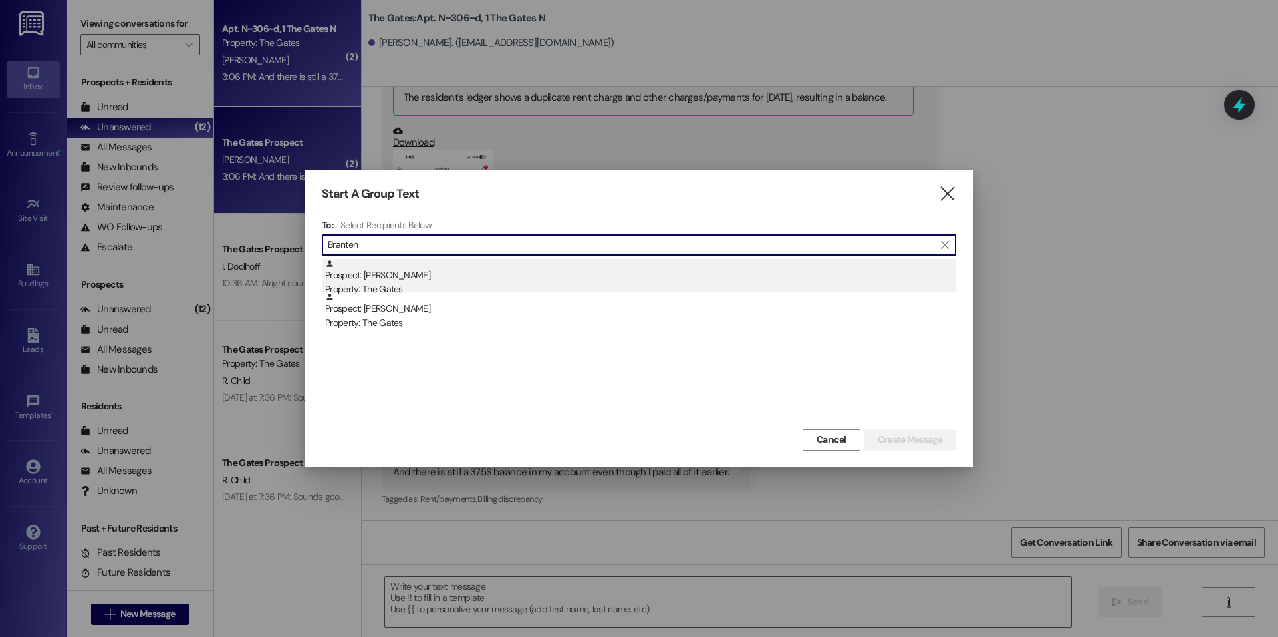
type input "Branten"
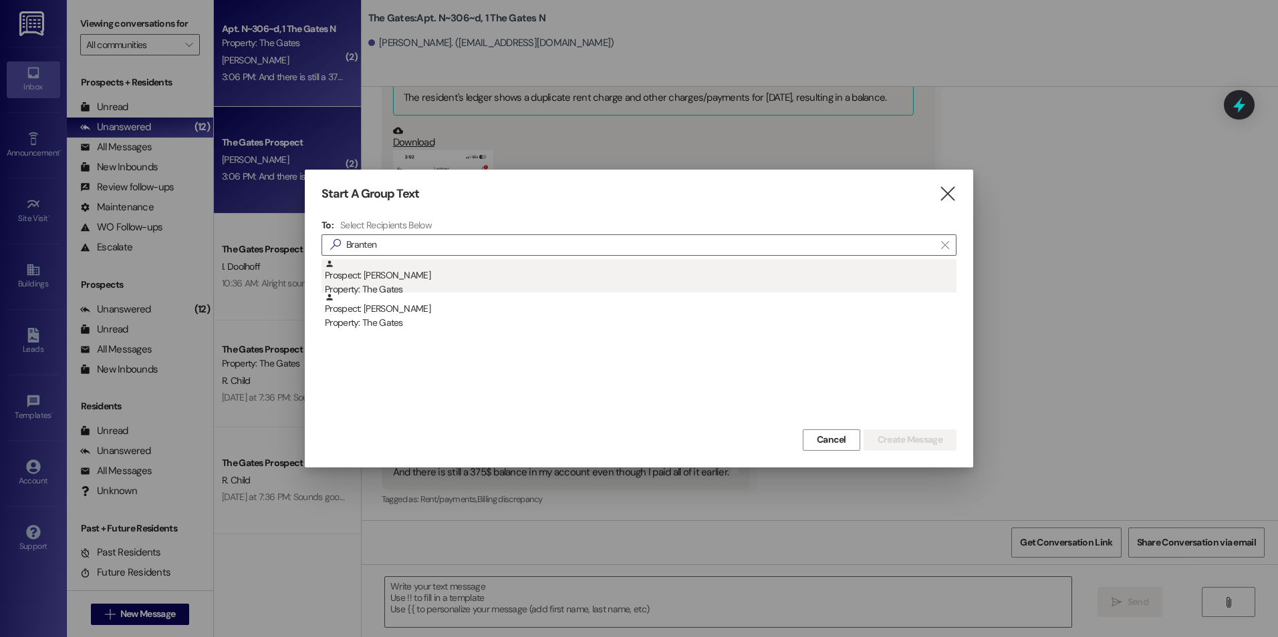
click at [422, 274] on div "Prospect: [PERSON_NAME] Property: The Gates" at bounding box center [640, 278] width 631 height 38
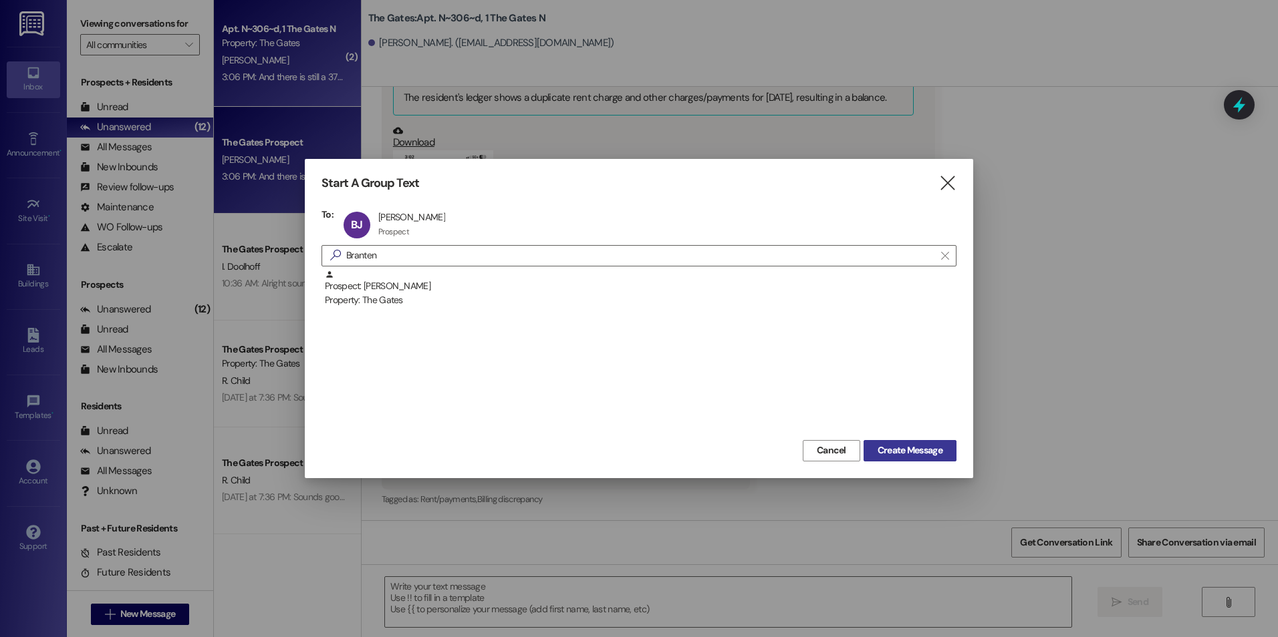
click at [915, 448] on span "Create Message" at bounding box center [909, 451] width 65 height 14
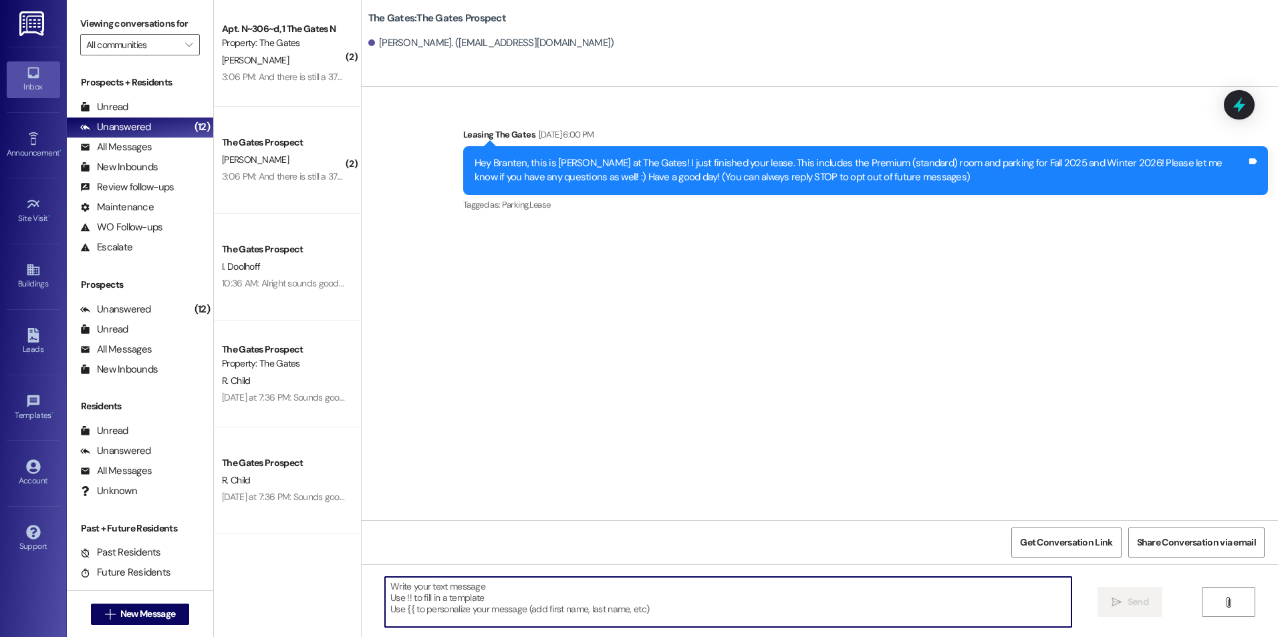
click at [527, 611] on textarea at bounding box center [728, 602] width 686 height 50
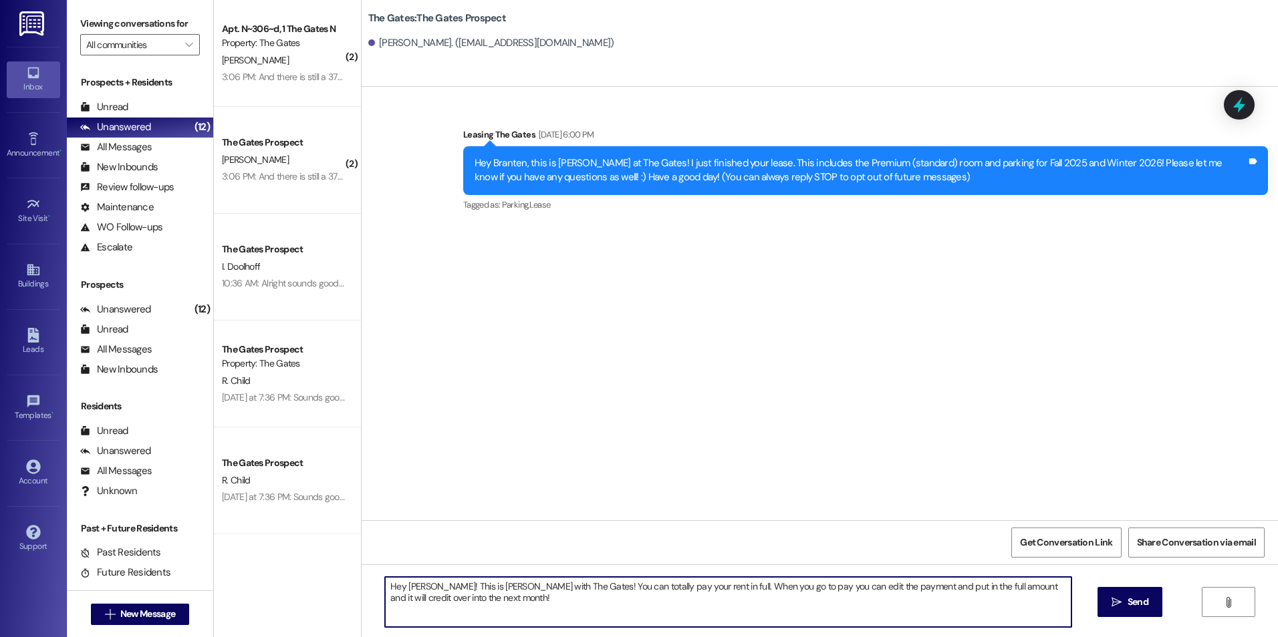
drag, startPoint x: 683, startPoint y: 619, endPoint x: 376, endPoint y: 585, distance: 309.3
click at [385, 585] on textarea "Hey [PERSON_NAME]! This is [PERSON_NAME] with The Gates! You can totally pay yo…" at bounding box center [728, 602] width 686 height 50
click at [561, 601] on textarea "Hey [PERSON_NAME]! This is [PERSON_NAME] with The Gates! You can totally pay yo…" at bounding box center [728, 602] width 686 height 50
click at [525, 585] on textarea "Hey [PERSON_NAME]! This is [PERSON_NAME] with The Gates! You can totally pay yo…" at bounding box center [728, 602] width 686 height 50
click at [722, 587] on textarea "Hey [PERSON_NAME]! This is [PERSON_NAME] with The Gates! every resident is set …" at bounding box center [728, 602] width 686 height 50
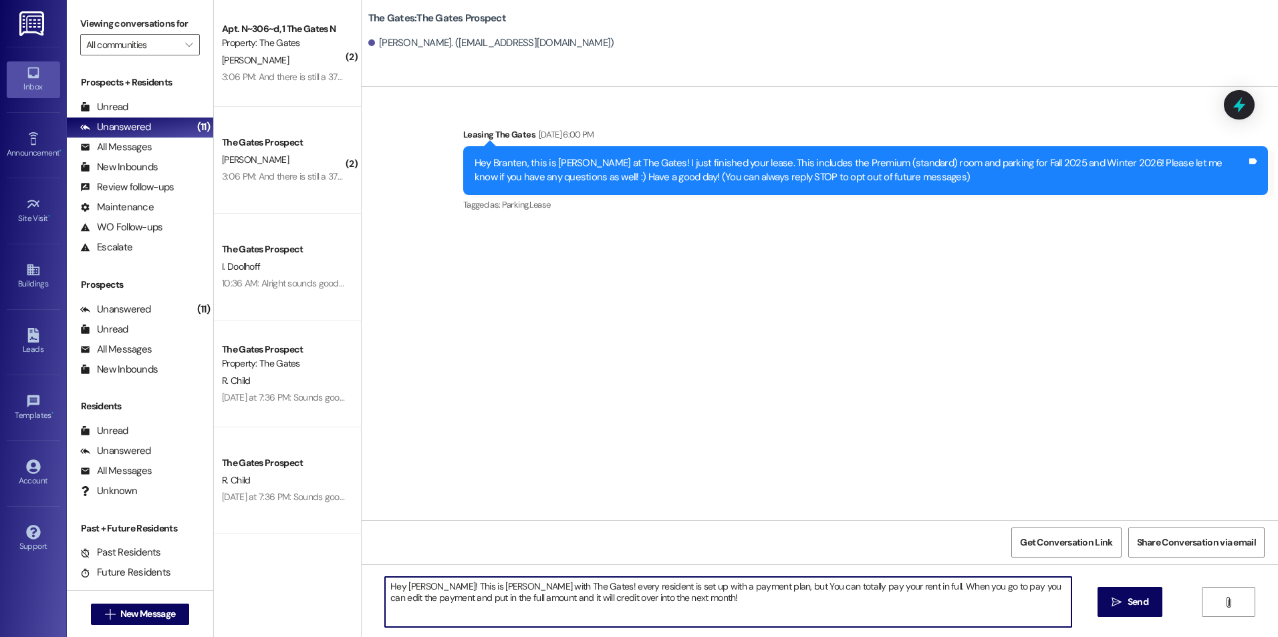
click at [720, 586] on textarea "Hey [PERSON_NAME]! This is [PERSON_NAME] with The Gates! every resident is set …" at bounding box center [728, 602] width 686 height 50
click at [720, 585] on textarea "Hey [PERSON_NAME]! This is [PERSON_NAME] with The Gates! every resident is set …" at bounding box center [728, 602] width 686 height 50
click at [531, 586] on textarea "Hey [PERSON_NAME]! This is [PERSON_NAME] with The Gates! every resident is set …" at bounding box center [728, 602] width 686 height 50
click at [530, 585] on textarea "Hey [PERSON_NAME]! This is [PERSON_NAME] with The Gates! every resident is set …" at bounding box center [728, 602] width 686 height 50
click at [713, 597] on textarea "Hey [PERSON_NAME]! This is [PERSON_NAME] with The Gates! Every resident is set …" at bounding box center [728, 602] width 686 height 50
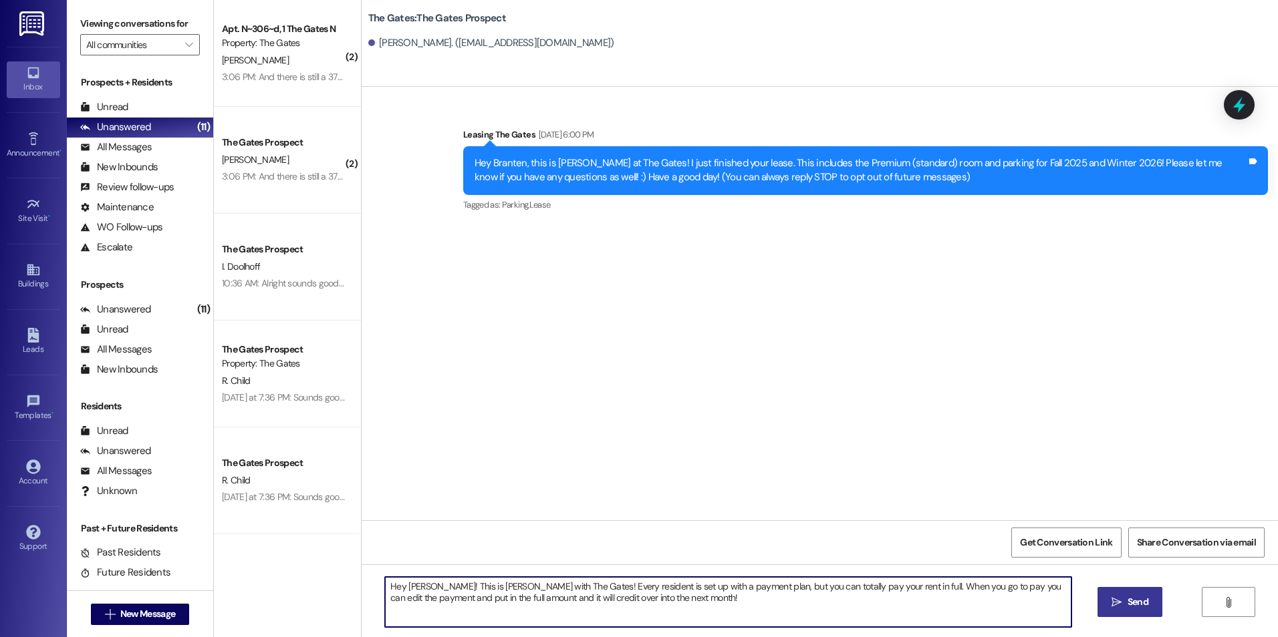
type textarea "Hey [PERSON_NAME]! This is [PERSON_NAME] with The Gates! Every resident is set …"
click at [1131, 597] on span "Send" at bounding box center [1137, 602] width 21 height 14
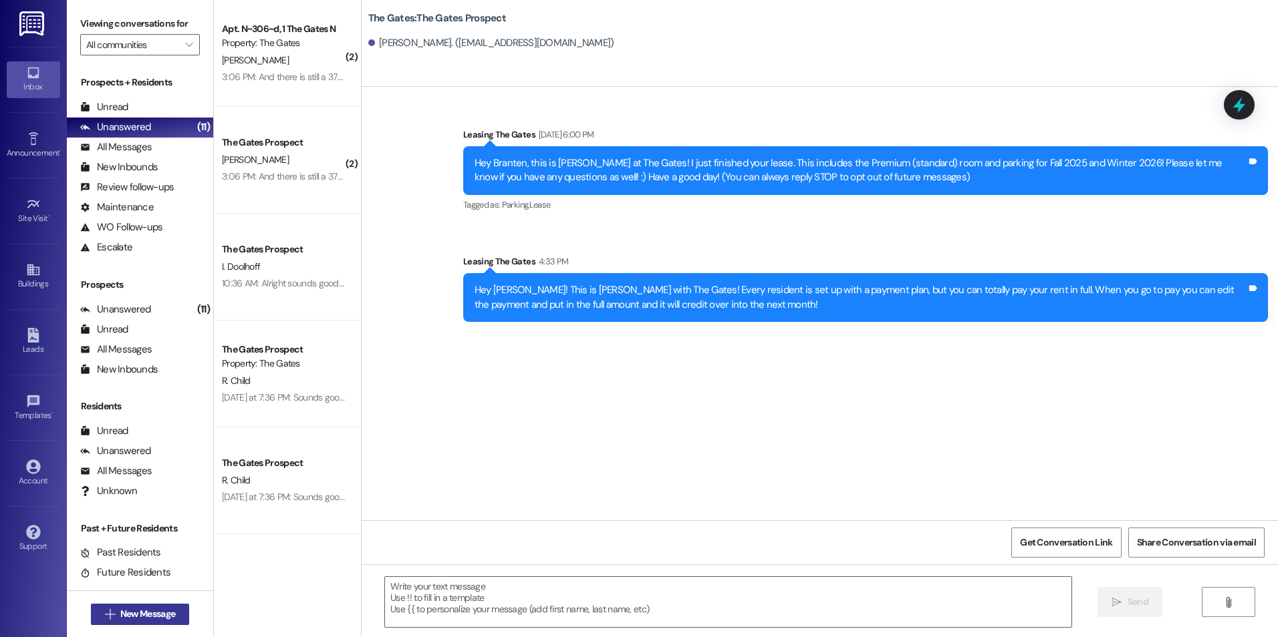
click at [91, 620] on button " New Message" at bounding box center [140, 614] width 99 height 21
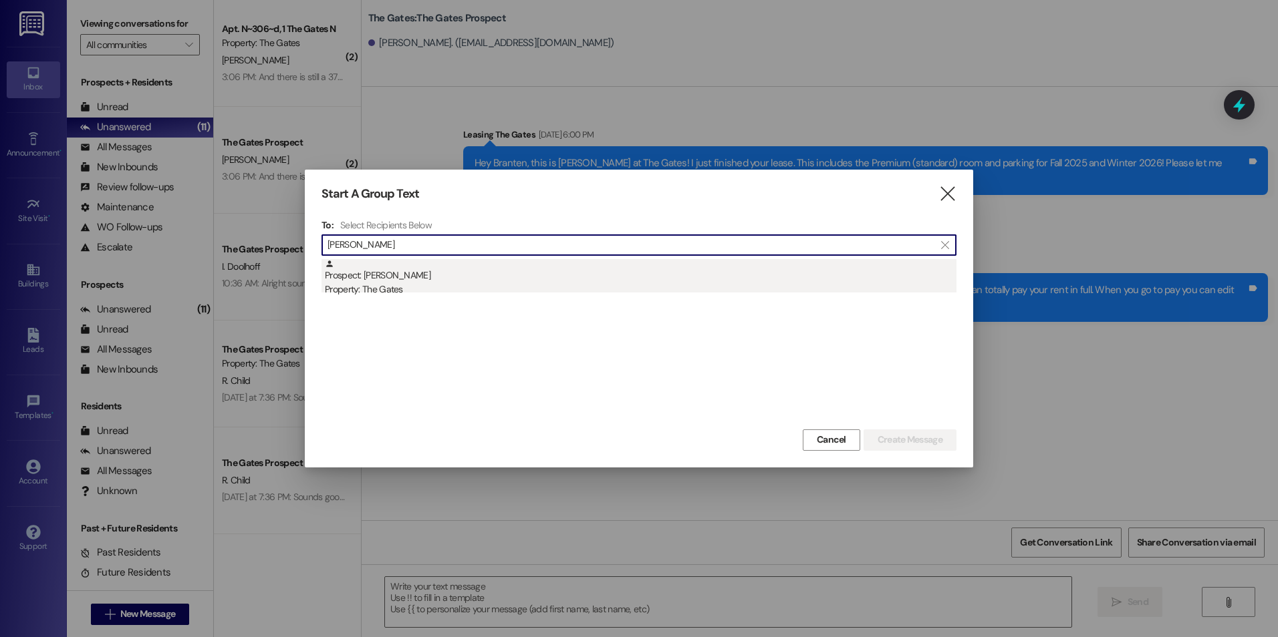
type input "[PERSON_NAME]"
click at [479, 273] on div "Prospect: [PERSON_NAME] Property: The Gates" at bounding box center [640, 278] width 631 height 38
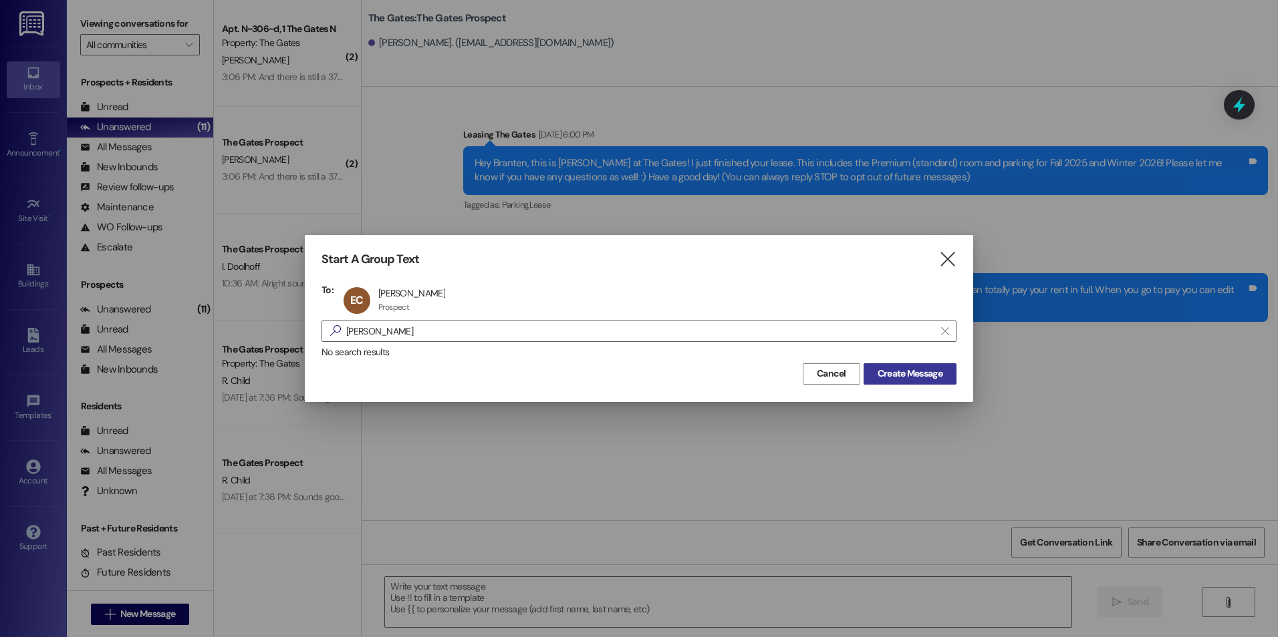
click at [910, 366] on button "Create Message" at bounding box center [909, 373] width 93 height 21
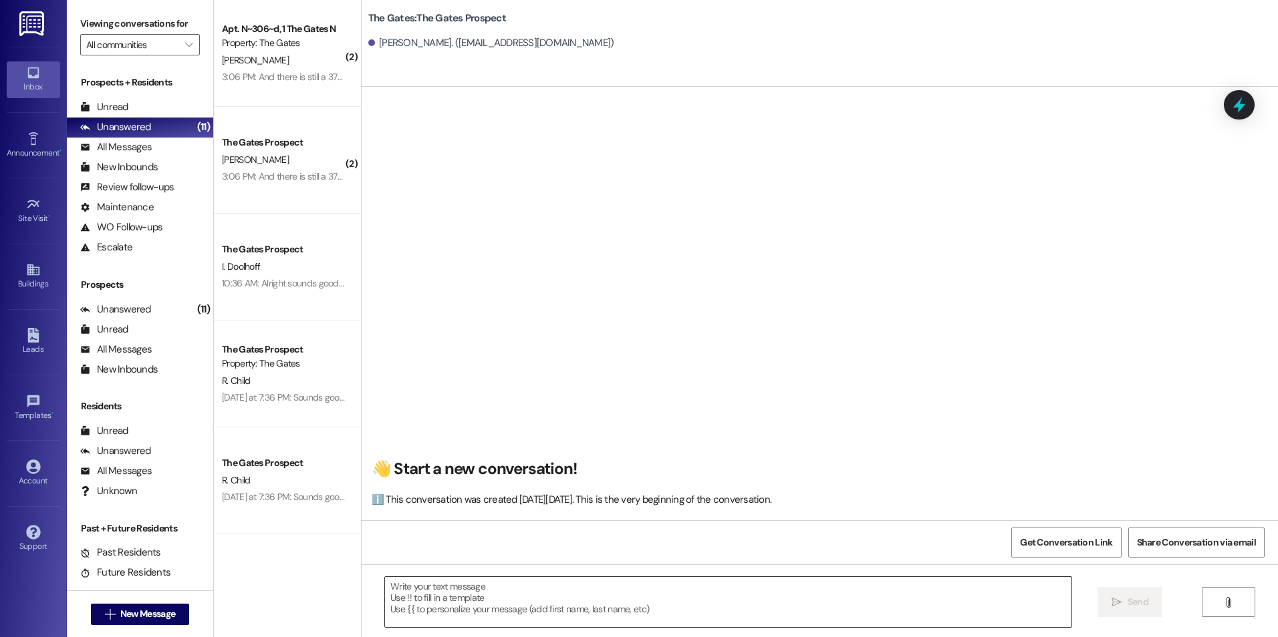
scroll to position [1, 0]
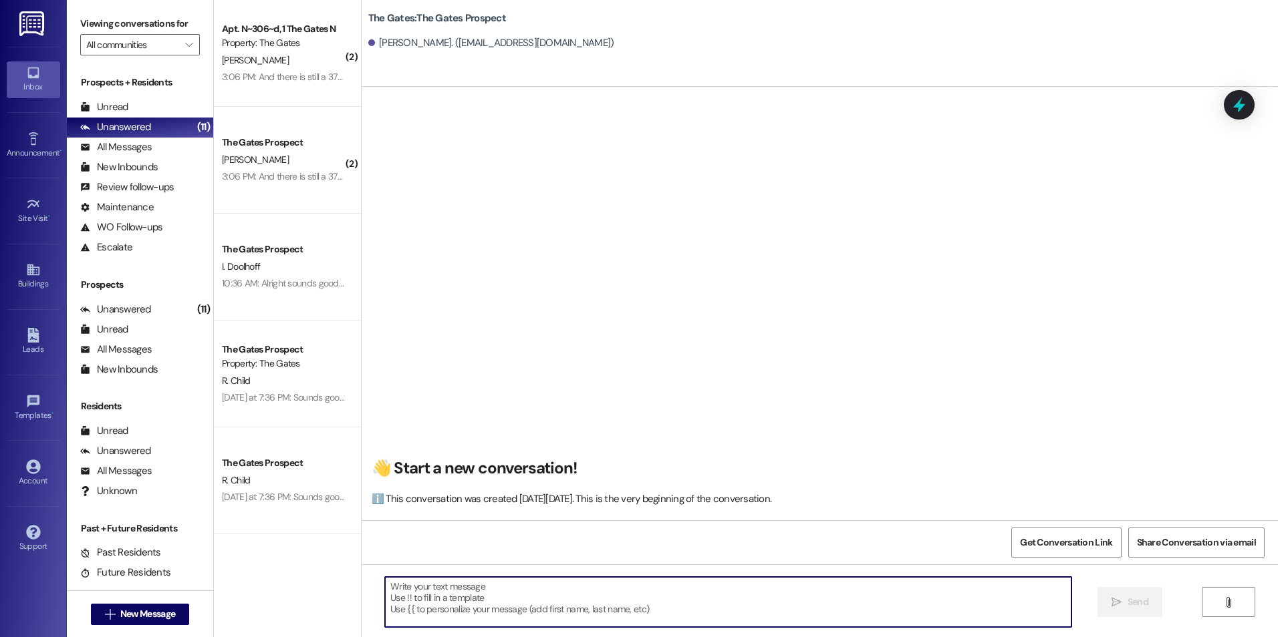
click at [474, 601] on textarea at bounding box center [728, 602] width 686 height 50
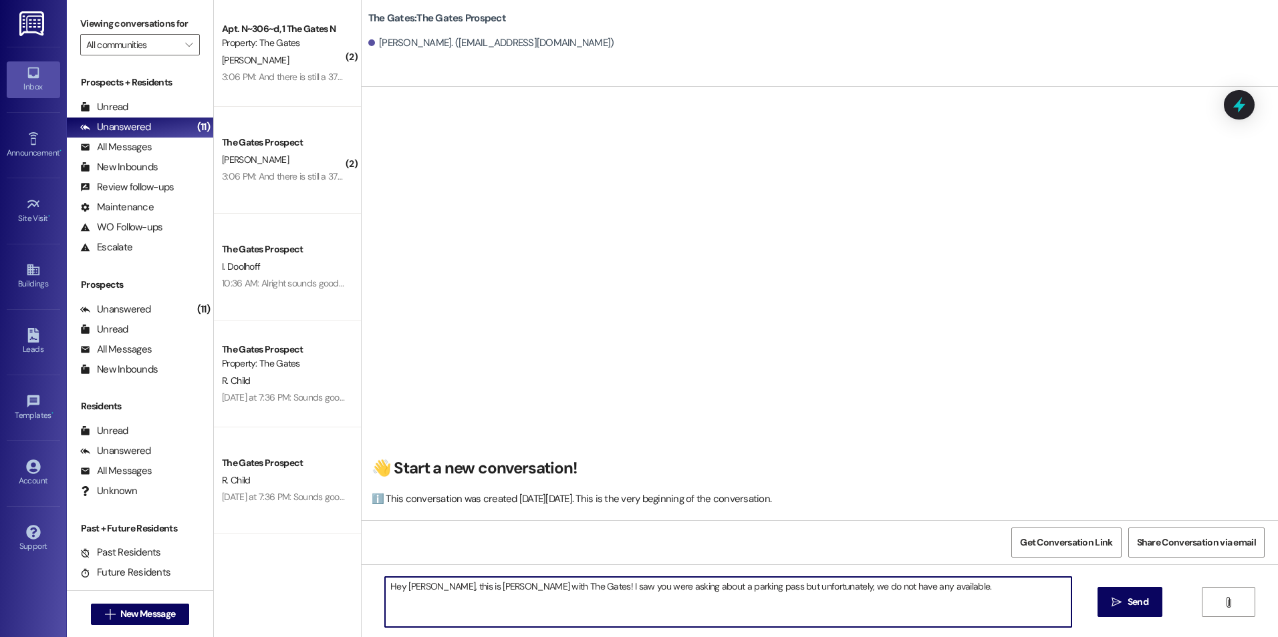
click at [932, 583] on textarea "Hey [PERSON_NAME], this is [PERSON_NAME] with The Gates! I saw you were asking …" at bounding box center [728, 602] width 686 height 50
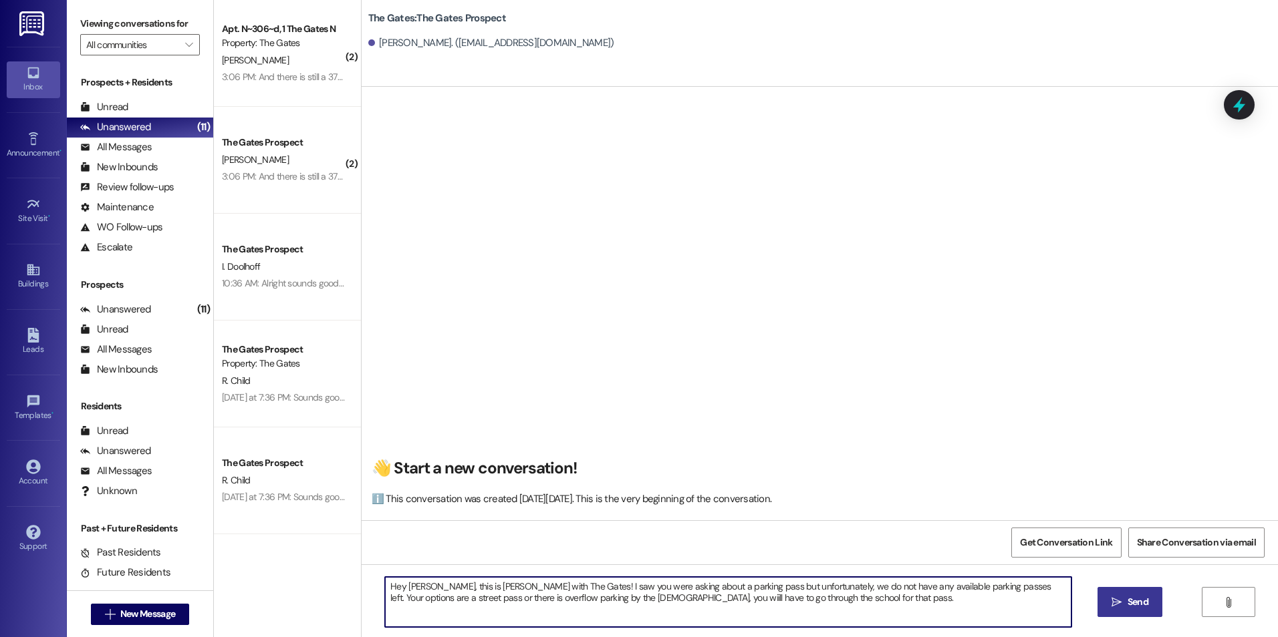
type textarea "Hey [PERSON_NAME], this is [PERSON_NAME] with The Gates! I saw you were asking …"
click at [1125, 597] on span "Send" at bounding box center [1138, 602] width 26 height 14
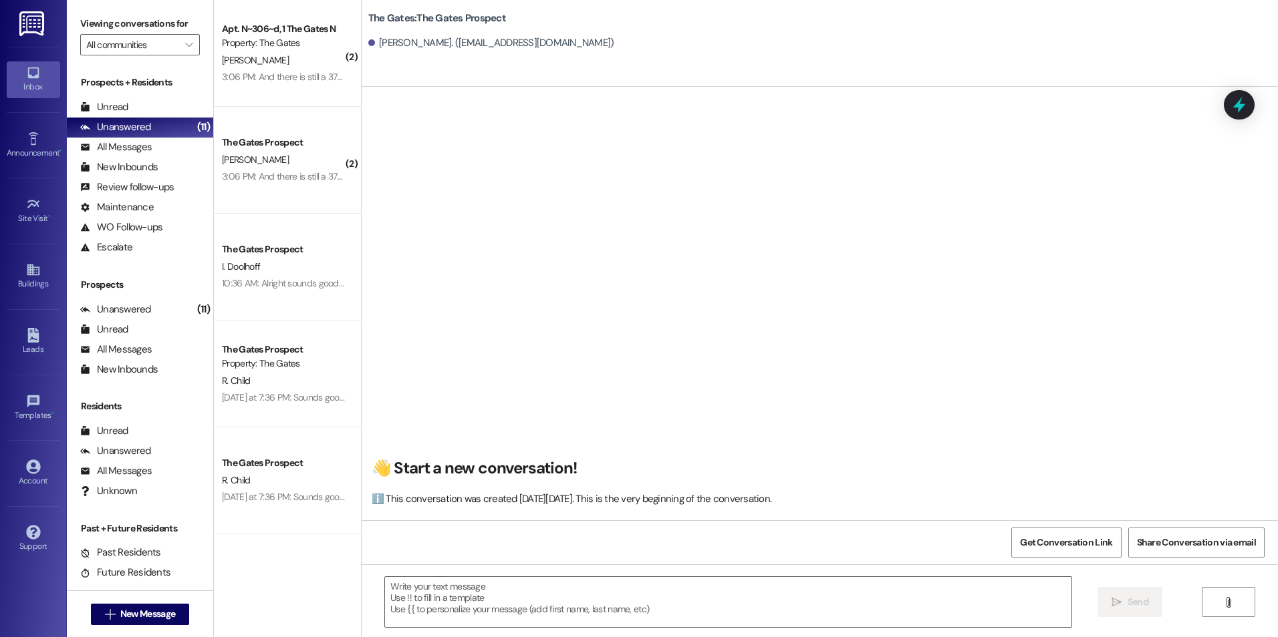
scroll to position [0, 0]
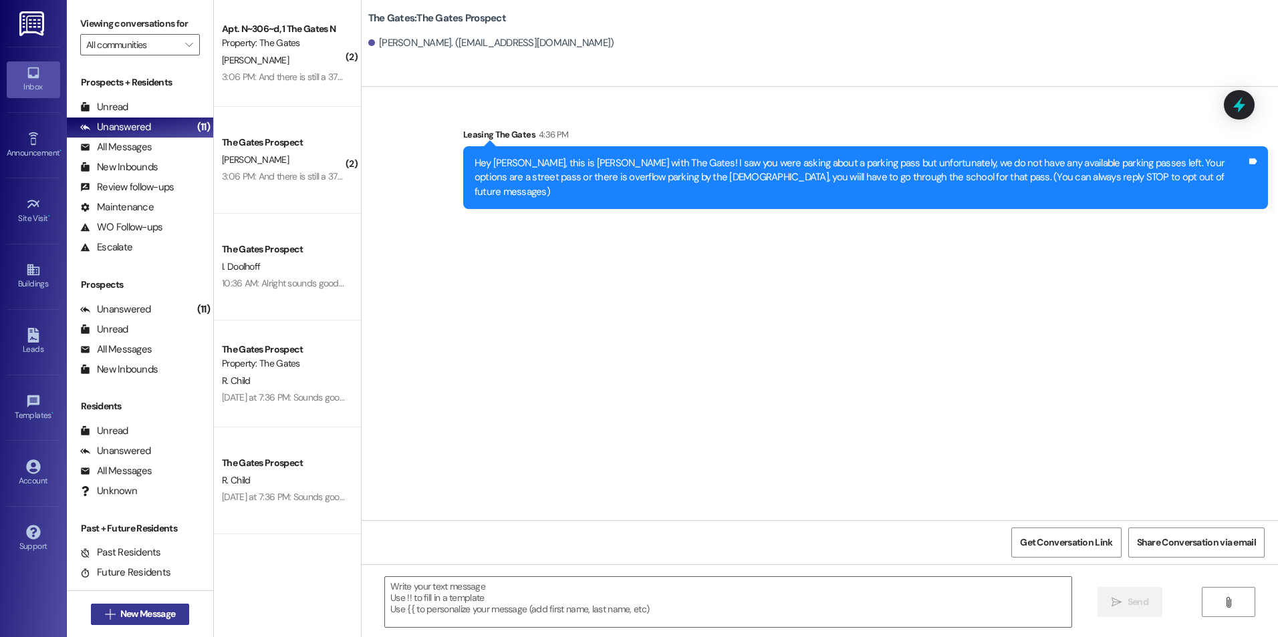
click at [131, 608] on span "New Message" at bounding box center [147, 614] width 55 height 14
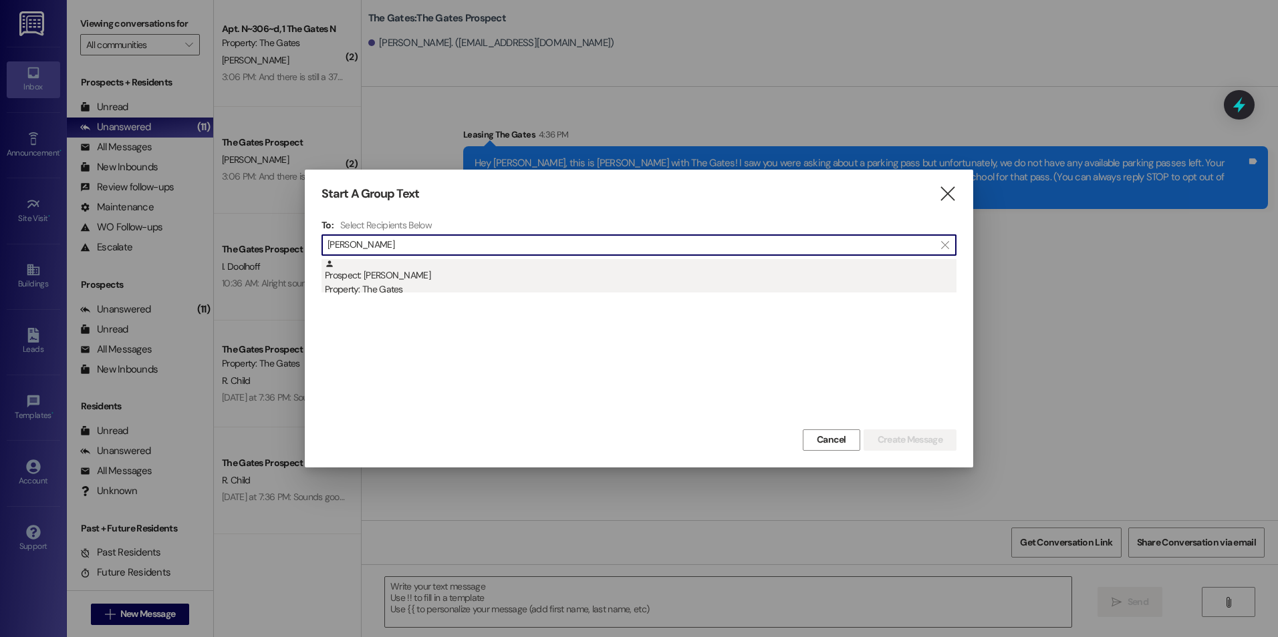
type input "[PERSON_NAME]"
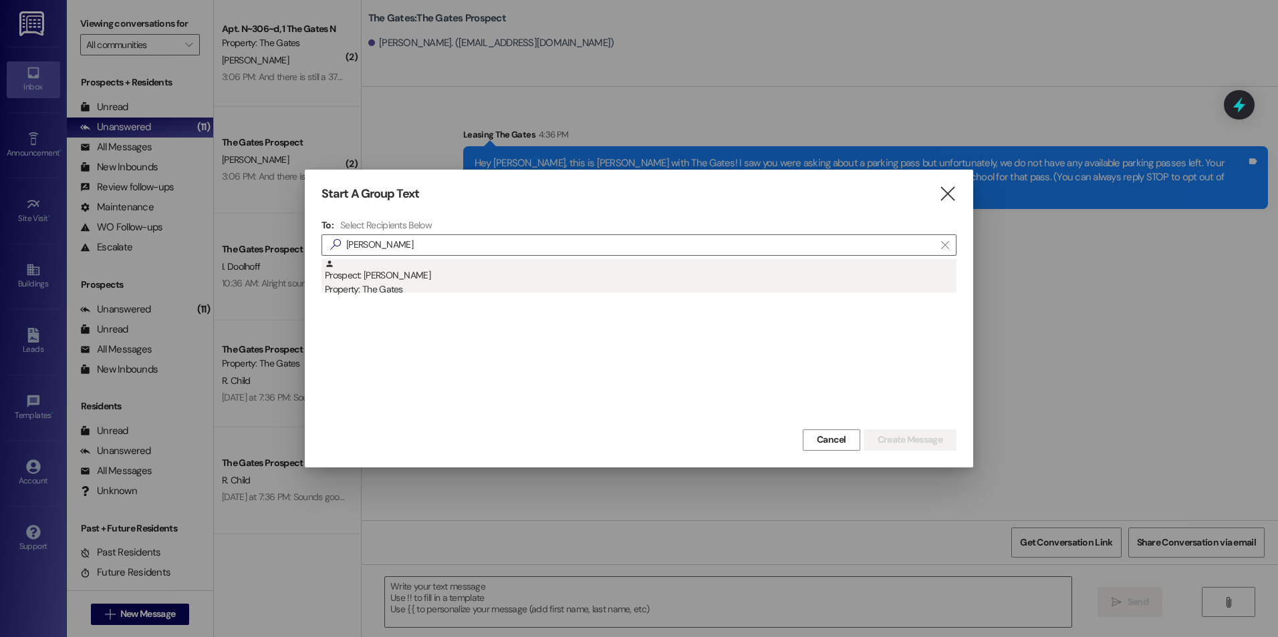
click at [402, 286] on div "Property: The Gates" at bounding box center [640, 290] width 631 height 14
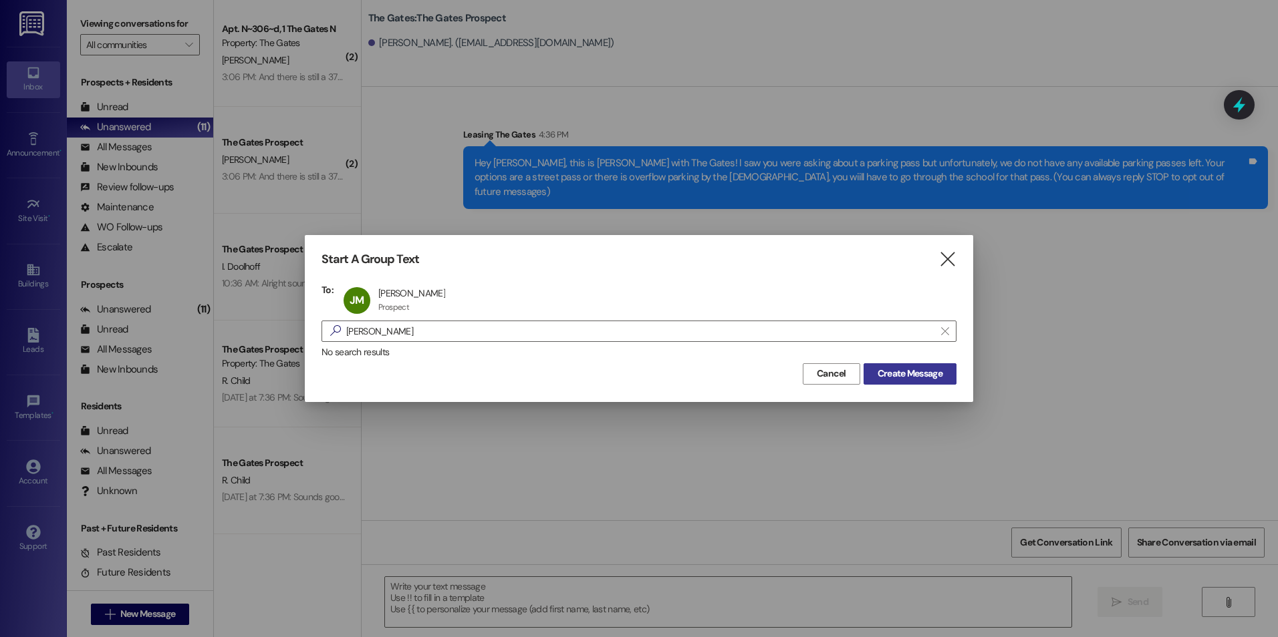
click at [920, 374] on span "Create Message" at bounding box center [909, 374] width 65 height 14
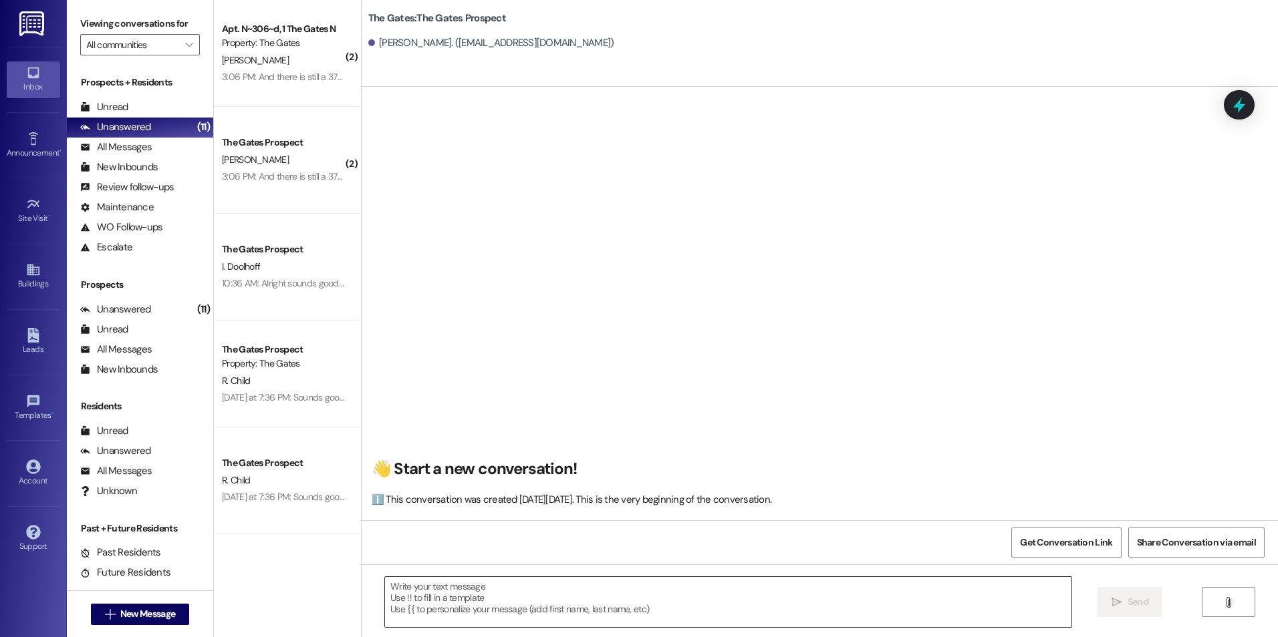
click at [851, 597] on textarea at bounding box center [728, 602] width 686 height 50
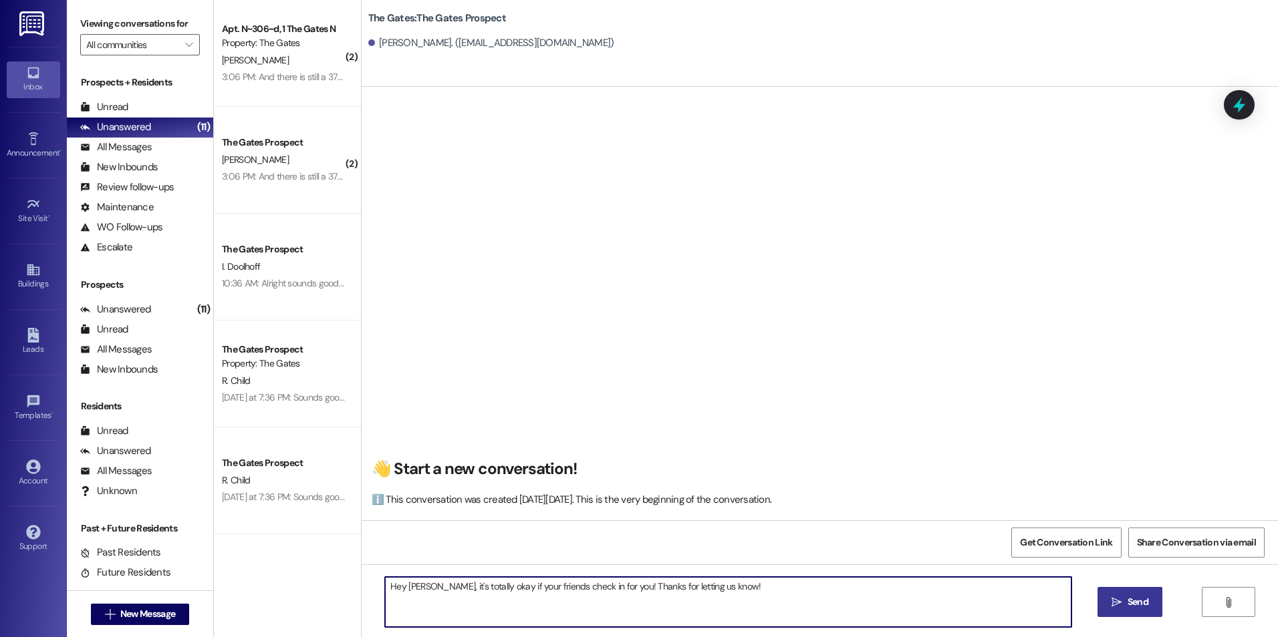
click at [420, 587] on textarea "Hey [PERSON_NAME], it's totally okay if your friends check in for you! Thanks f…" at bounding box center [728, 602] width 686 height 50
click at [851, 599] on textarea "Hey [PERSON_NAME], this is [PERSON_NAME] with The Gates it's totally okay if yo…" at bounding box center [728, 602] width 686 height 50
type textarea "Hey [PERSON_NAME], this is [PERSON_NAME] with The Gates it's totally okay if yo…"
click at [1111, 601] on icon "" at bounding box center [1116, 602] width 10 height 11
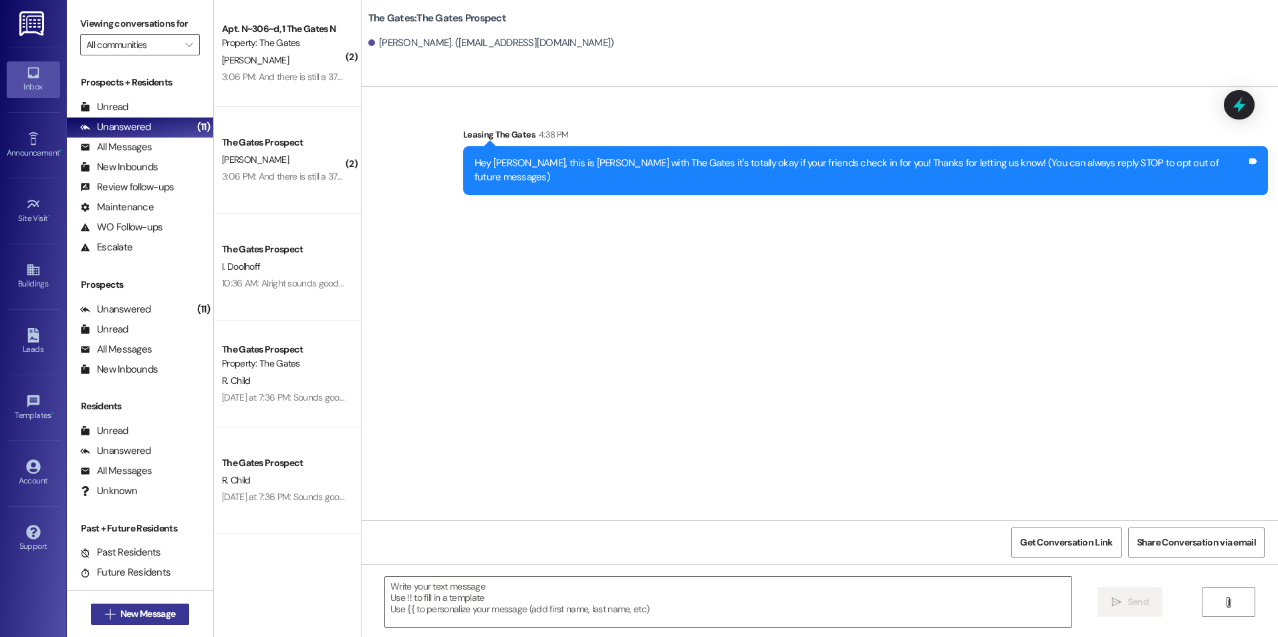
click at [156, 609] on span "New Message" at bounding box center [147, 614] width 55 height 14
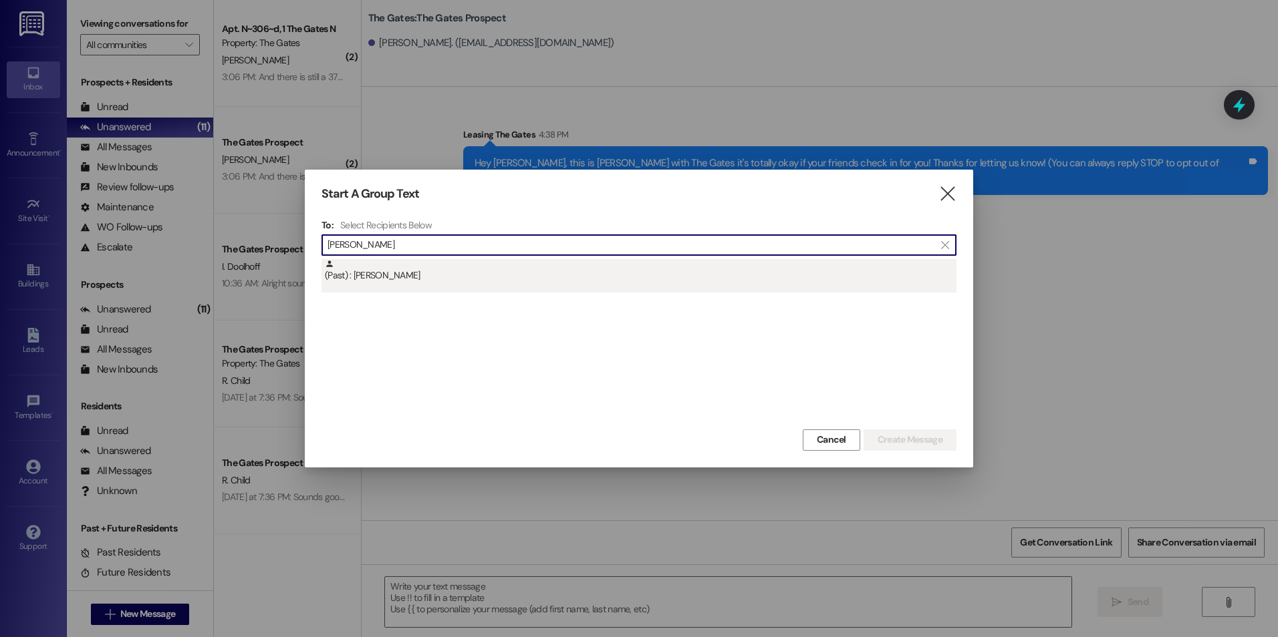
type input "[PERSON_NAME]"
click at [504, 264] on div "(Past) : [PERSON_NAME]" at bounding box center [640, 270] width 631 height 23
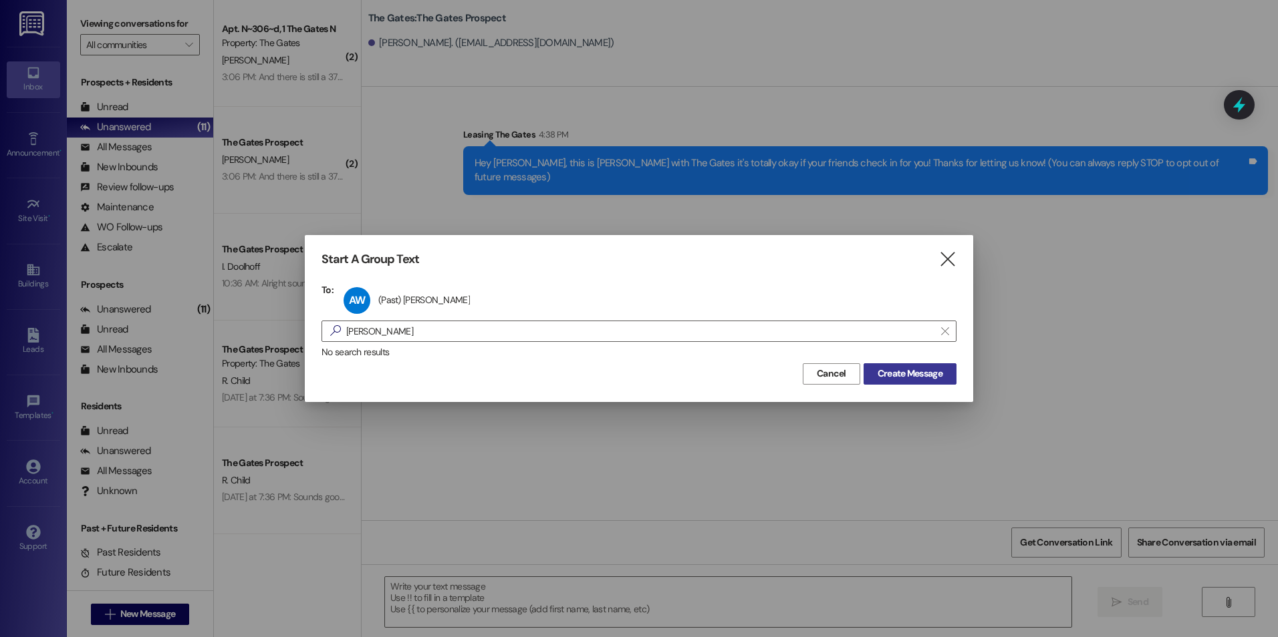
click at [933, 369] on span "Create Message" at bounding box center [909, 374] width 65 height 14
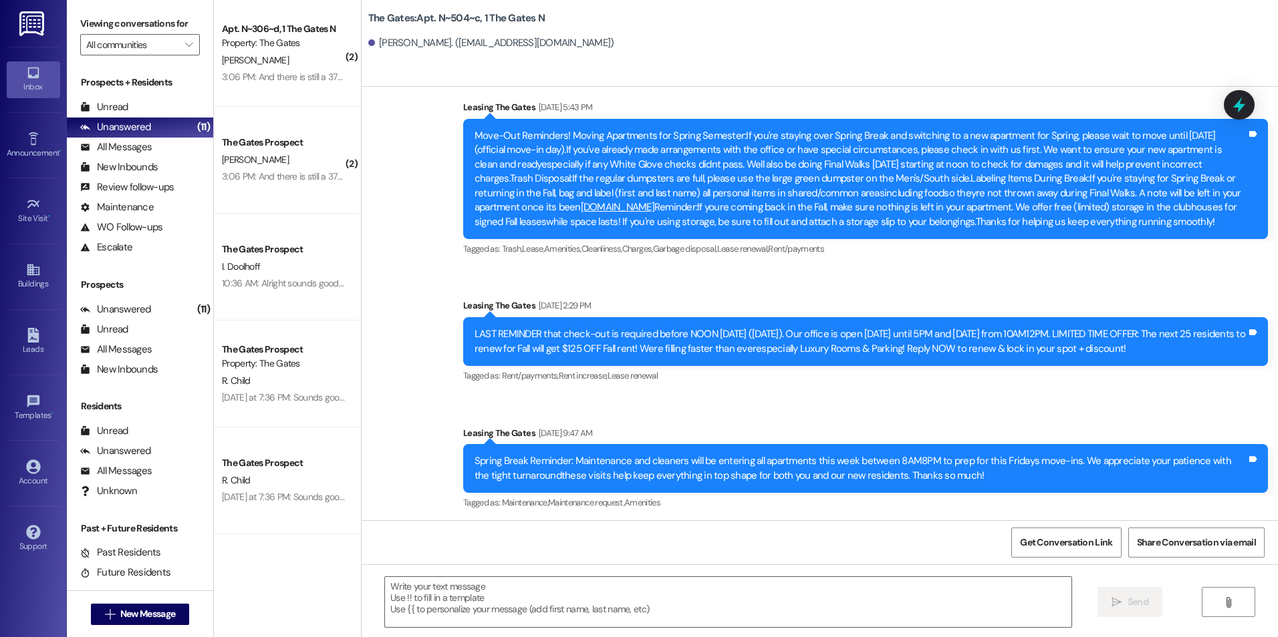
scroll to position [15773, 0]
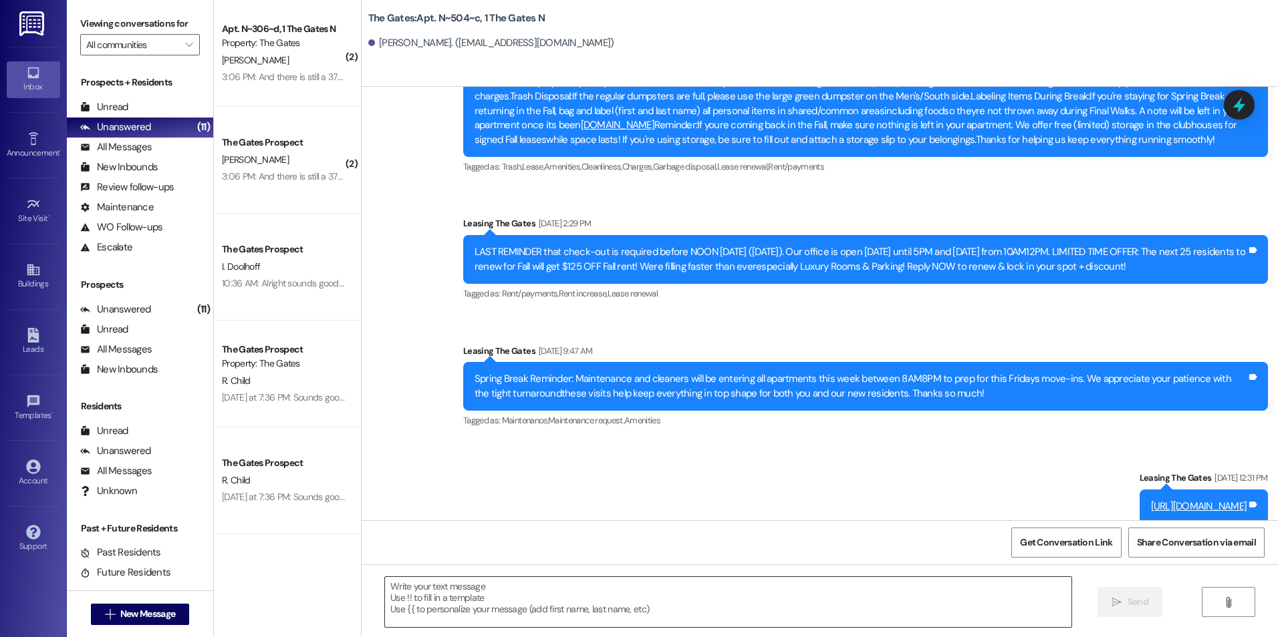
click at [577, 614] on textarea at bounding box center [728, 602] width 686 height 50
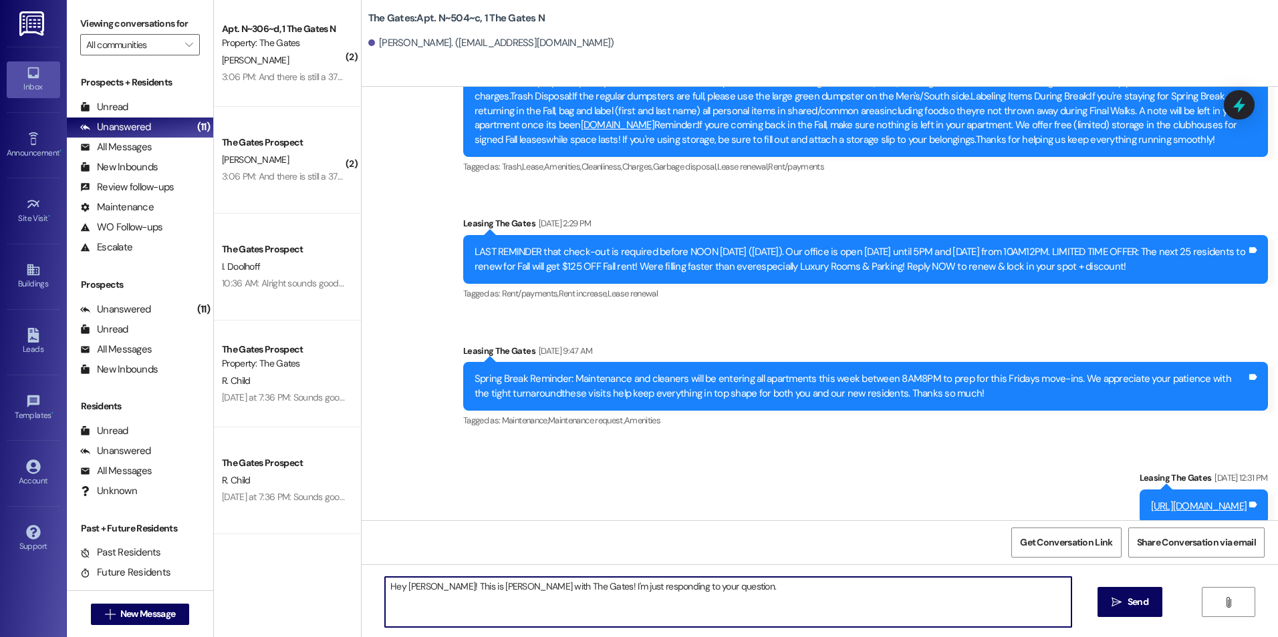
click at [713, 594] on textarea "Hey [PERSON_NAME]! This is [PERSON_NAME] with The Gates! I'm just responding to…" at bounding box center [728, 602] width 686 height 50
click at [976, 606] on textarea "Hey [PERSON_NAME]! This is [PERSON_NAME] with The Gates! I'm just responding to…" at bounding box center [728, 602] width 686 height 50
drag, startPoint x: 895, startPoint y: 585, endPoint x: 875, endPoint y: 592, distance: 22.0
click at [873, 592] on textarea "Hey [PERSON_NAME]! This is [PERSON_NAME] with The Gates! I'm just responding to…" at bounding box center [728, 602] width 686 height 50
click at [874, 584] on textarea "Hey [PERSON_NAME]! This is [PERSON_NAME] with The Gates! I'm just responding to…" at bounding box center [728, 602] width 686 height 50
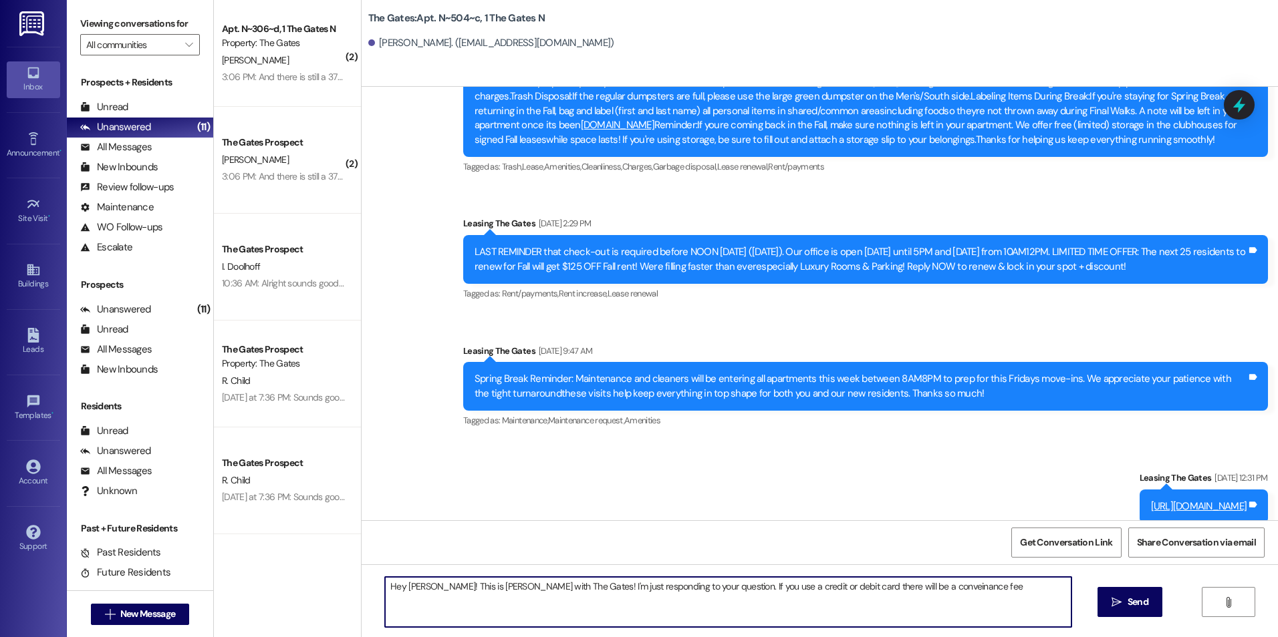
click at [943, 584] on textarea "Hey [PERSON_NAME]! This is [PERSON_NAME] with The Gates! I'm just responding to…" at bounding box center [728, 602] width 686 height 50
click at [962, 589] on textarea "Hey [PERSON_NAME]! This is [PERSON_NAME] with The Gates! I'm just responding to…" at bounding box center [728, 602] width 686 height 50
click at [1052, 586] on textarea "Hey [PERSON_NAME]! This is [PERSON_NAME] with The Gates! I'm just responding to…" at bounding box center [728, 602] width 686 height 50
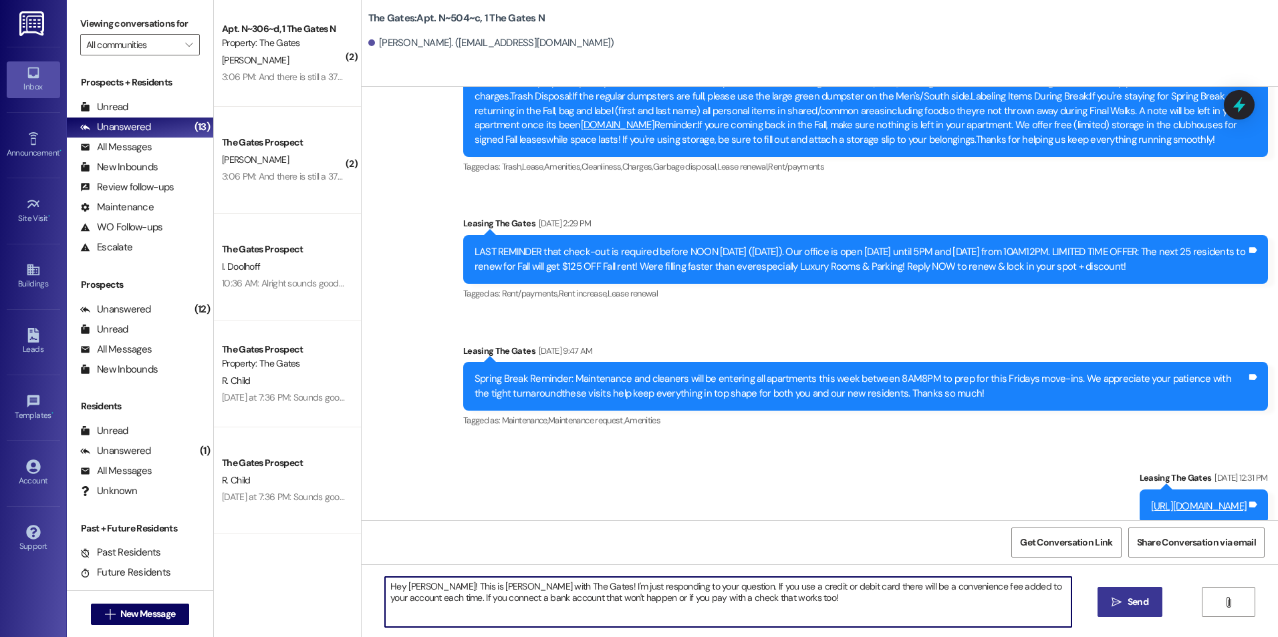
type textarea "Hey [PERSON_NAME]! This is [PERSON_NAME] with The Gates! I'm just responding to…"
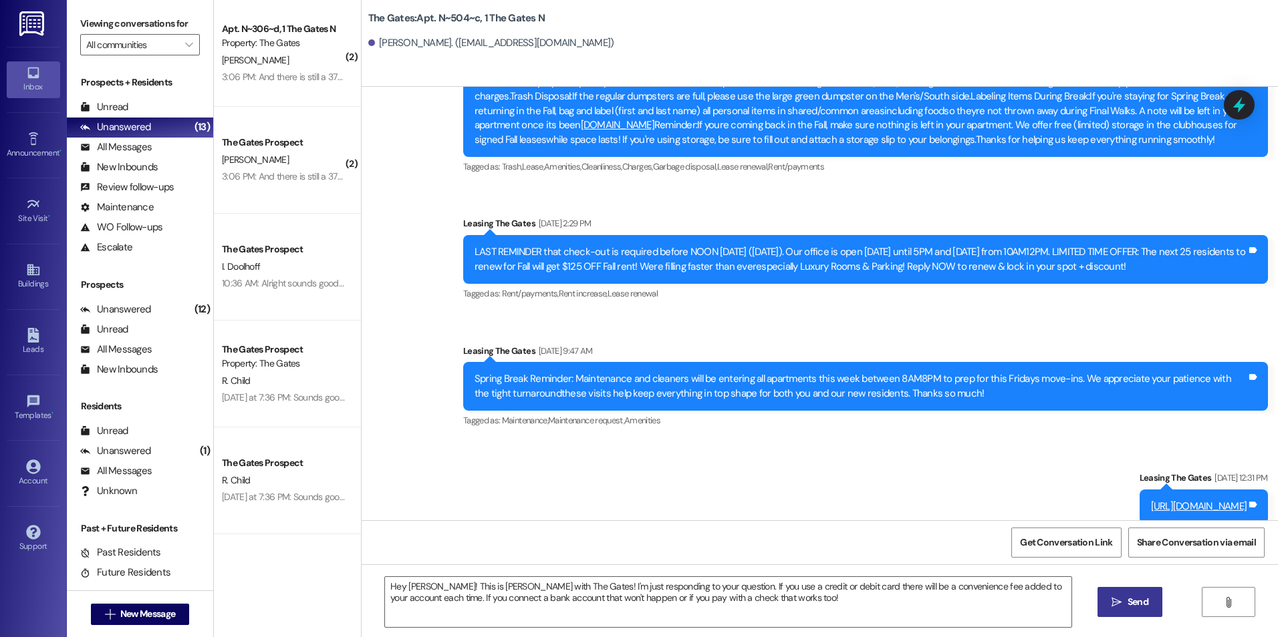
click at [1106, 591] on button " Send" at bounding box center [1129, 602] width 65 height 30
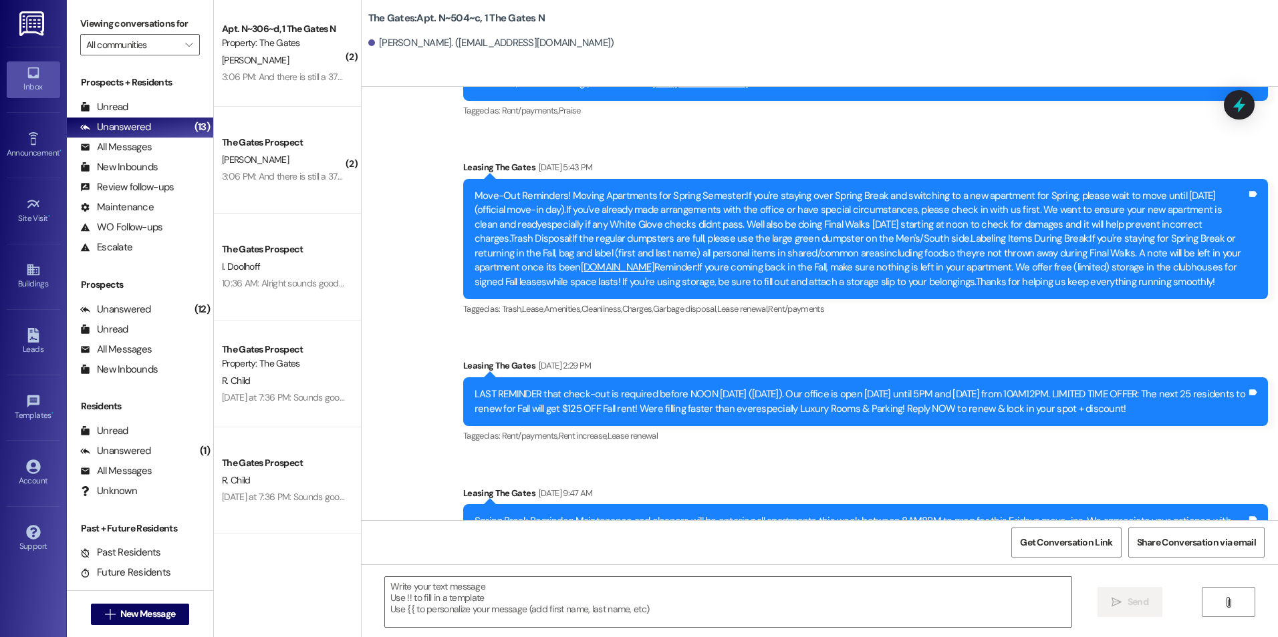
scroll to position [15879, 0]
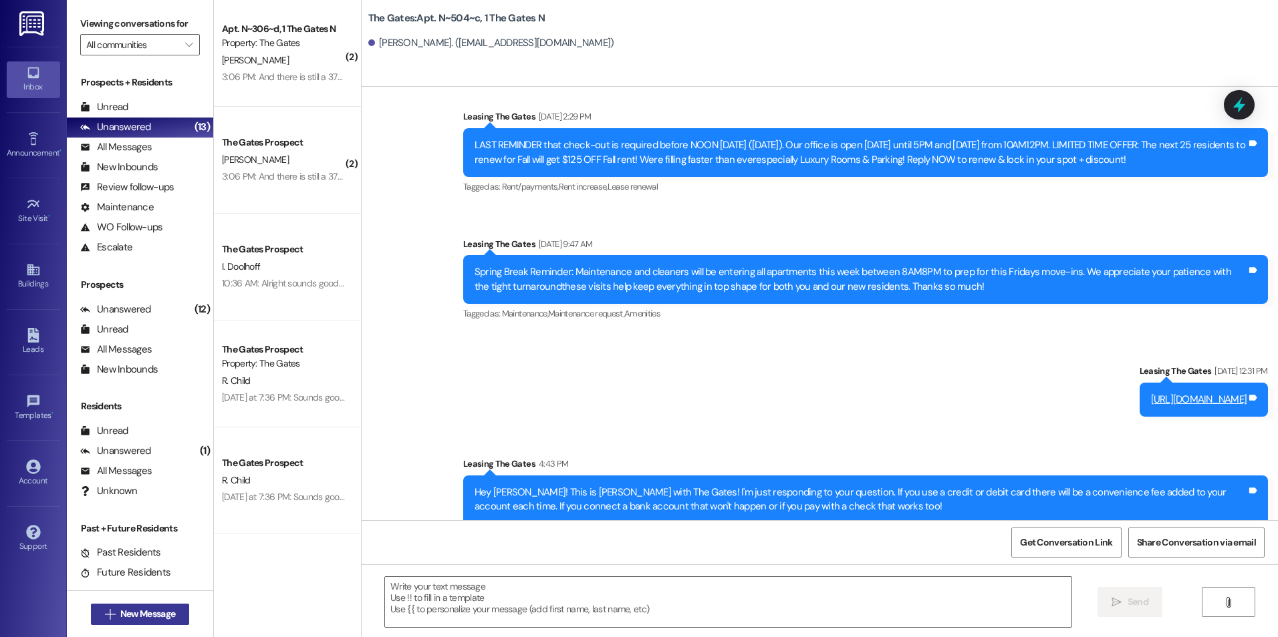
click at [112, 606] on button " New Message" at bounding box center [140, 614] width 99 height 21
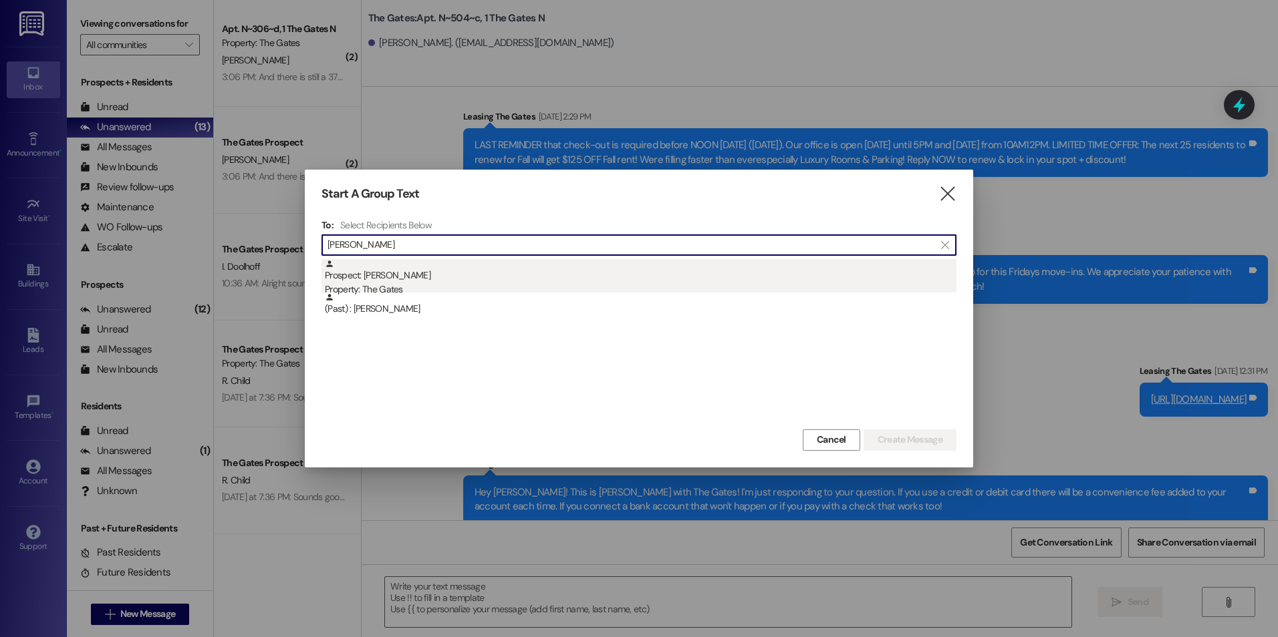
type input "[PERSON_NAME]"
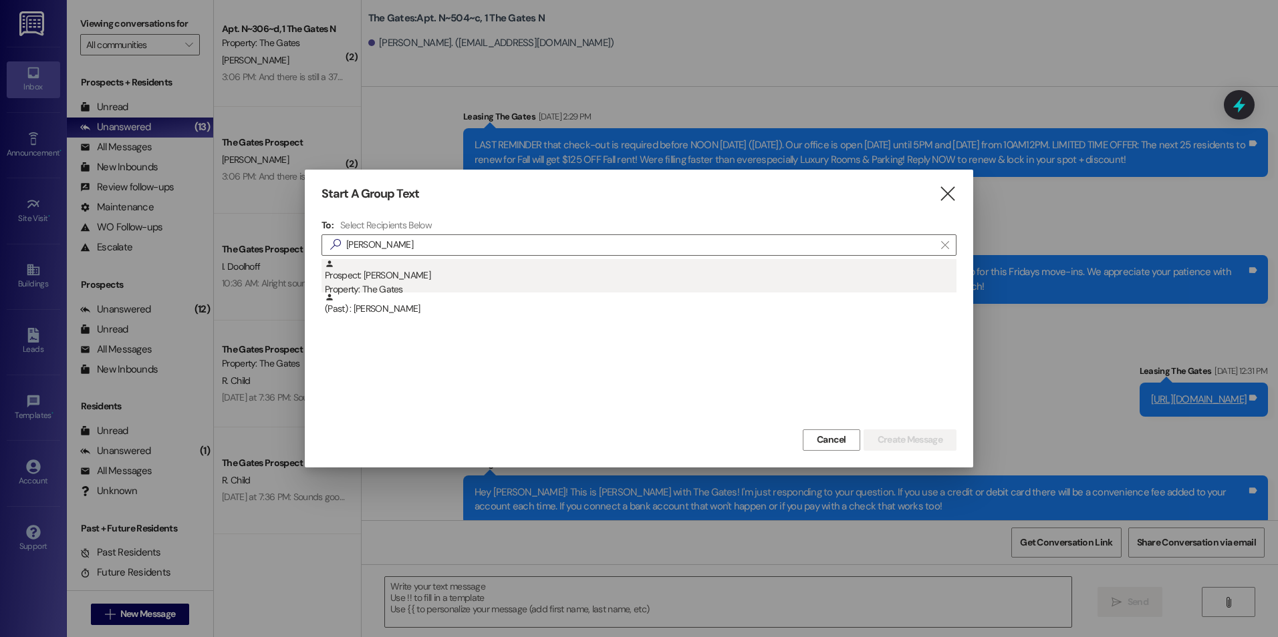
click at [502, 272] on div "Prospect: [PERSON_NAME] Property: The Gates" at bounding box center [640, 278] width 631 height 38
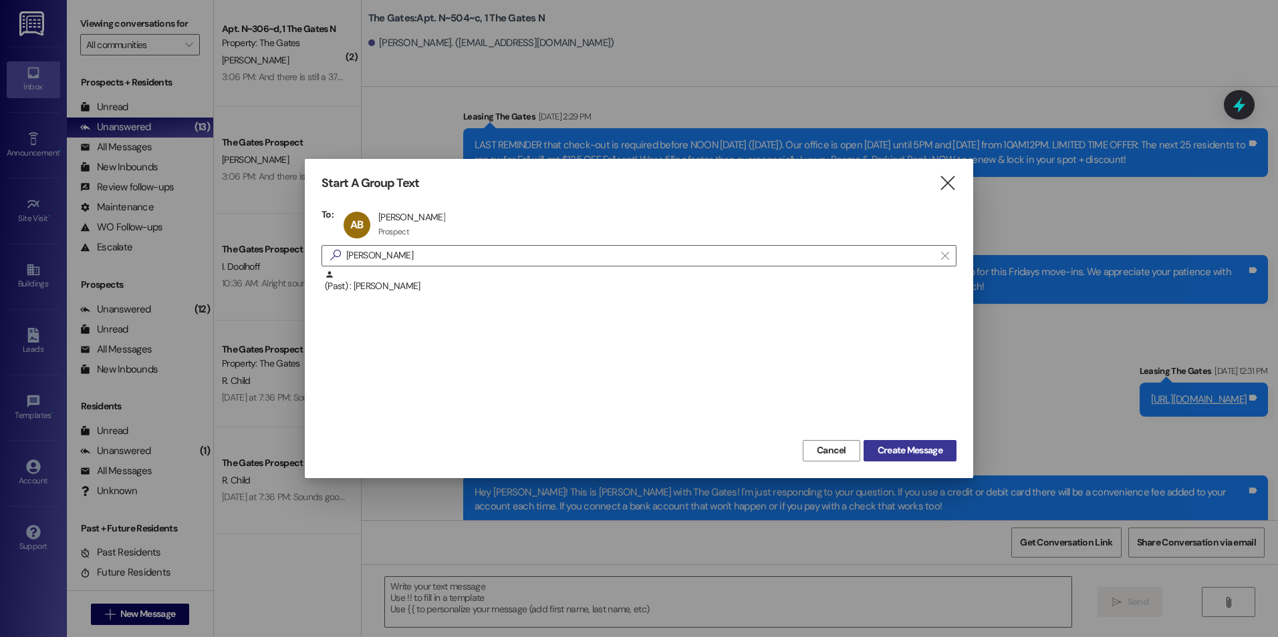
click at [897, 448] on span "Create Message" at bounding box center [909, 451] width 65 height 14
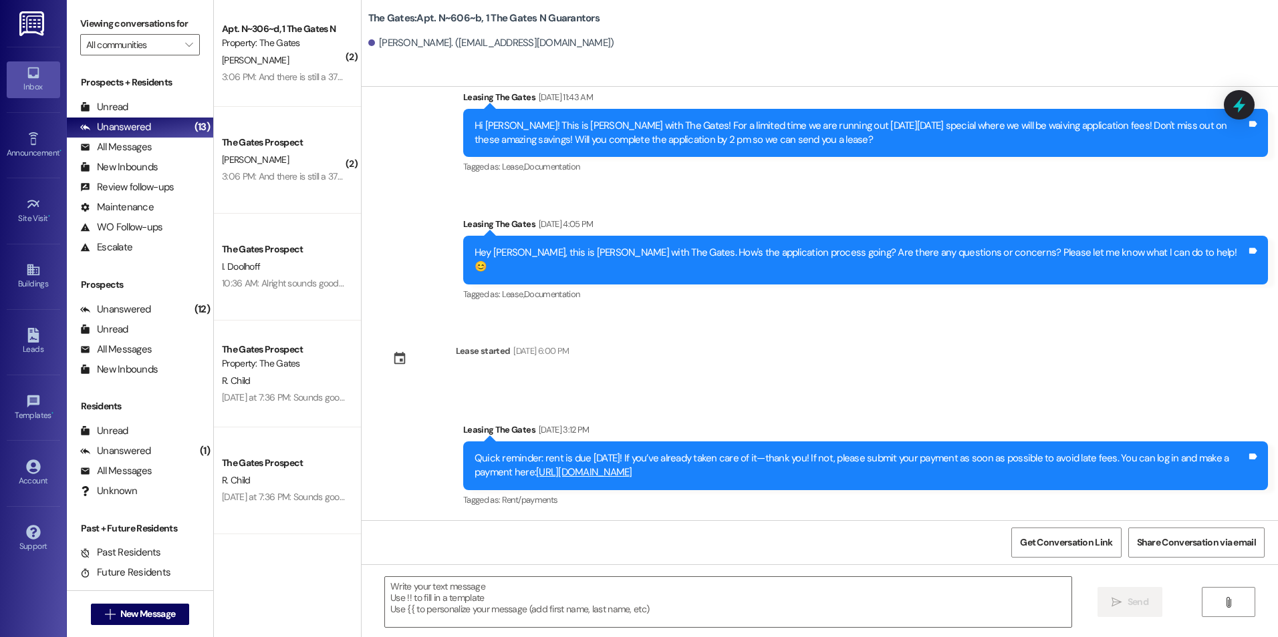
scroll to position [165, 0]
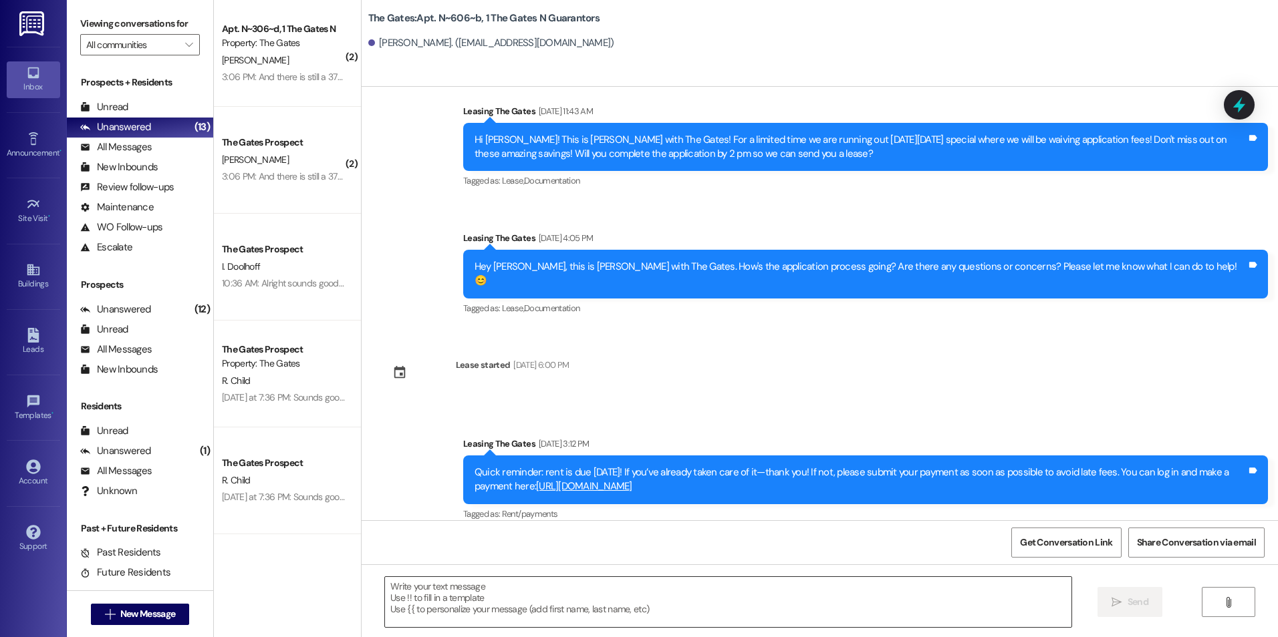
click at [593, 609] on textarea at bounding box center [728, 602] width 686 height 50
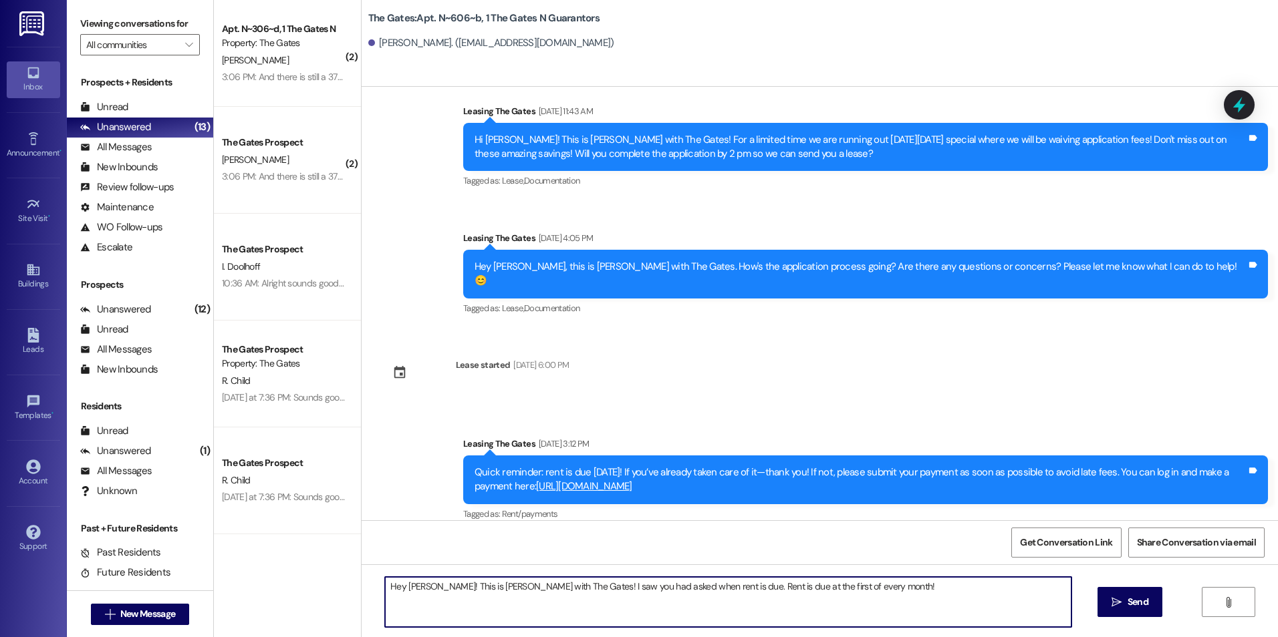
click at [829, 585] on textarea "Hey [PERSON_NAME]! This is [PERSON_NAME] with The Gates! I saw you had asked wh…" at bounding box center [728, 602] width 686 height 50
type textarea "Hey [PERSON_NAME]! This is [PERSON_NAME] with The Gates! I saw you had asked wh…"
click at [1144, 611] on button " Send" at bounding box center [1129, 602] width 65 height 30
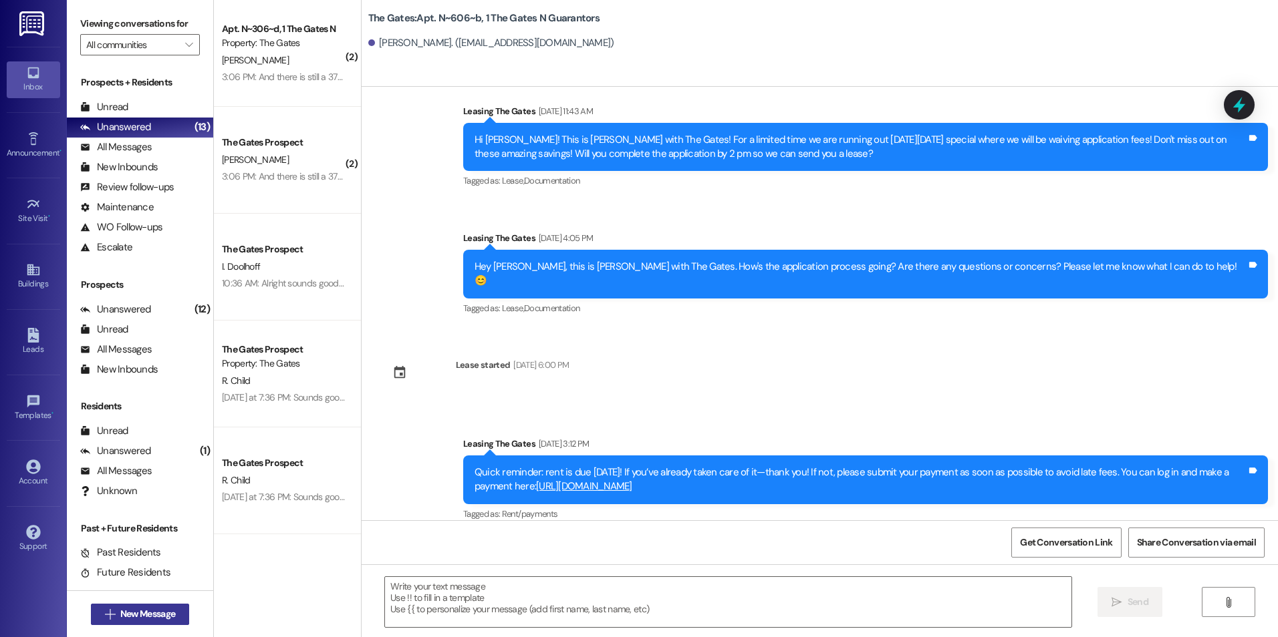
click at [123, 612] on span "New Message" at bounding box center [147, 614] width 55 height 14
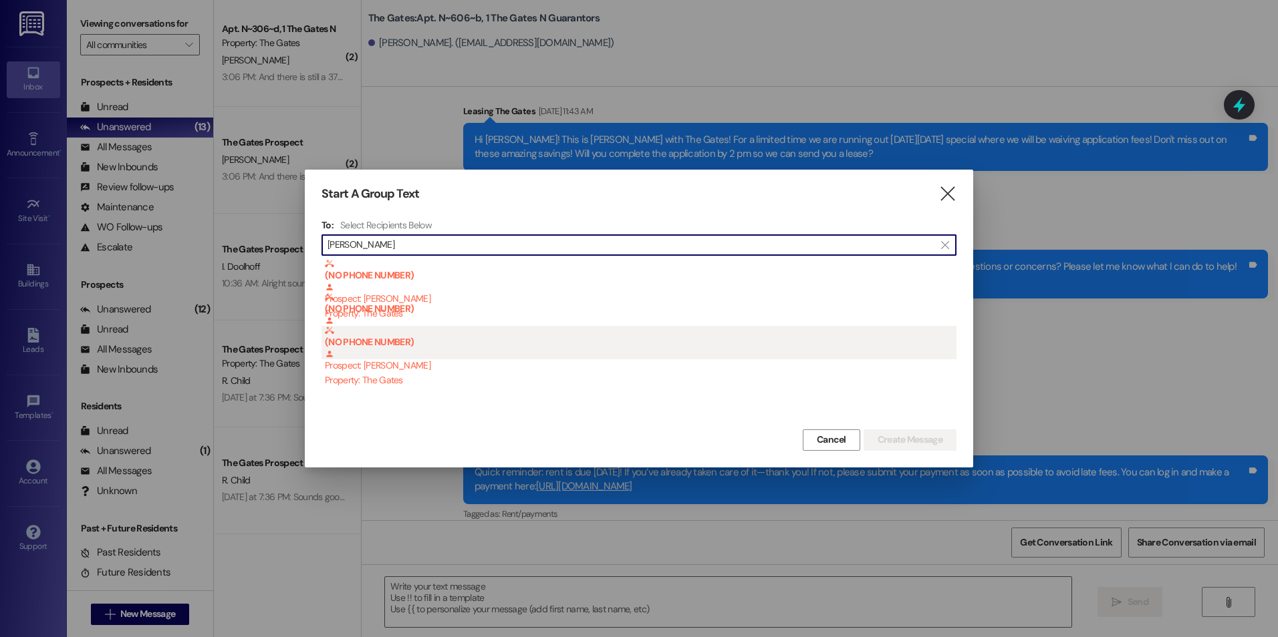
type input "[PERSON_NAME]"
click at [386, 367] on div "(NO PHONE NUMBER) Prospect: [PERSON_NAME] Property: The Gates" at bounding box center [640, 356] width 631 height 61
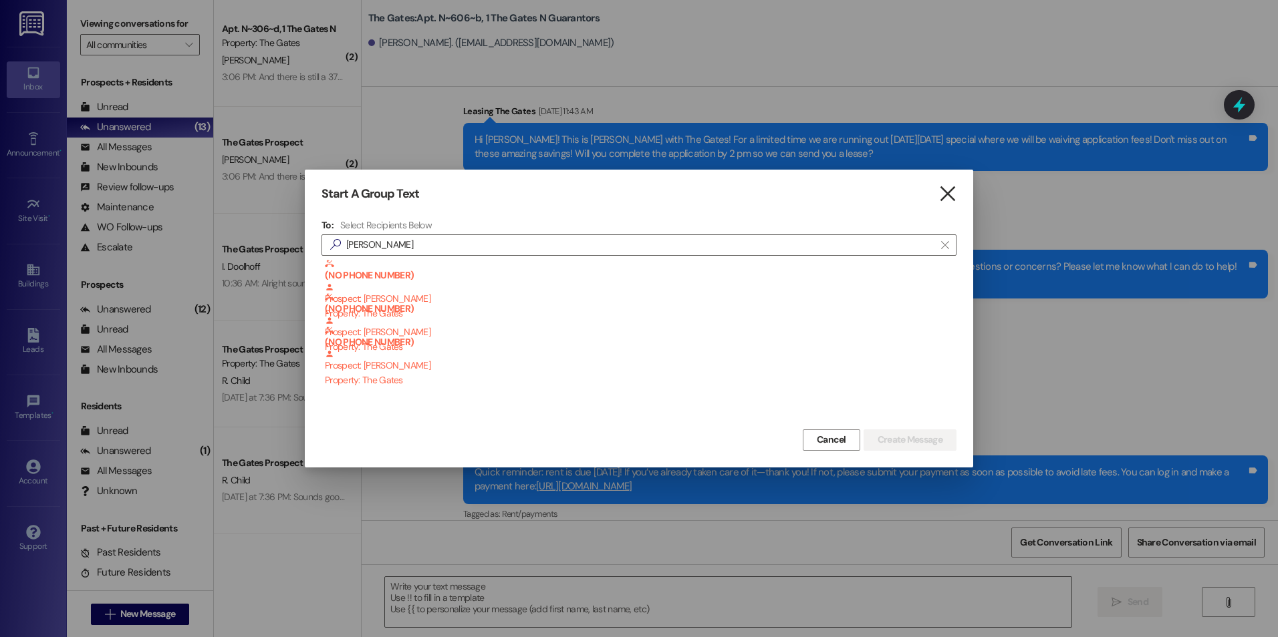
click at [959, 196] on div "Start A Group Text  To: Select Recipients Below  [PERSON_NAME]  (NO PHONE NU…" at bounding box center [639, 318] width 668 height 297
click at [939, 201] on icon "" at bounding box center [947, 194] width 18 height 14
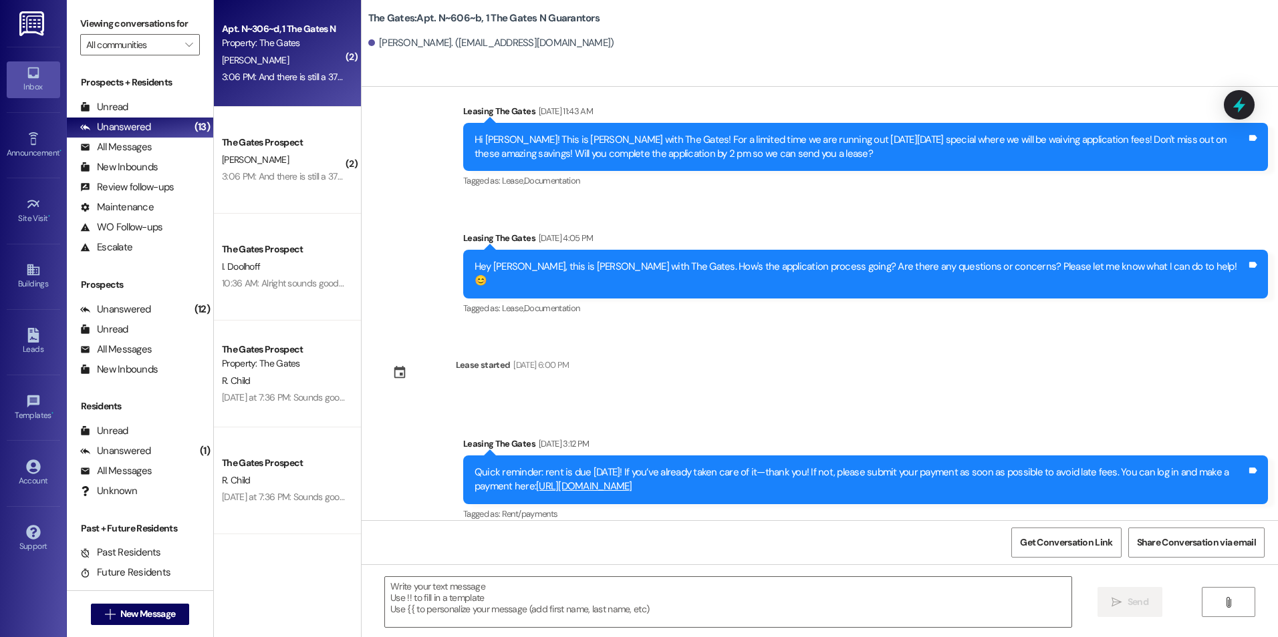
click at [294, 80] on div "3:06 PM: And there is still a 375$ balance in my account even though I paid all…" at bounding box center [394, 77] width 344 height 12
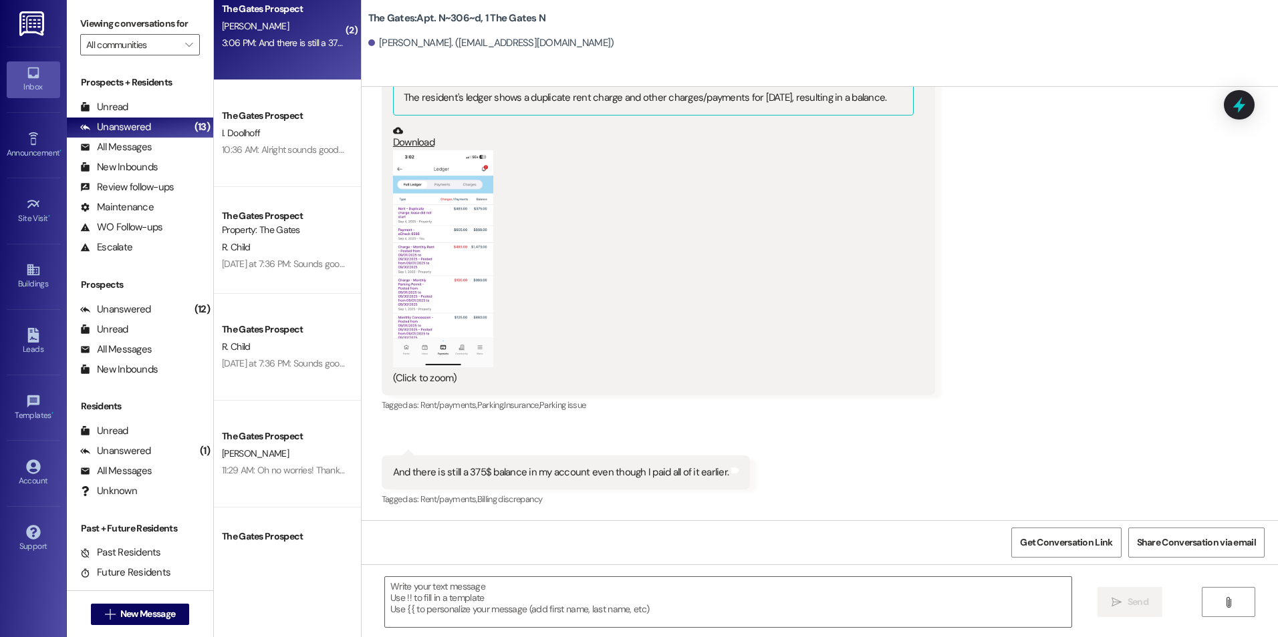
scroll to position [67, 0]
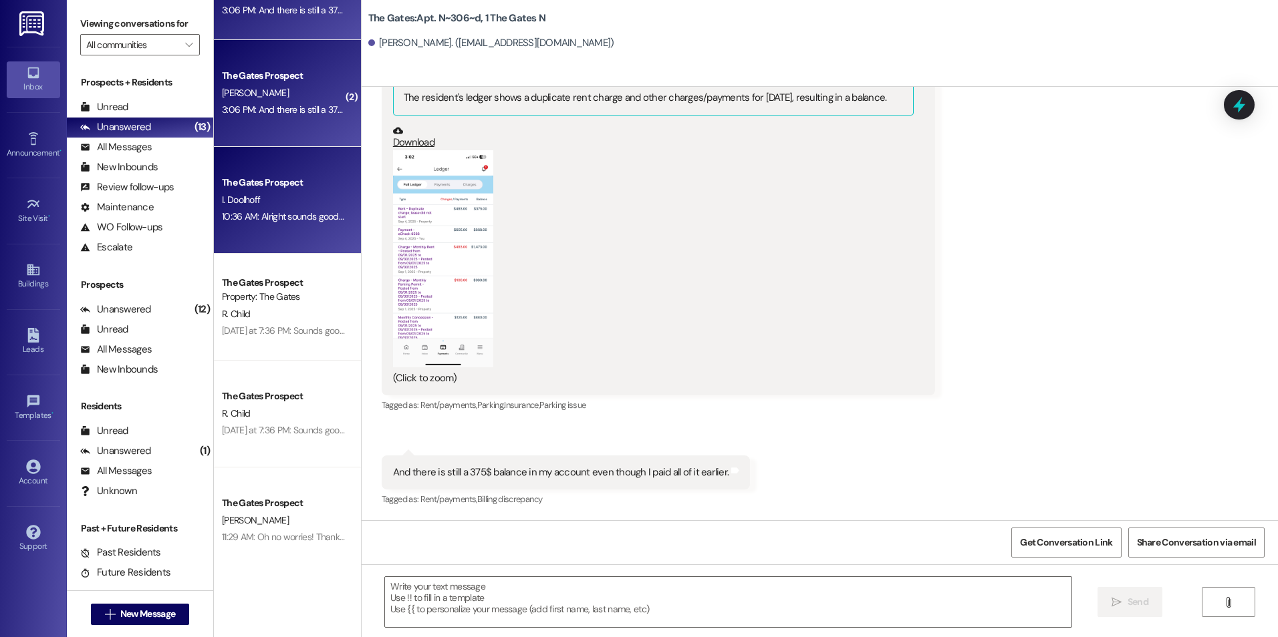
click at [275, 164] on div "The Gates Prospect I. Doolhoff 10:36 AM: Alright sounds good! I just went in an…" at bounding box center [287, 200] width 147 height 107
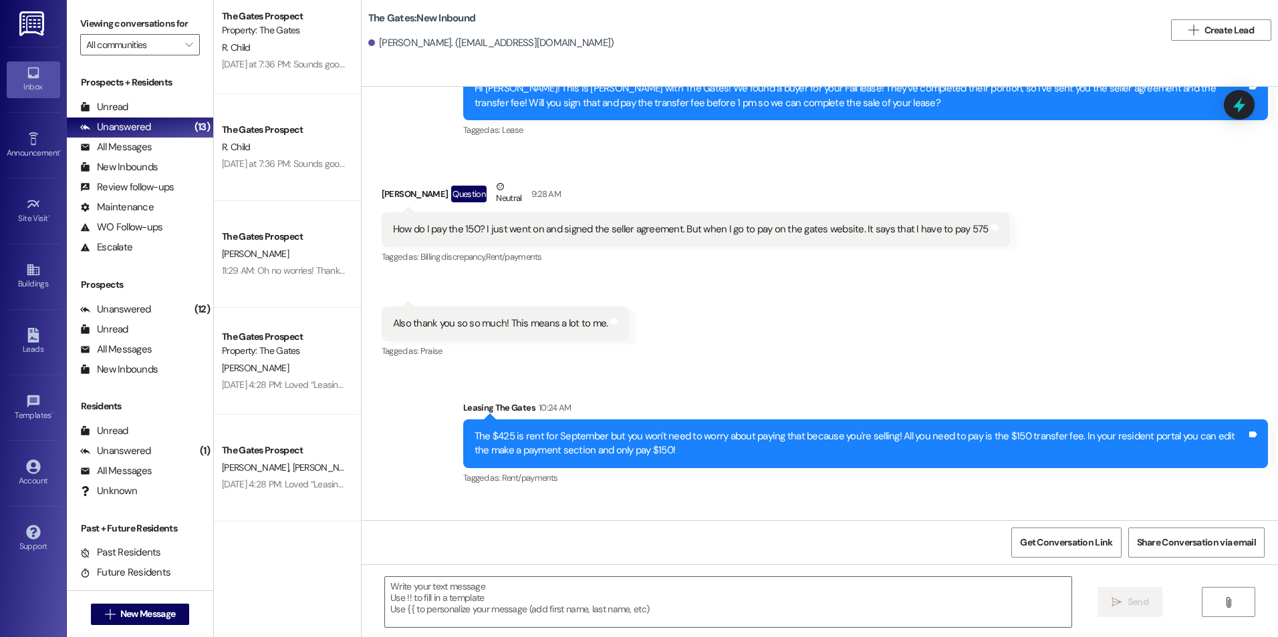
scroll to position [334, 0]
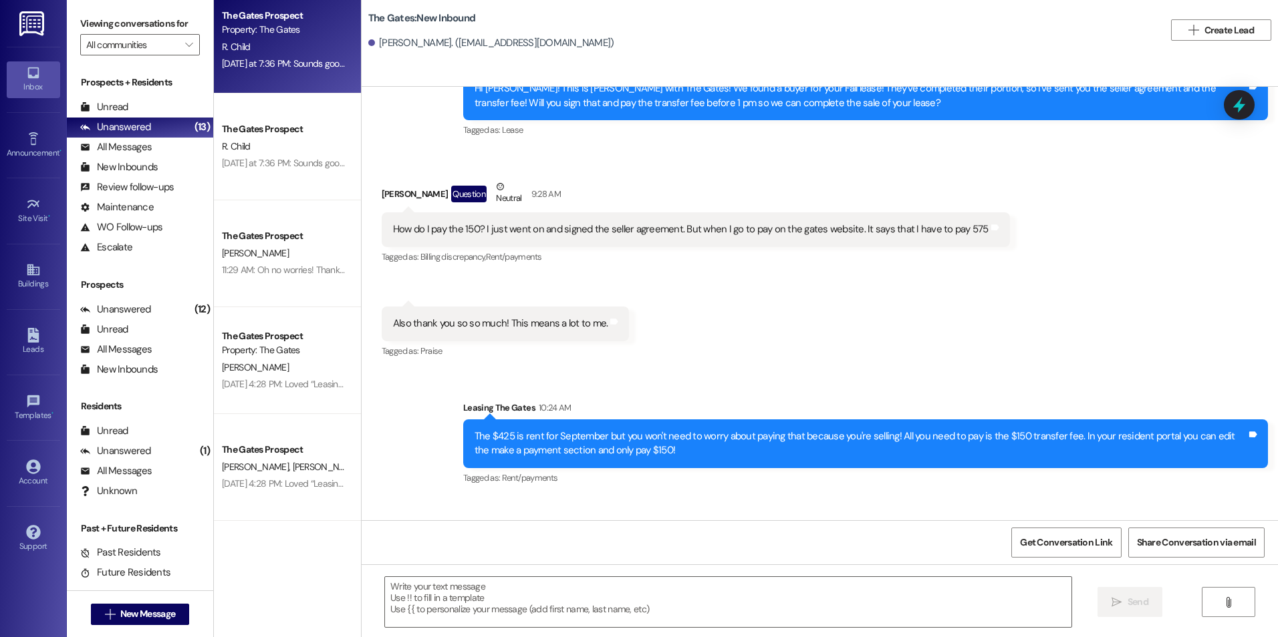
click at [261, 55] on div "[DATE] at 7:36 PM: Sounds good! [DATE] at 7:36 PM: Sounds good!" at bounding box center [283, 63] width 126 height 17
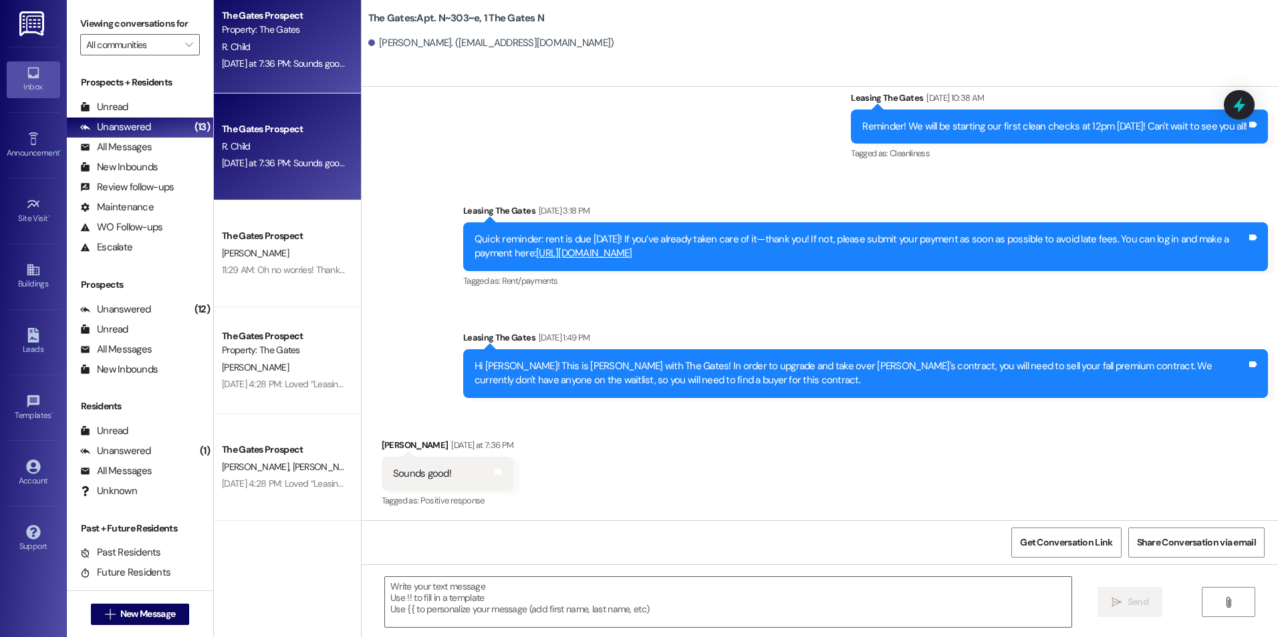
scroll to position [16031, 0]
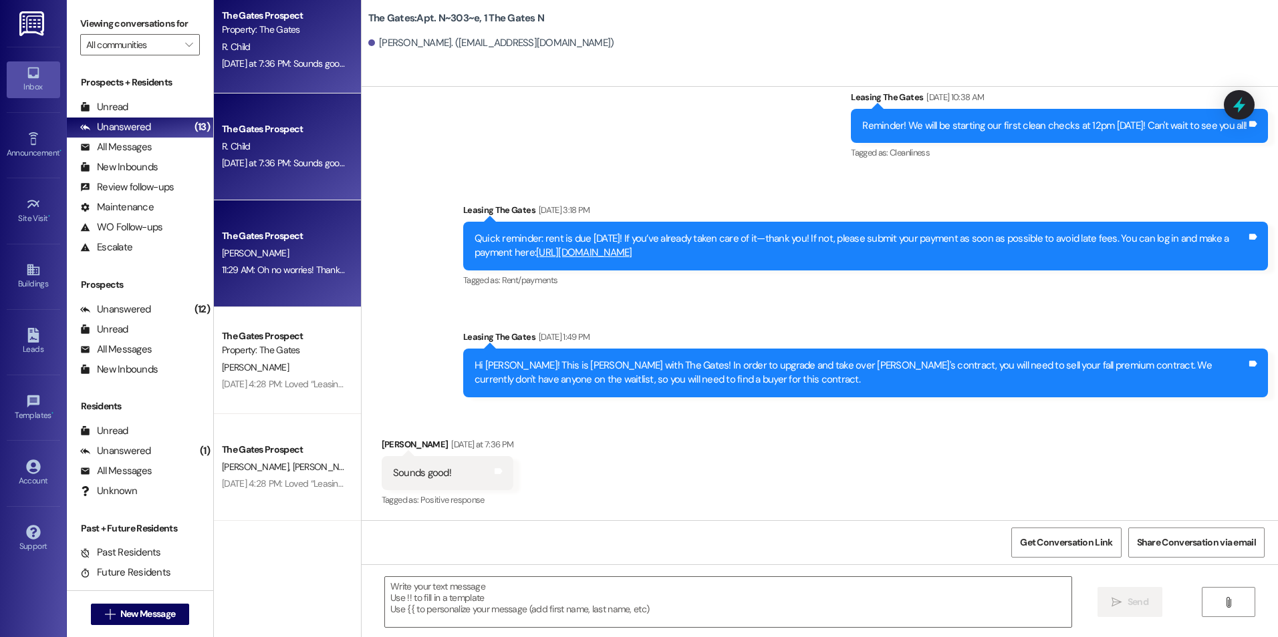
click at [317, 241] on div "The Gates Prospect" at bounding box center [284, 236] width 124 height 14
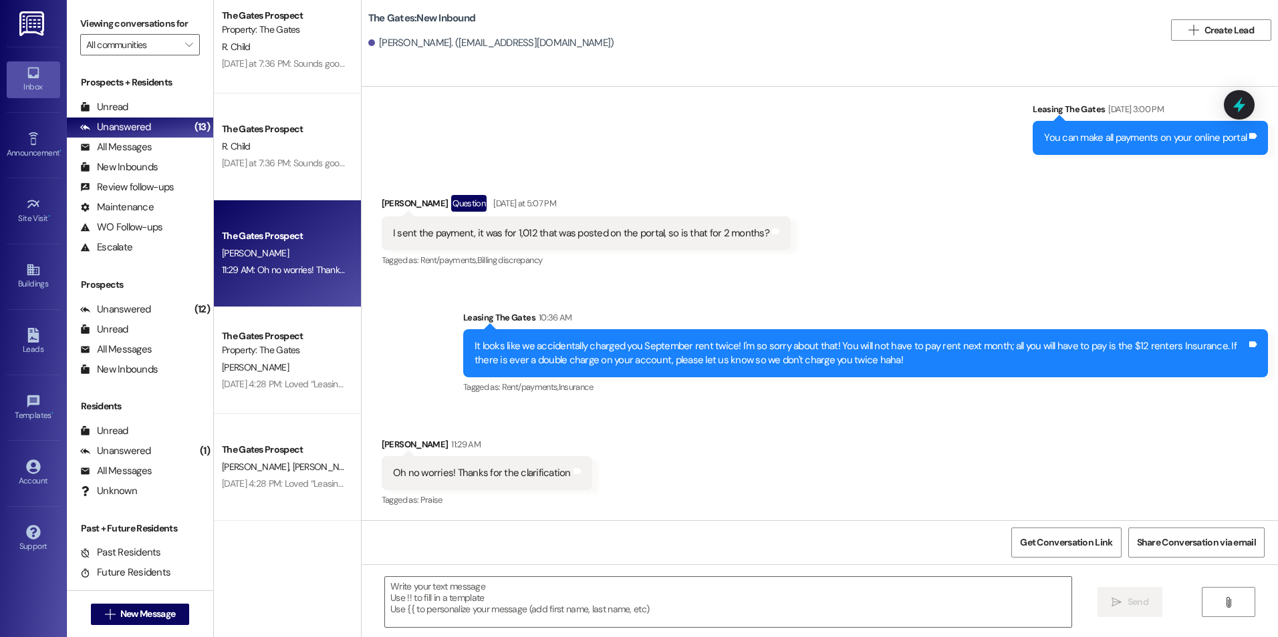
scroll to position [3466, 0]
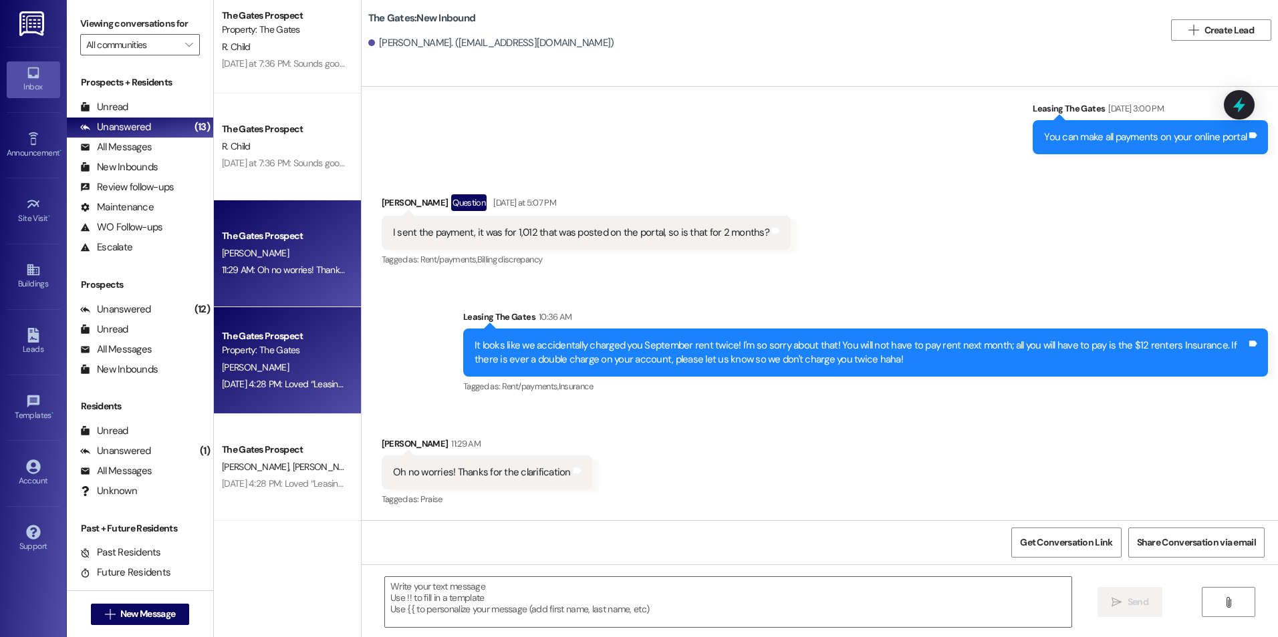
click at [317, 355] on div "Property: The Gates" at bounding box center [284, 350] width 124 height 14
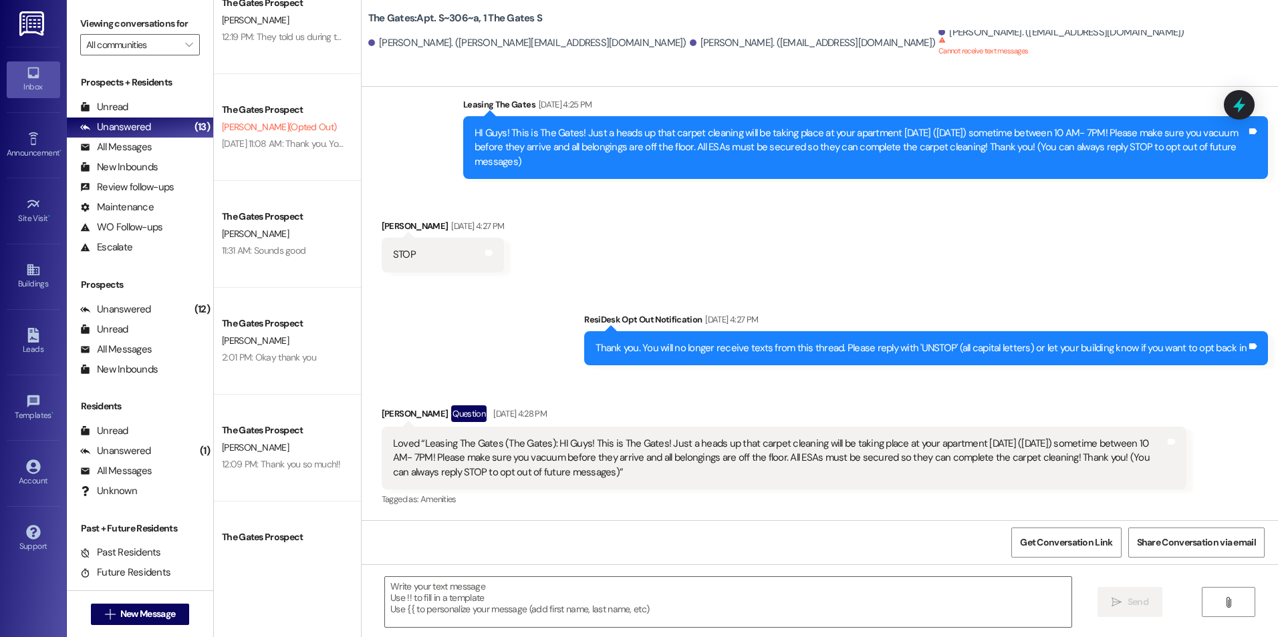
scroll to position [1061, 0]
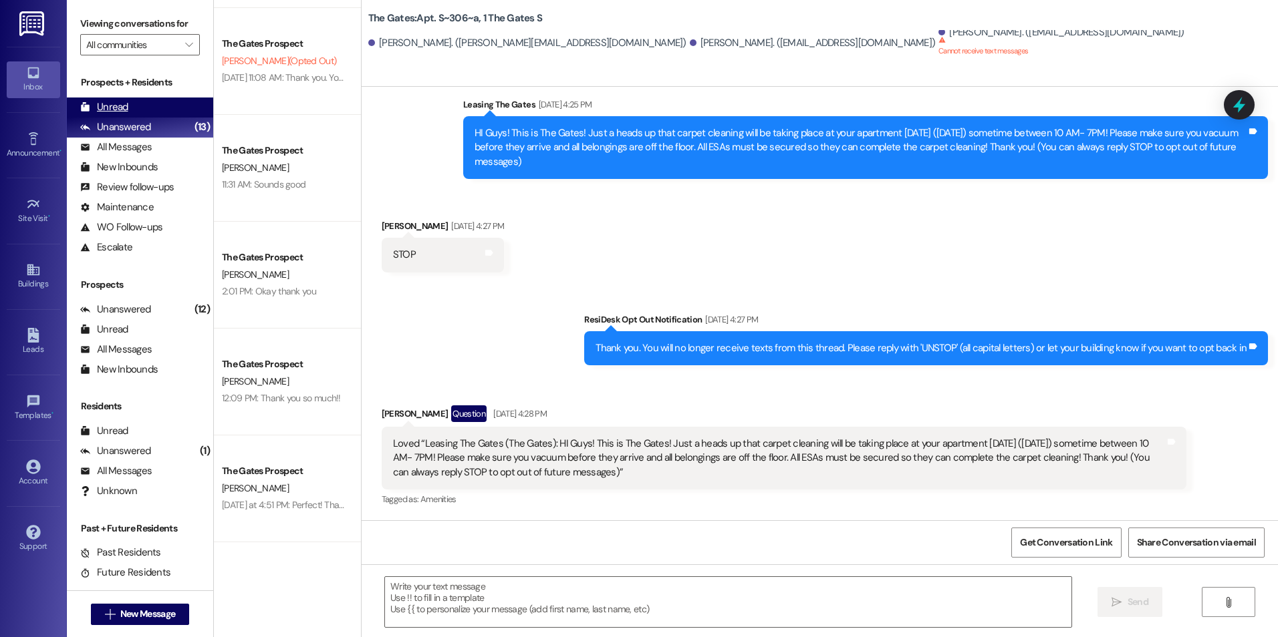
click at [112, 108] on div "Unread" at bounding box center [104, 107] width 48 height 14
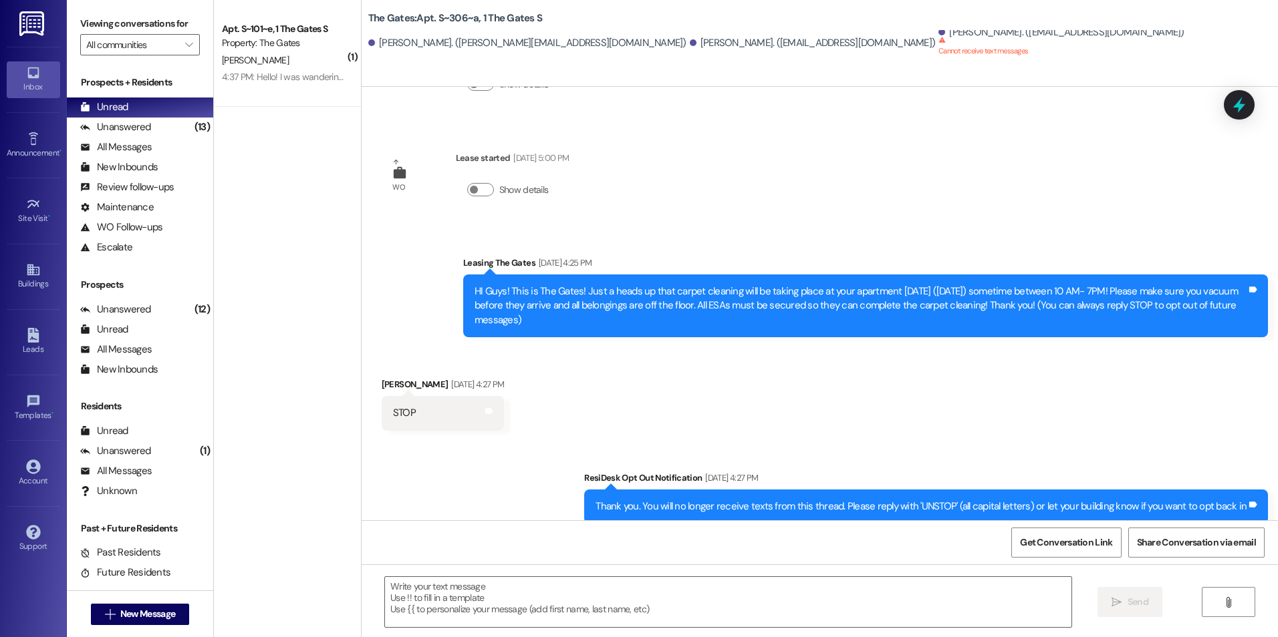
scroll to position [261, 0]
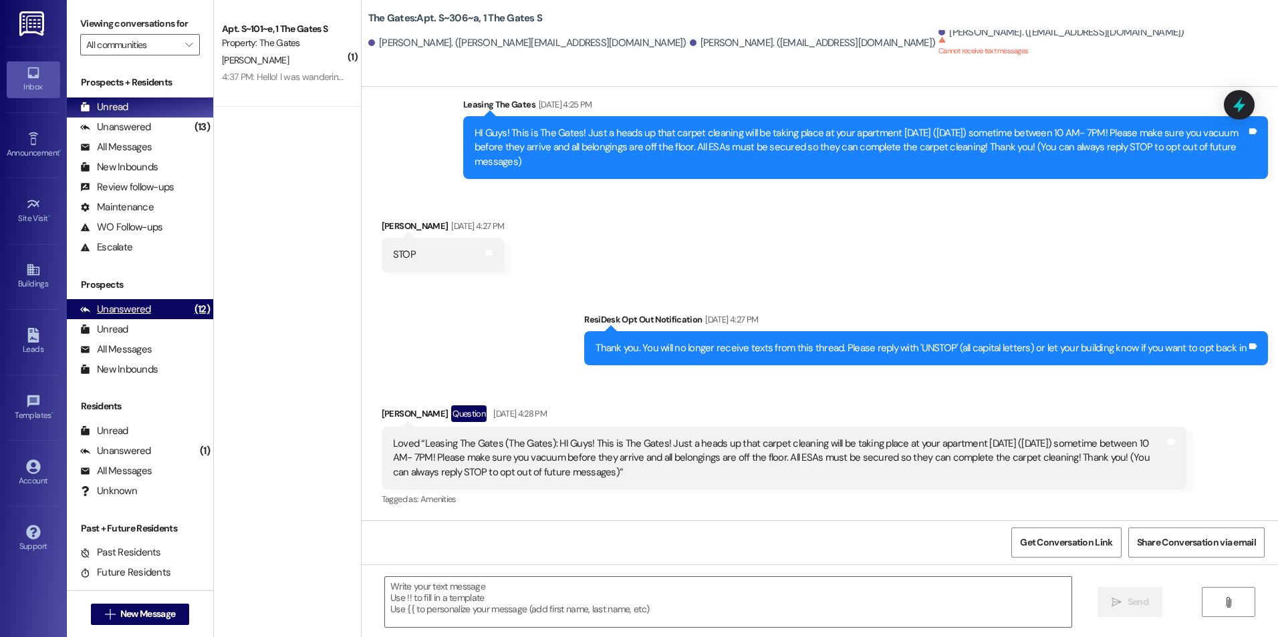
click at [156, 311] on div "Unanswered (12)" at bounding box center [140, 309] width 146 height 20
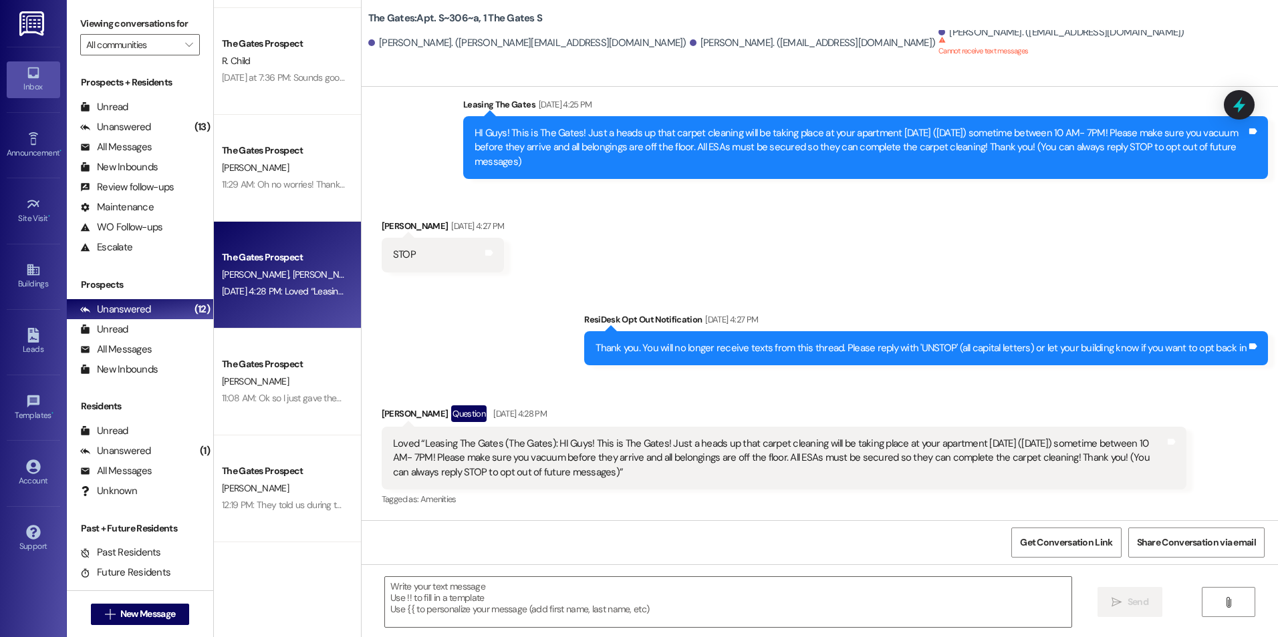
scroll to position [0, 0]
